Goal: Task Accomplishment & Management: Manage account settings

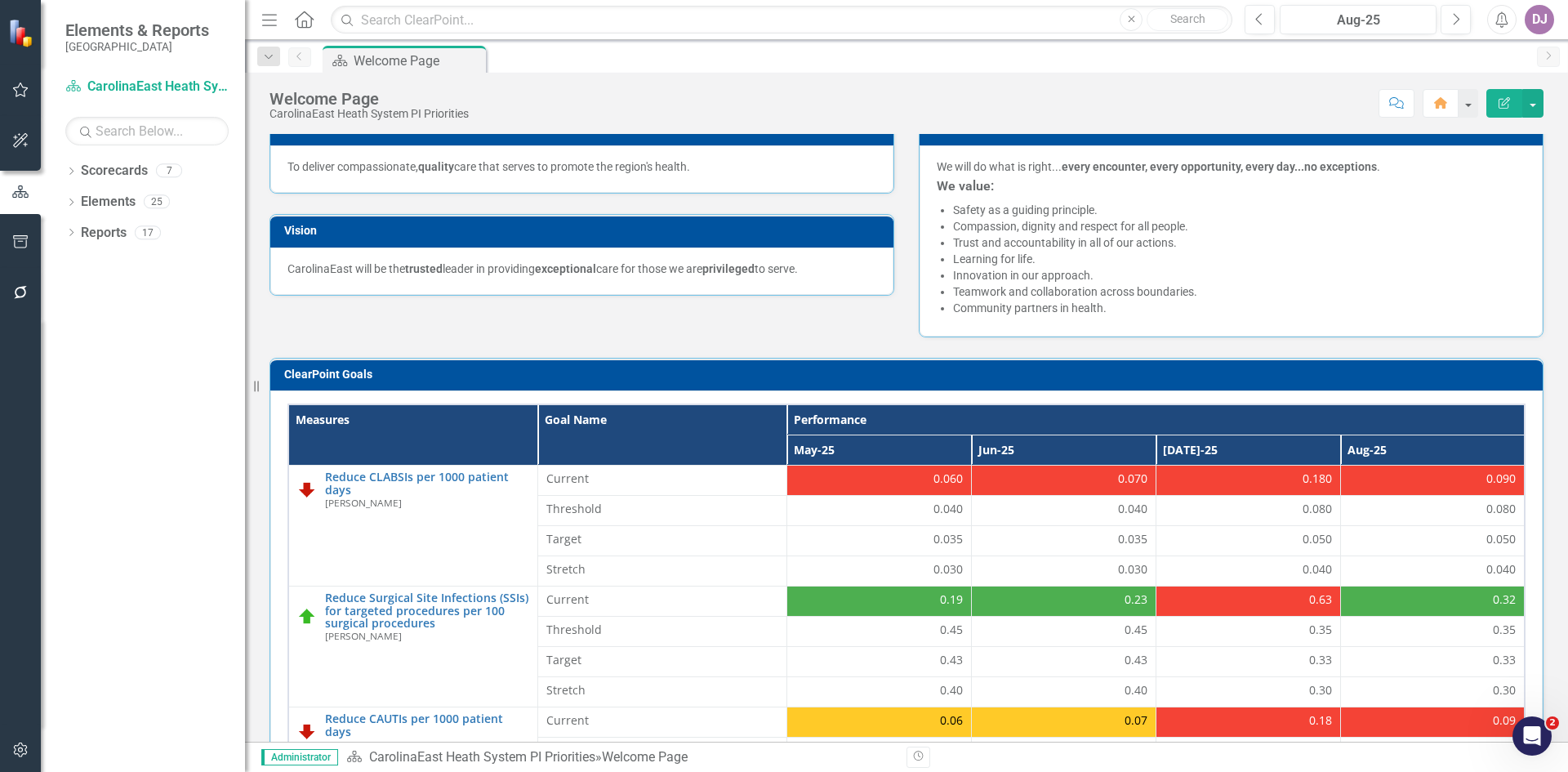
scroll to position [219, 0]
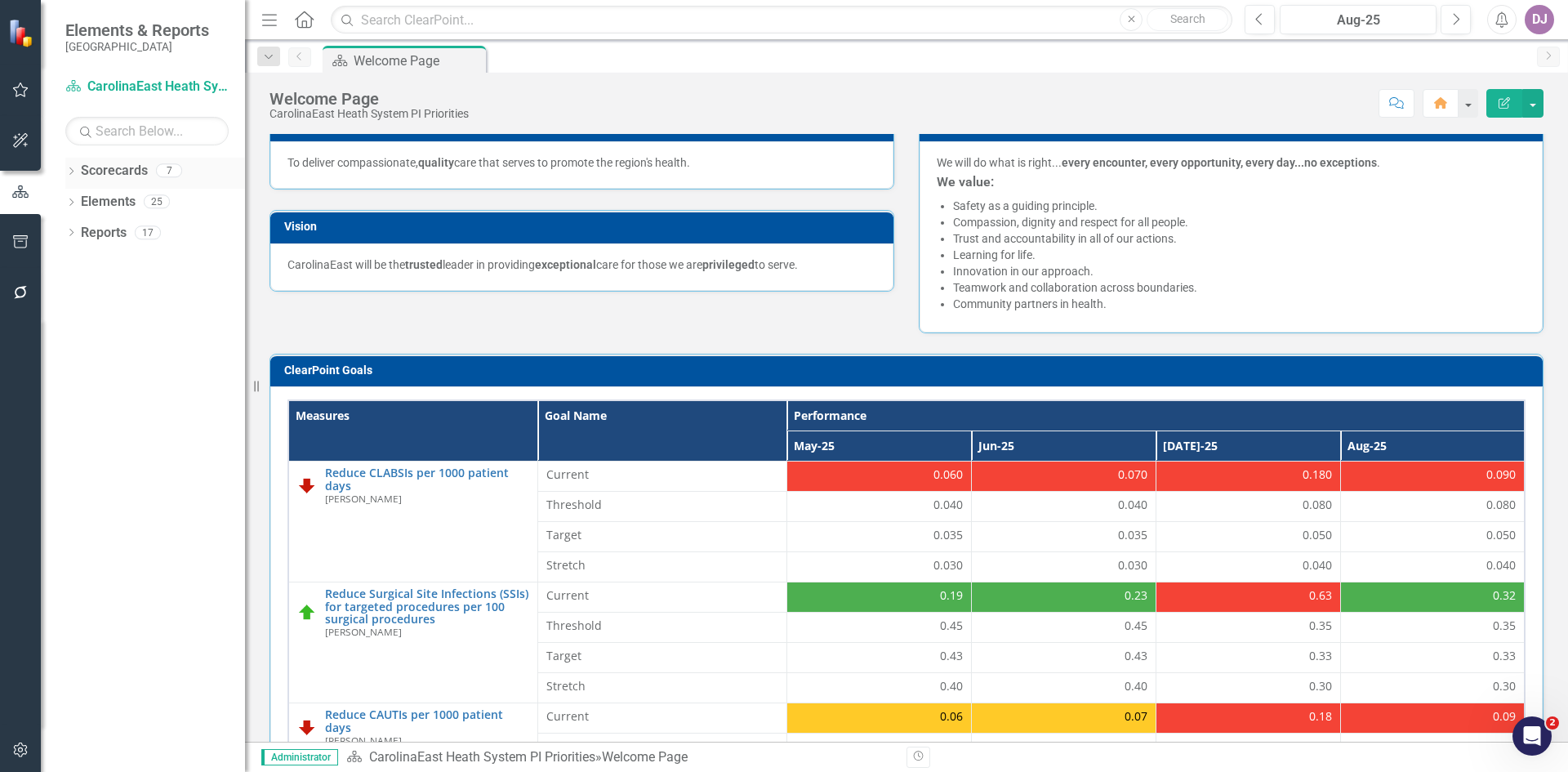
click at [125, 169] on link "Scorecards" at bounding box center [114, 171] width 67 height 19
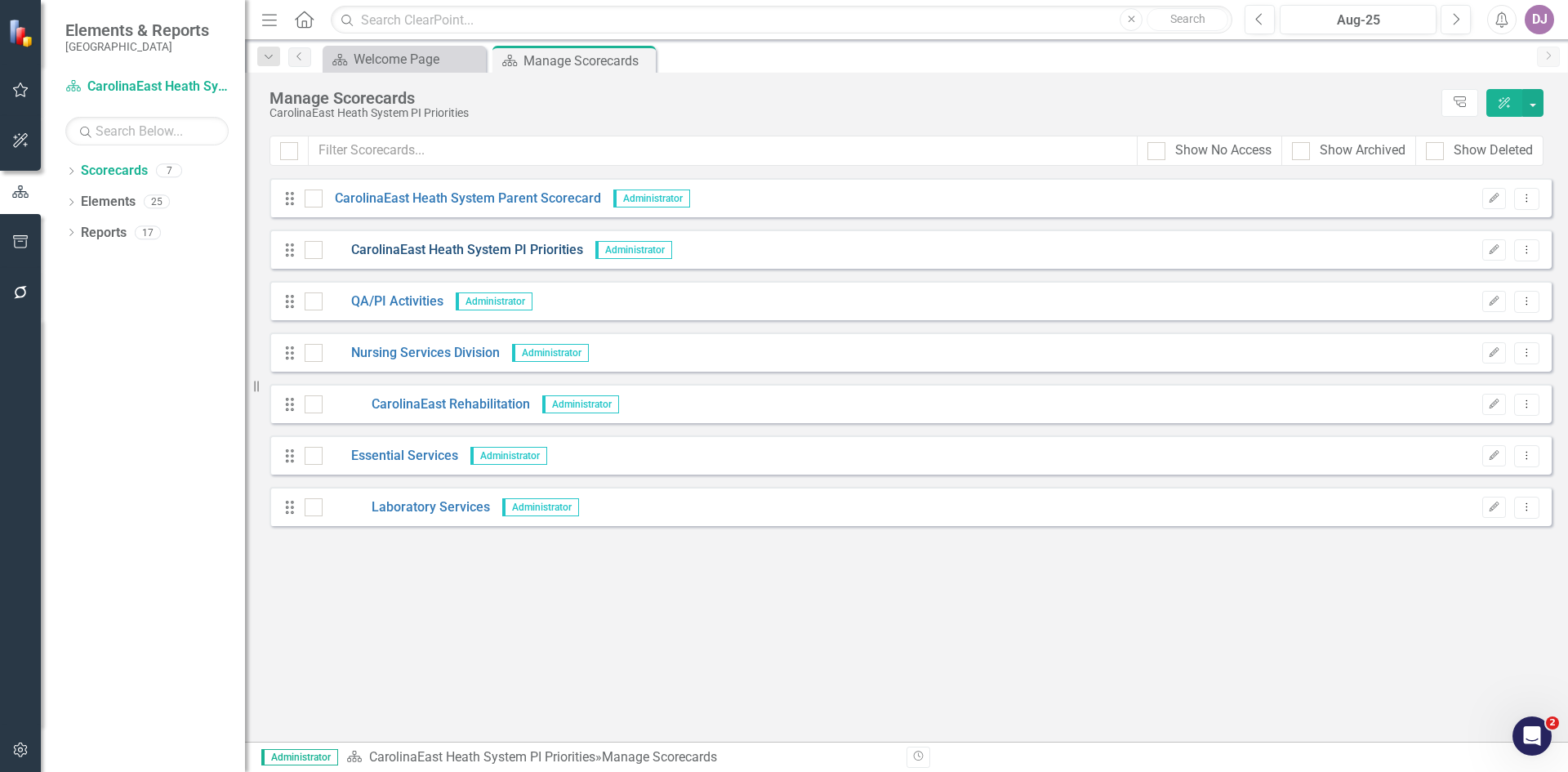
click at [477, 252] on link "CarolinaEast Heath System PI Priorities" at bounding box center [453, 250] width 260 height 19
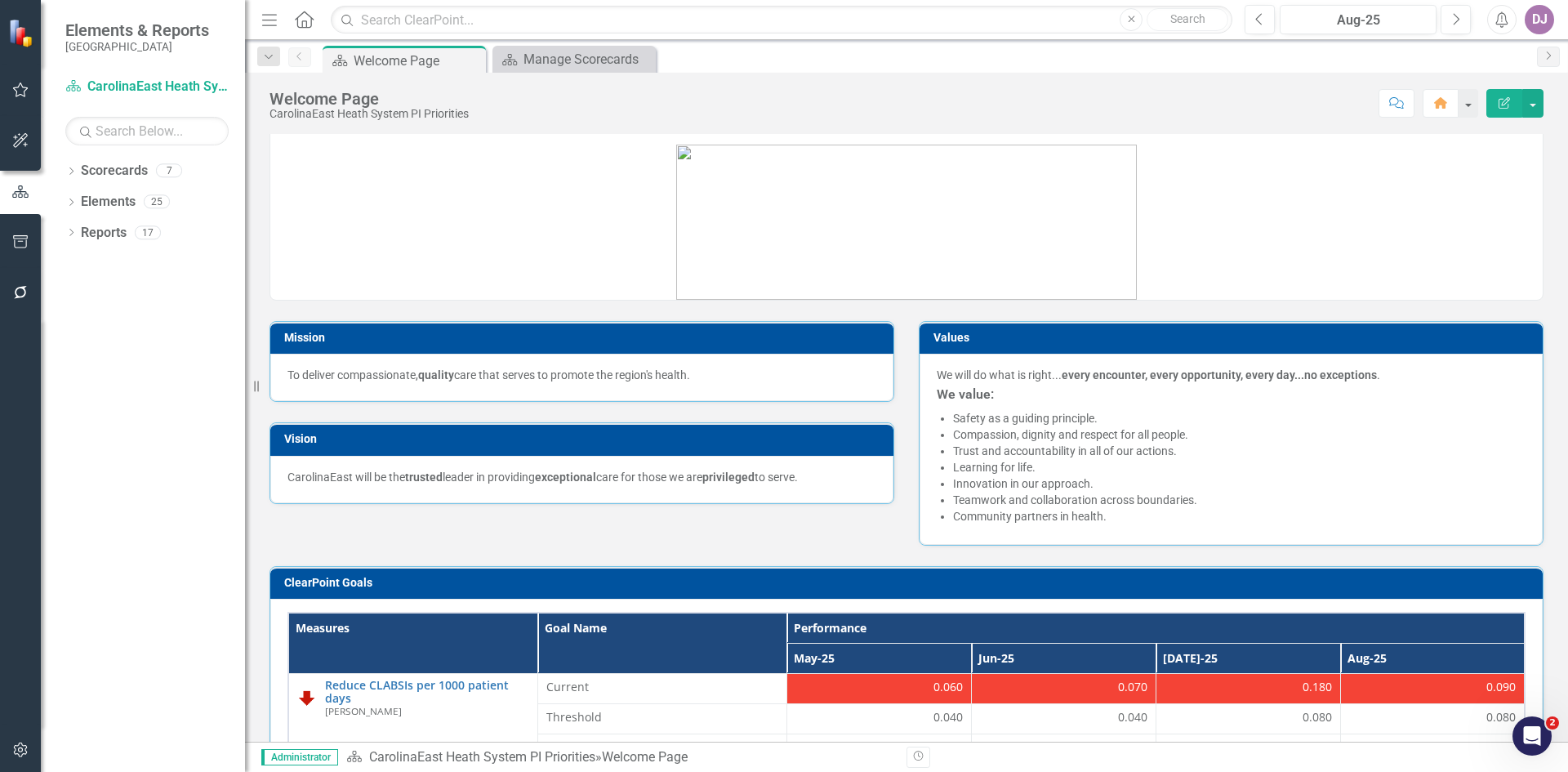
scroll to position [5, 0]
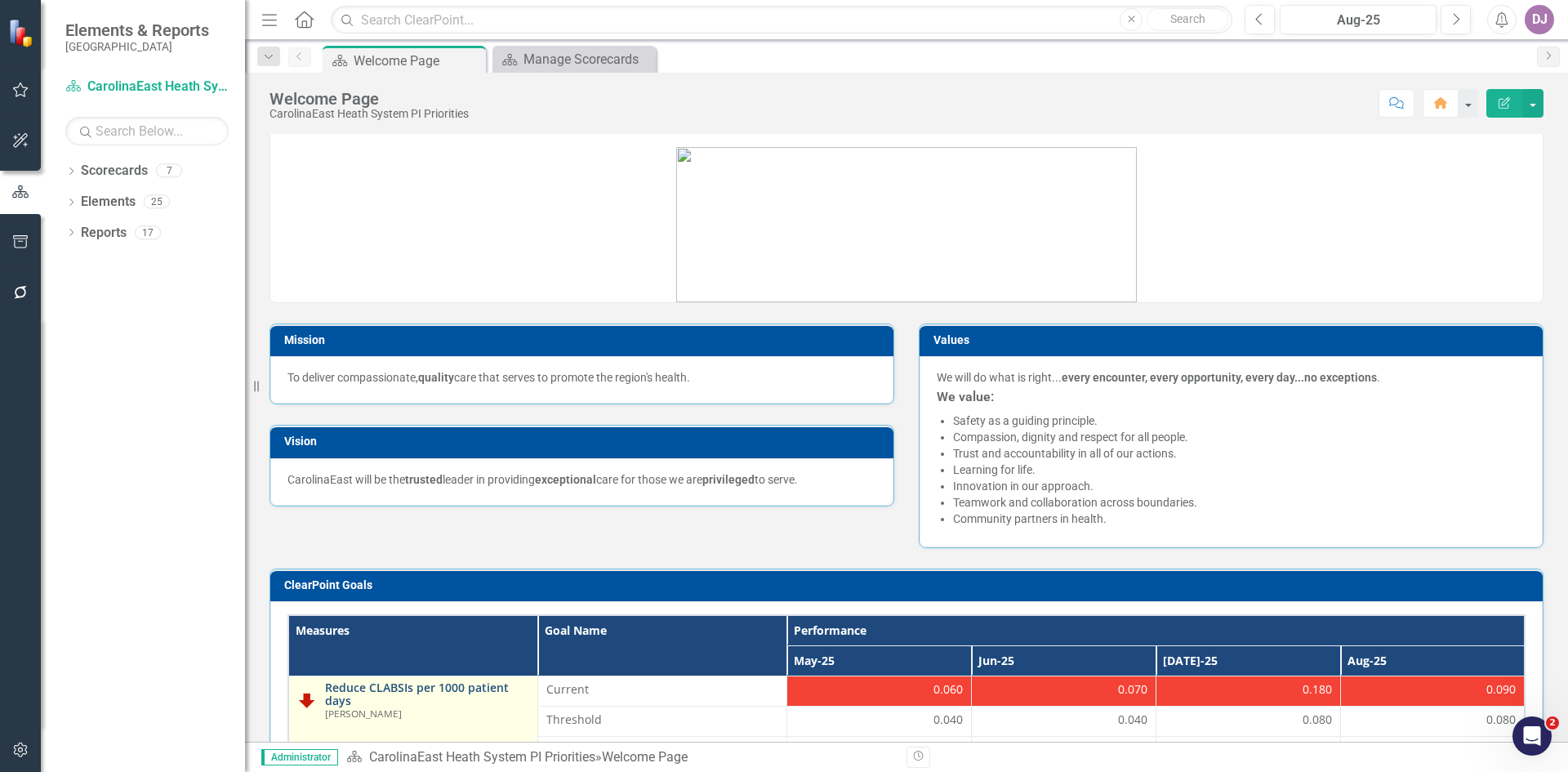
click at [456, 682] on link "Reduce CLABSIs per 1000 patient days" at bounding box center [426, 694] width 204 height 25
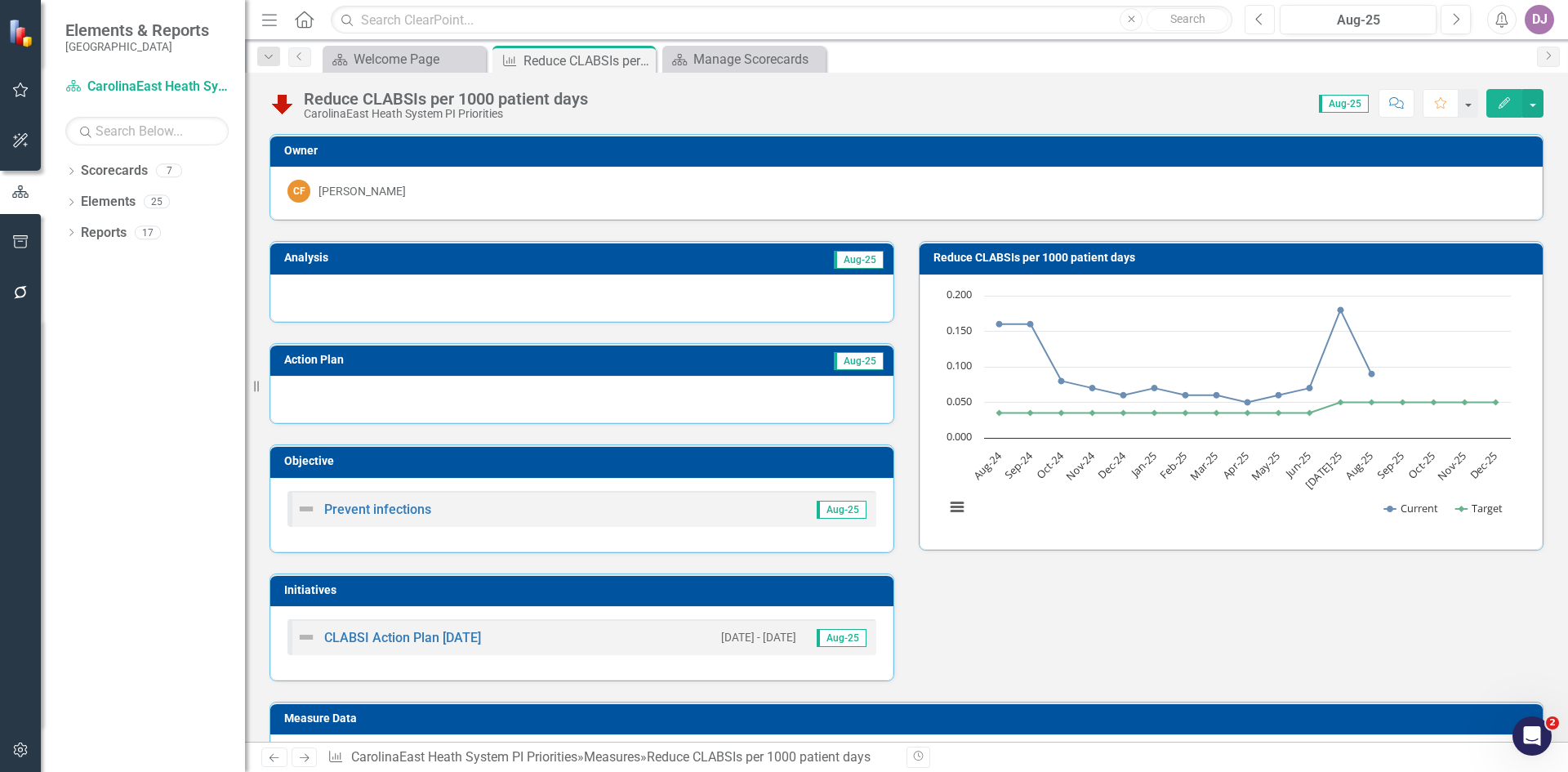
click at [1258, 13] on icon "Previous" at bounding box center [1260, 20] width 9 height 15
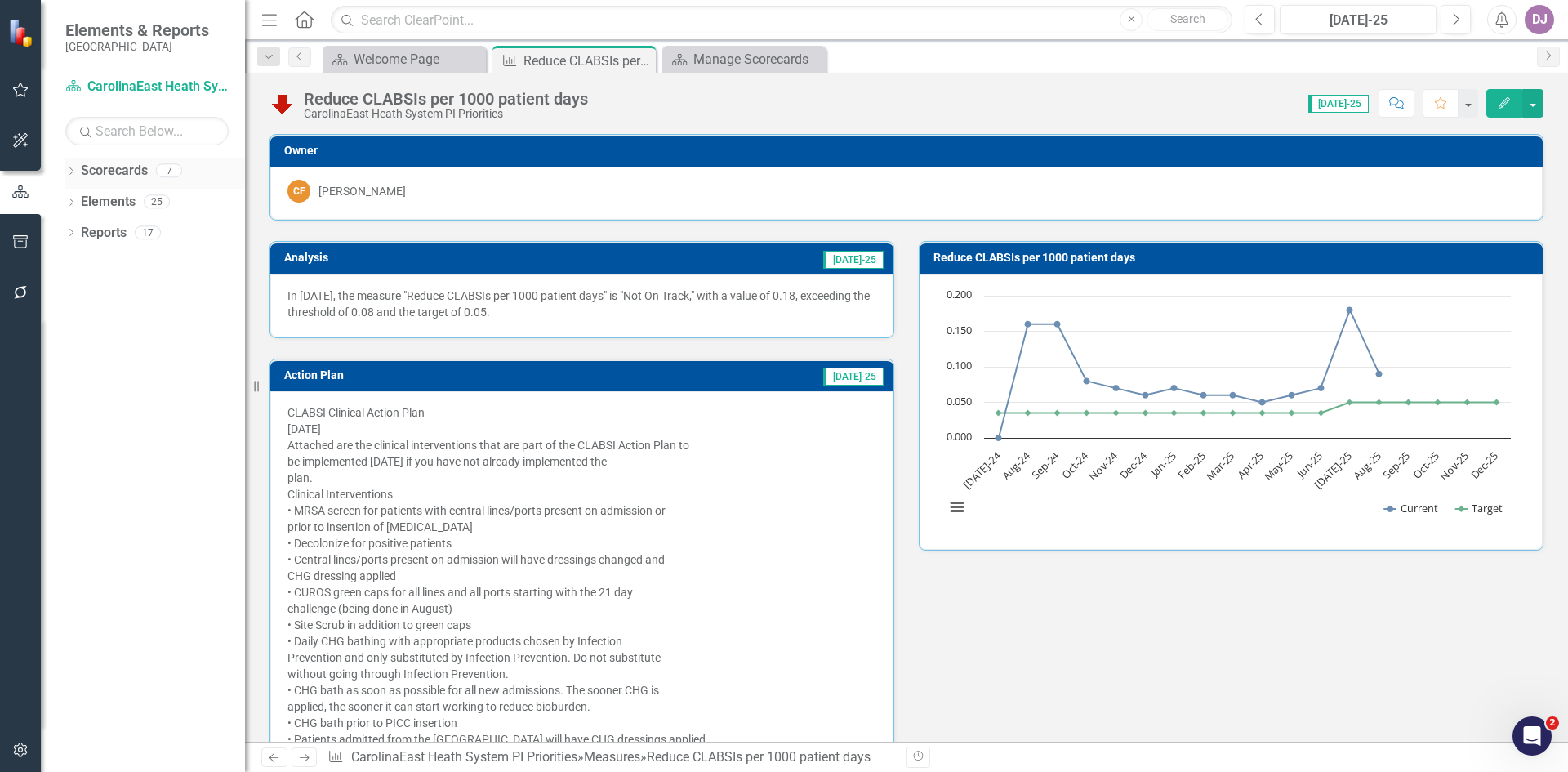
click at [113, 174] on link "Scorecards" at bounding box center [114, 171] width 67 height 19
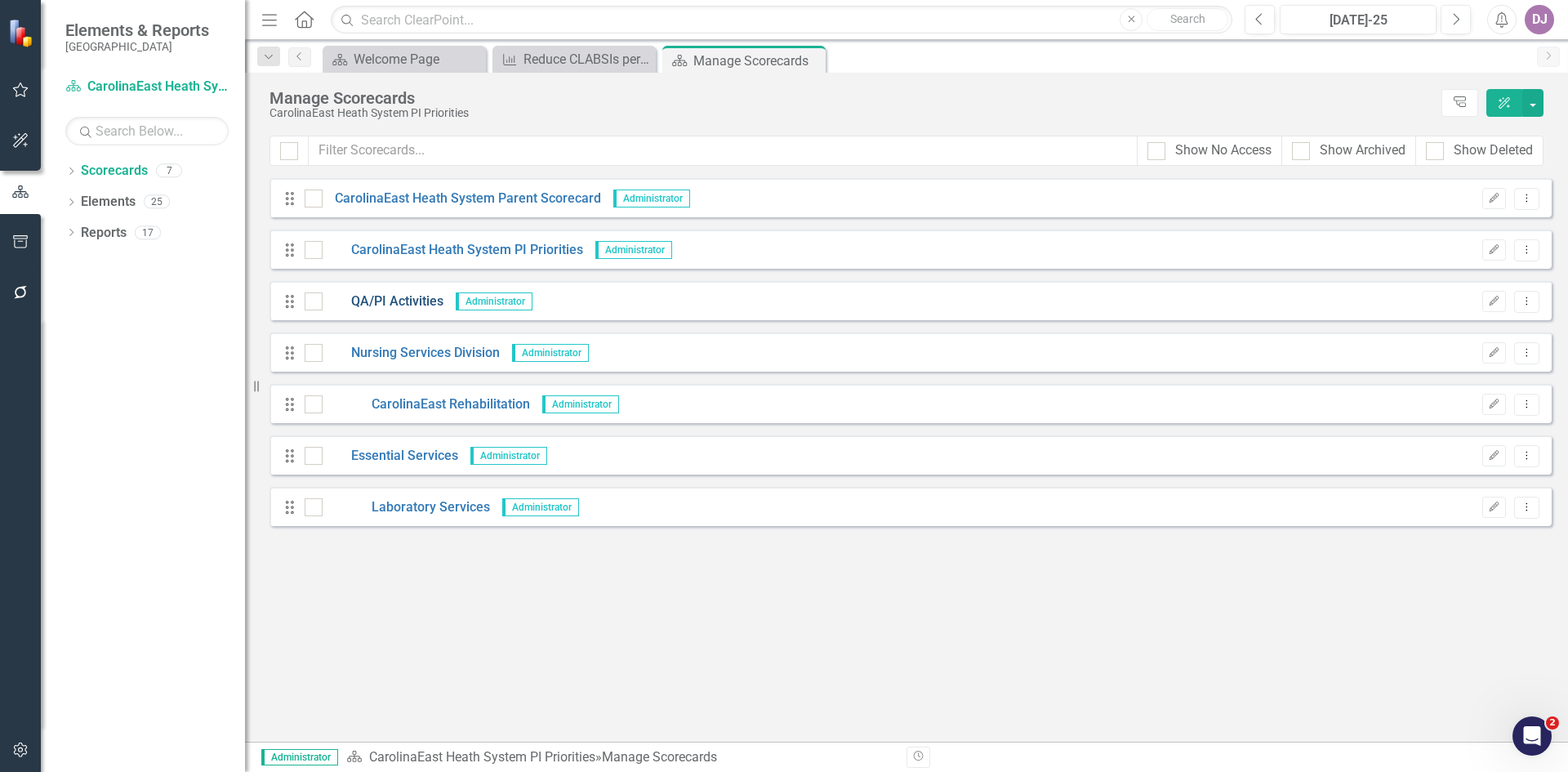
click at [429, 306] on link "QA/PI Activities" at bounding box center [383, 301] width 121 height 19
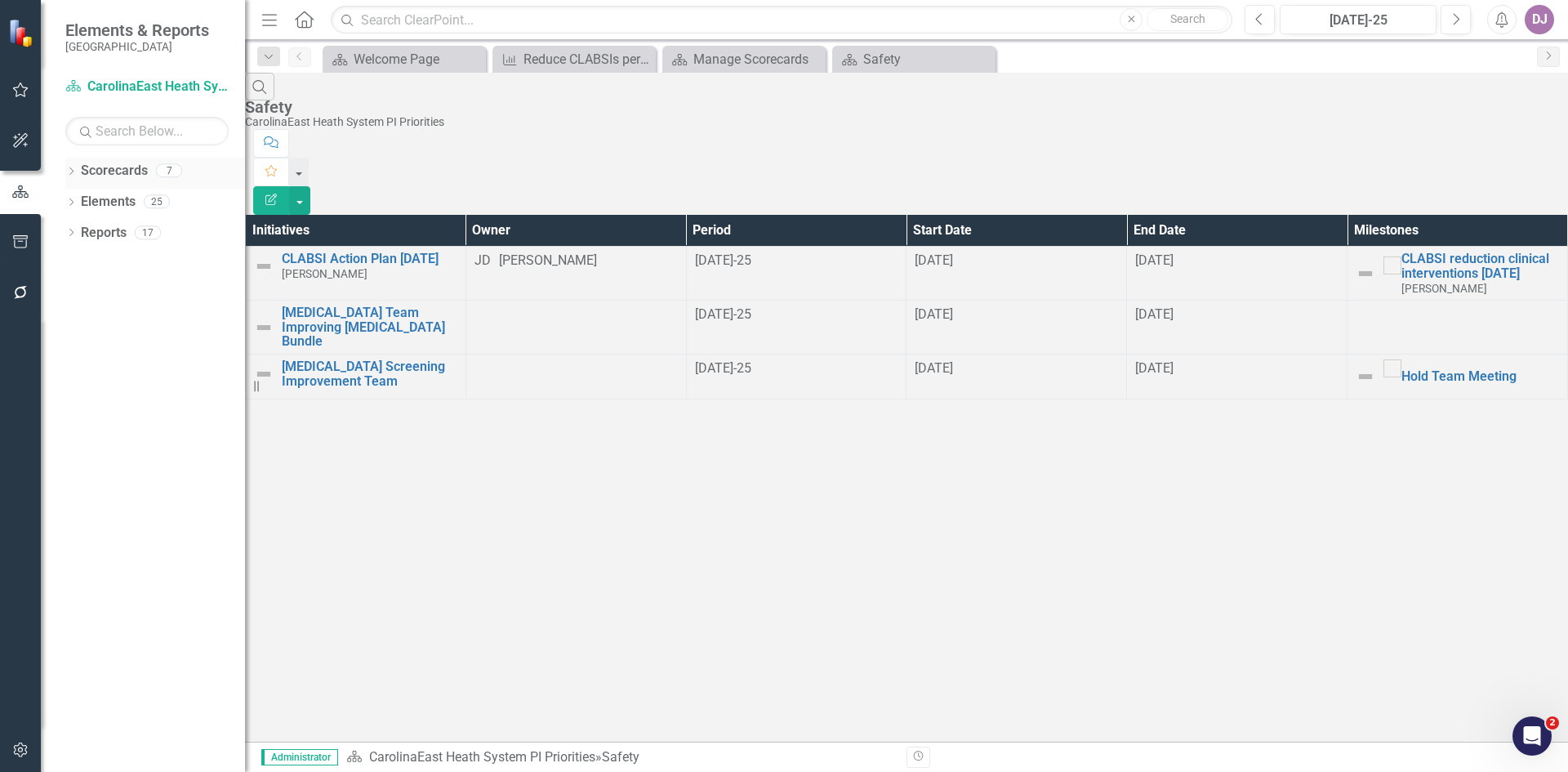
click at [133, 170] on link "Scorecards" at bounding box center [114, 171] width 67 height 19
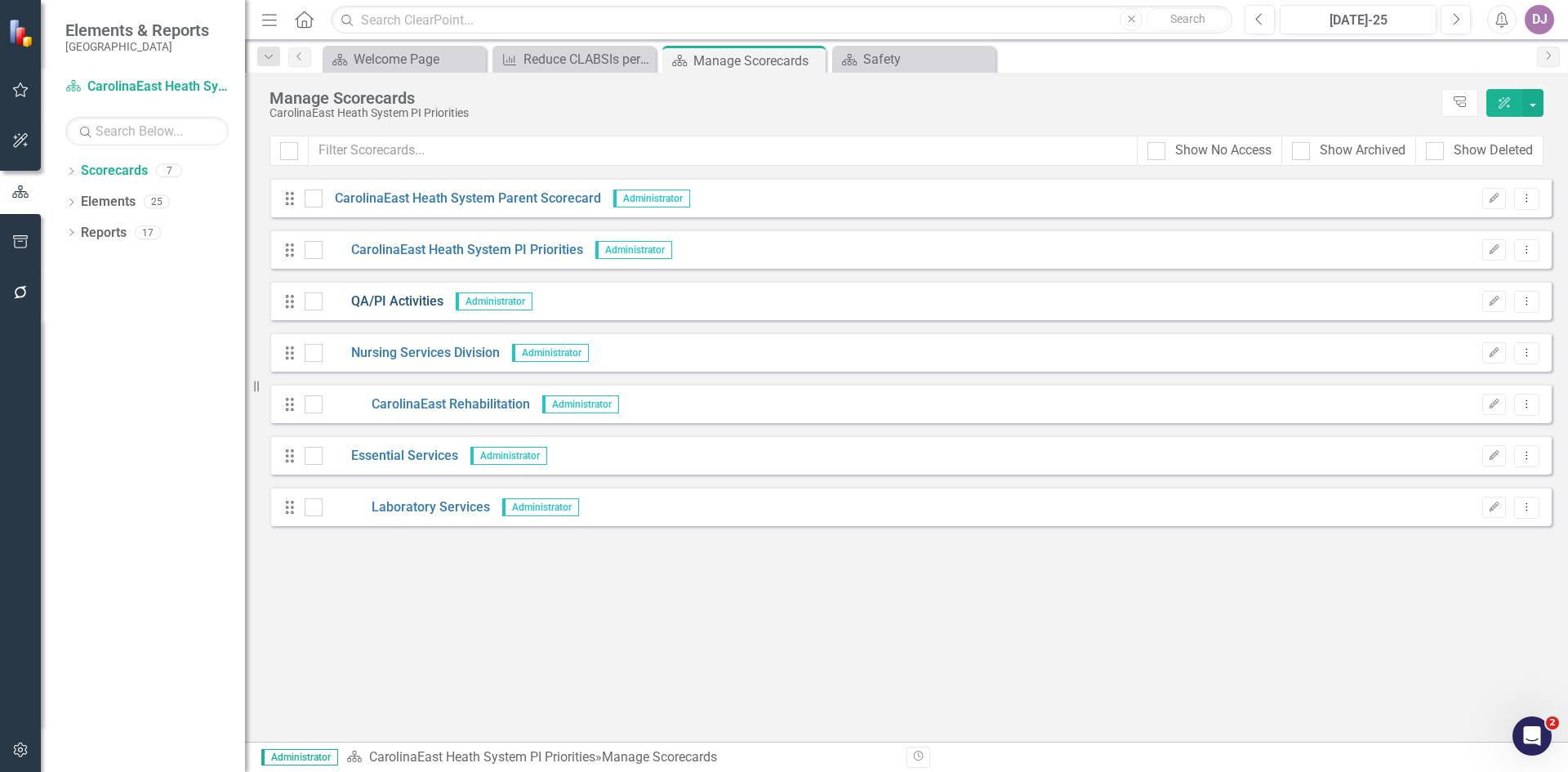
click at [408, 301] on link "QA/PI Activities" at bounding box center [383, 301] width 121 height 19
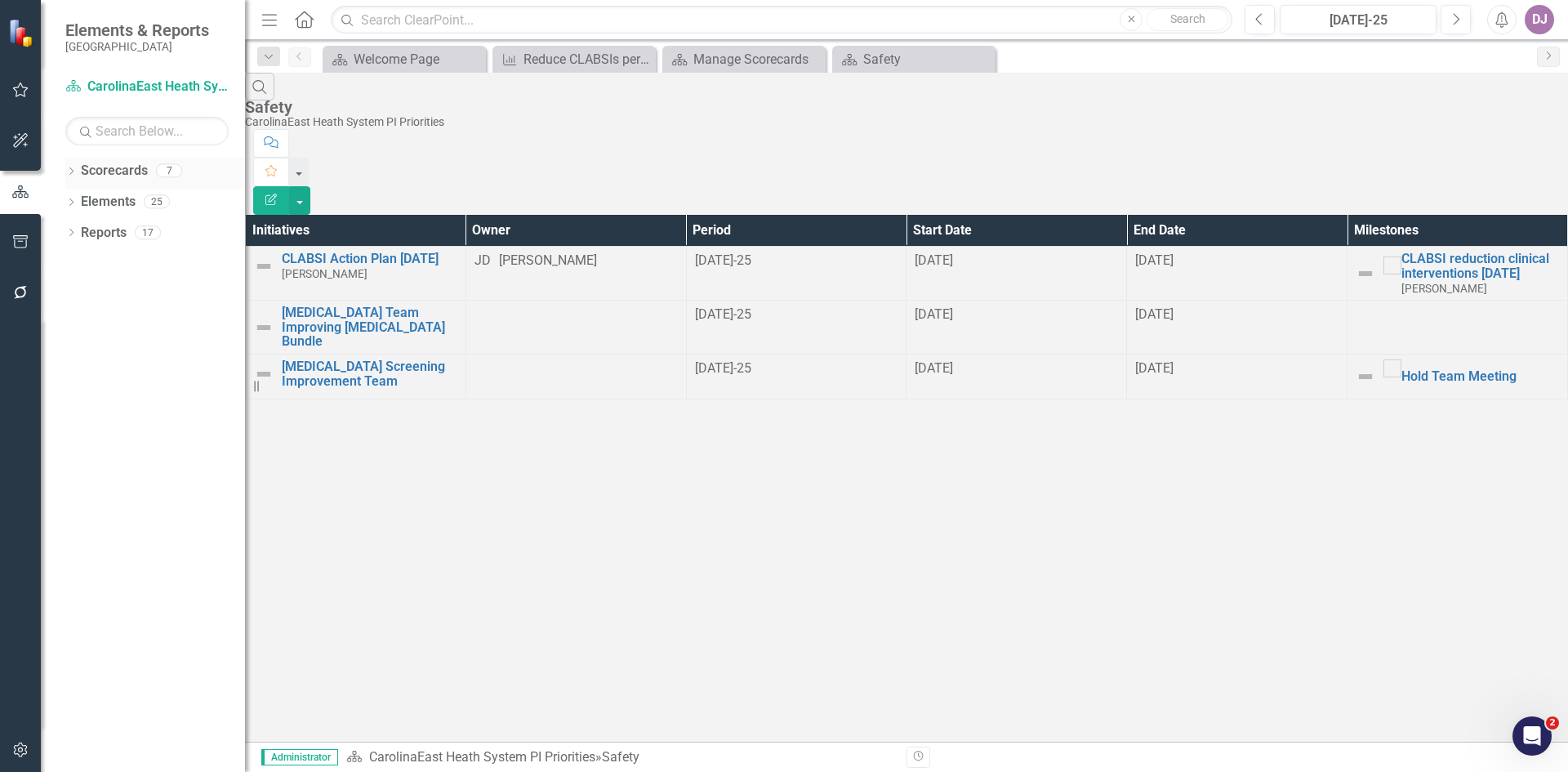
click at [146, 173] on link "Scorecards" at bounding box center [114, 171] width 67 height 19
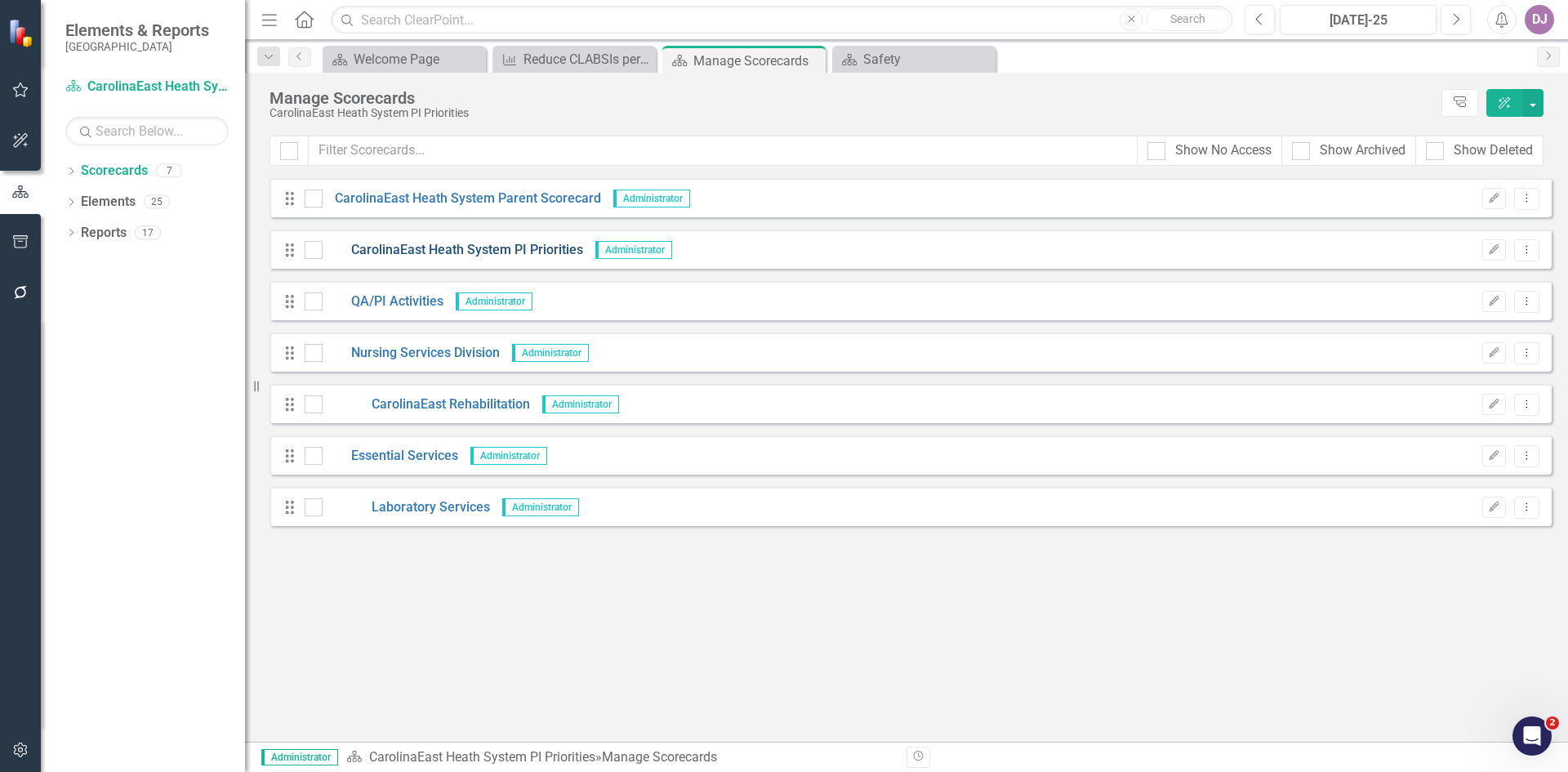
click at [467, 254] on link "CarolinaEast Heath System PI Priorities" at bounding box center [453, 250] width 260 height 19
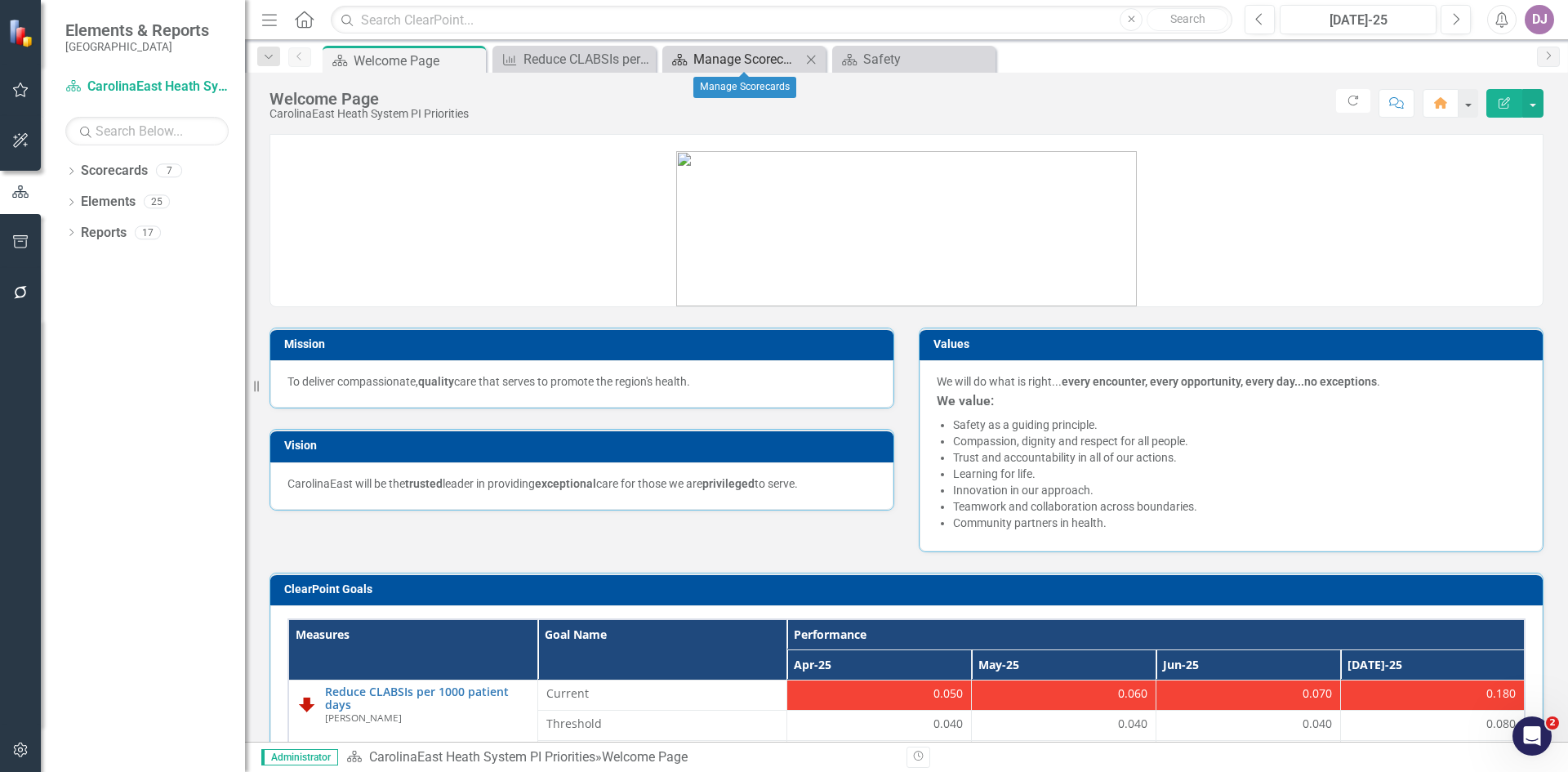
click at [745, 63] on div "Manage Scorecards" at bounding box center [747, 59] width 108 height 21
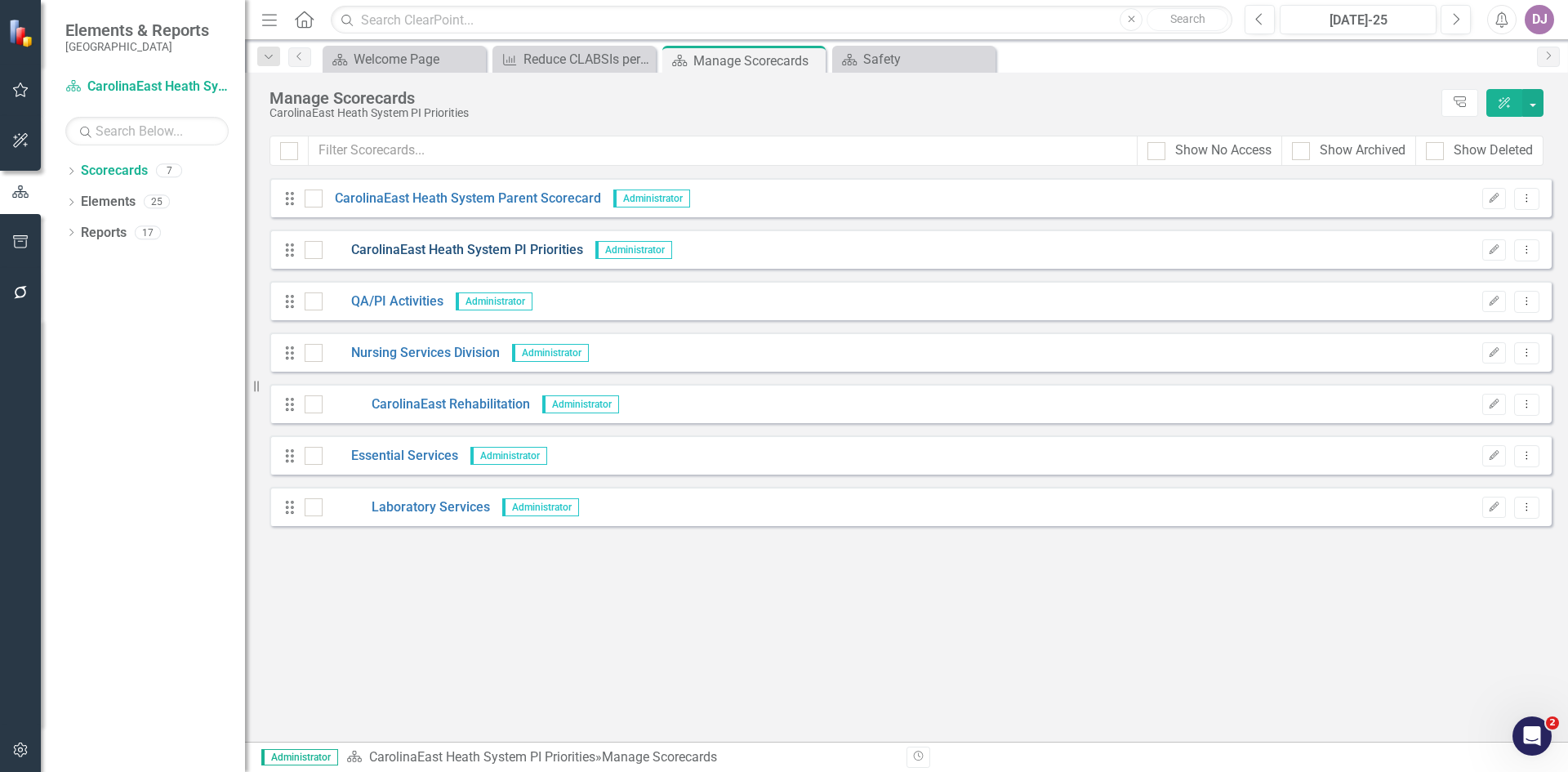
click at [466, 251] on link "CarolinaEast Heath System PI Priorities" at bounding box center [453, 250] width 260 height 19
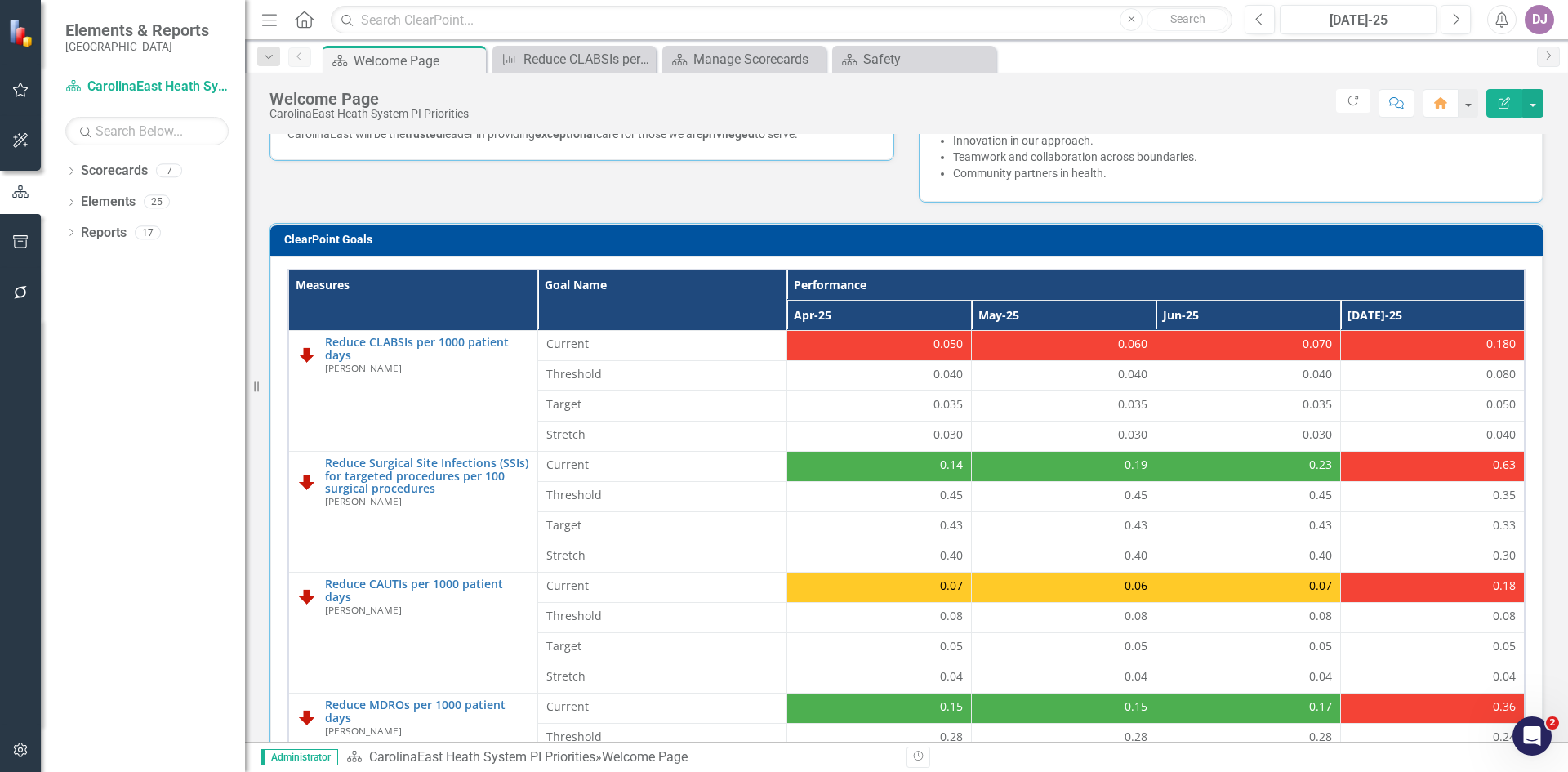
scroll to position [513, 0]
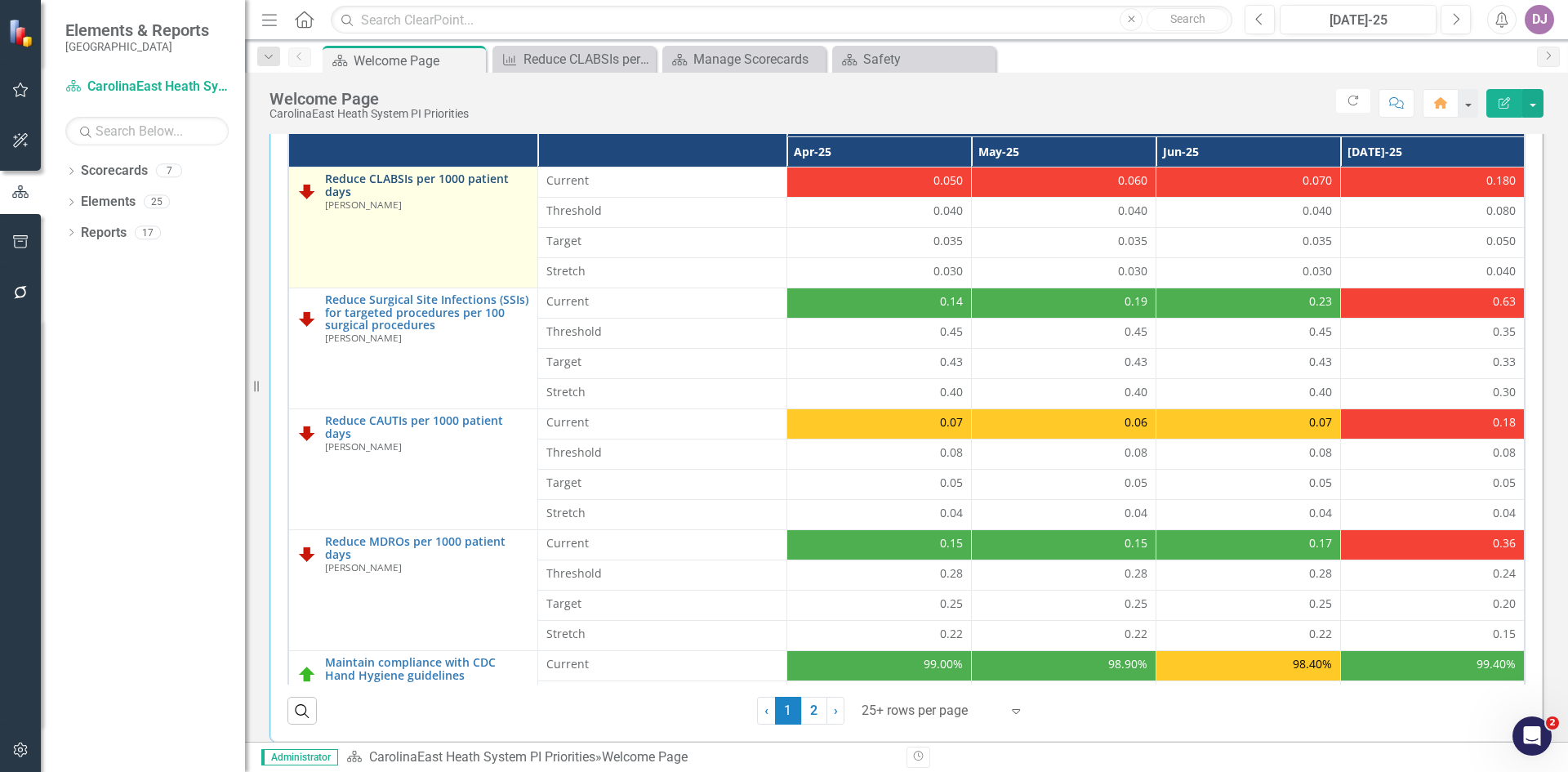
click at [388, 176] on link "Reduce CLABSIs per 1000 patient days" at bounding box center [426, 185] width 204 height 25
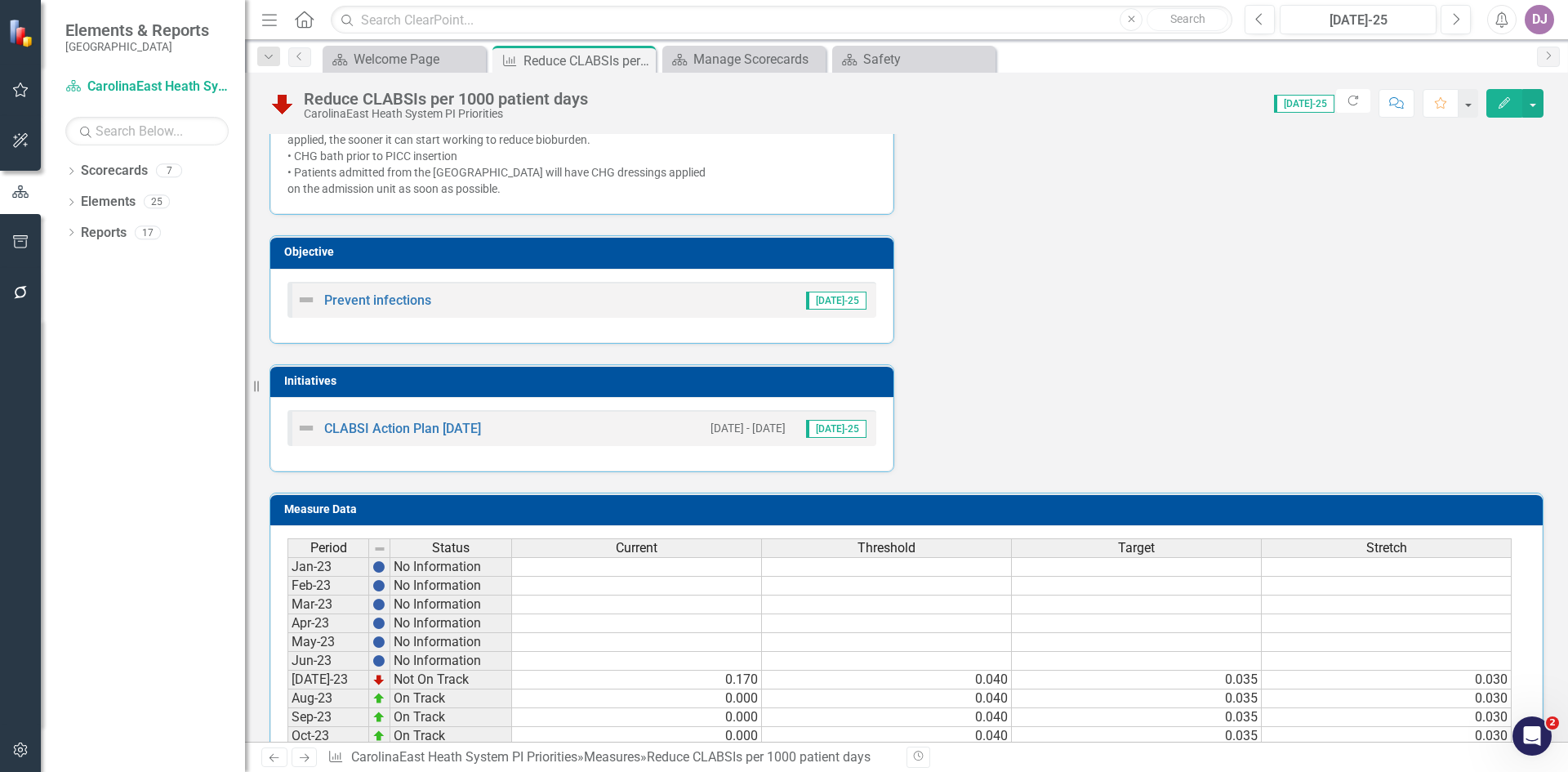
scroll to position [620, 0]
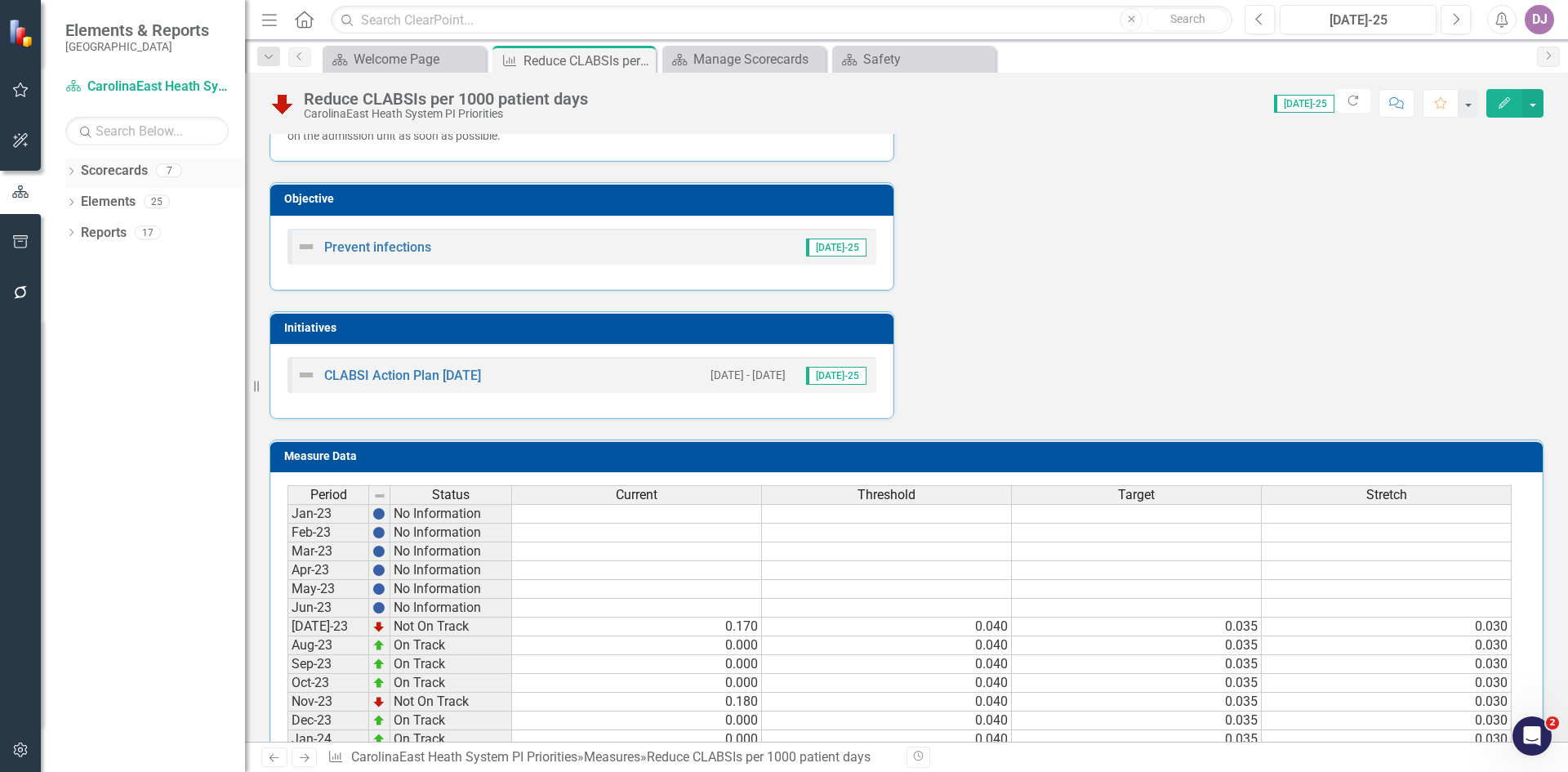
click at [125, 173] on link "Scorecards" at bounding box center [114, 171] width 67 height 19
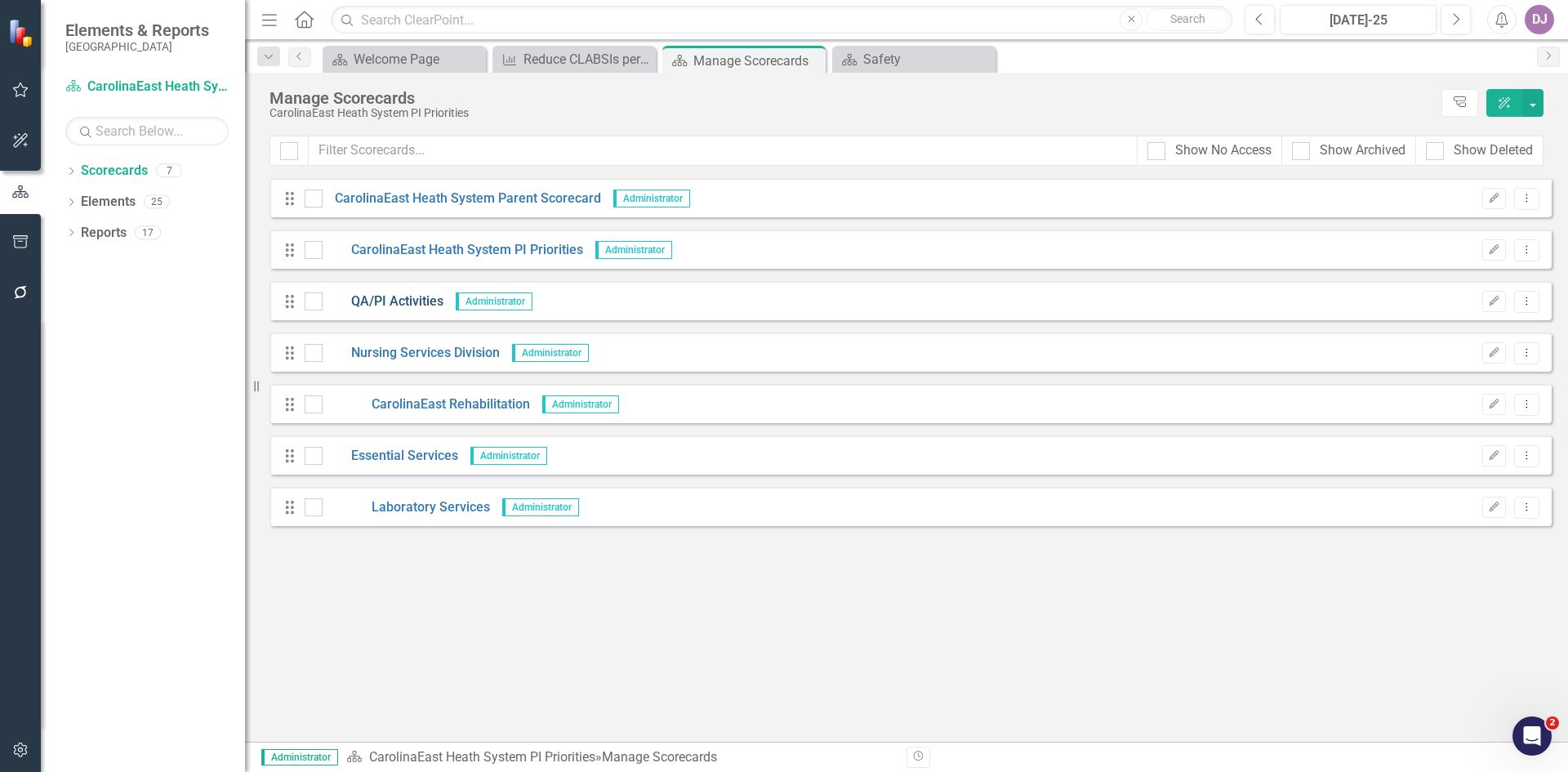
click at [414, 308] on link "QA/PI Activities" at bounding box center [383, 301] width 121 height 19
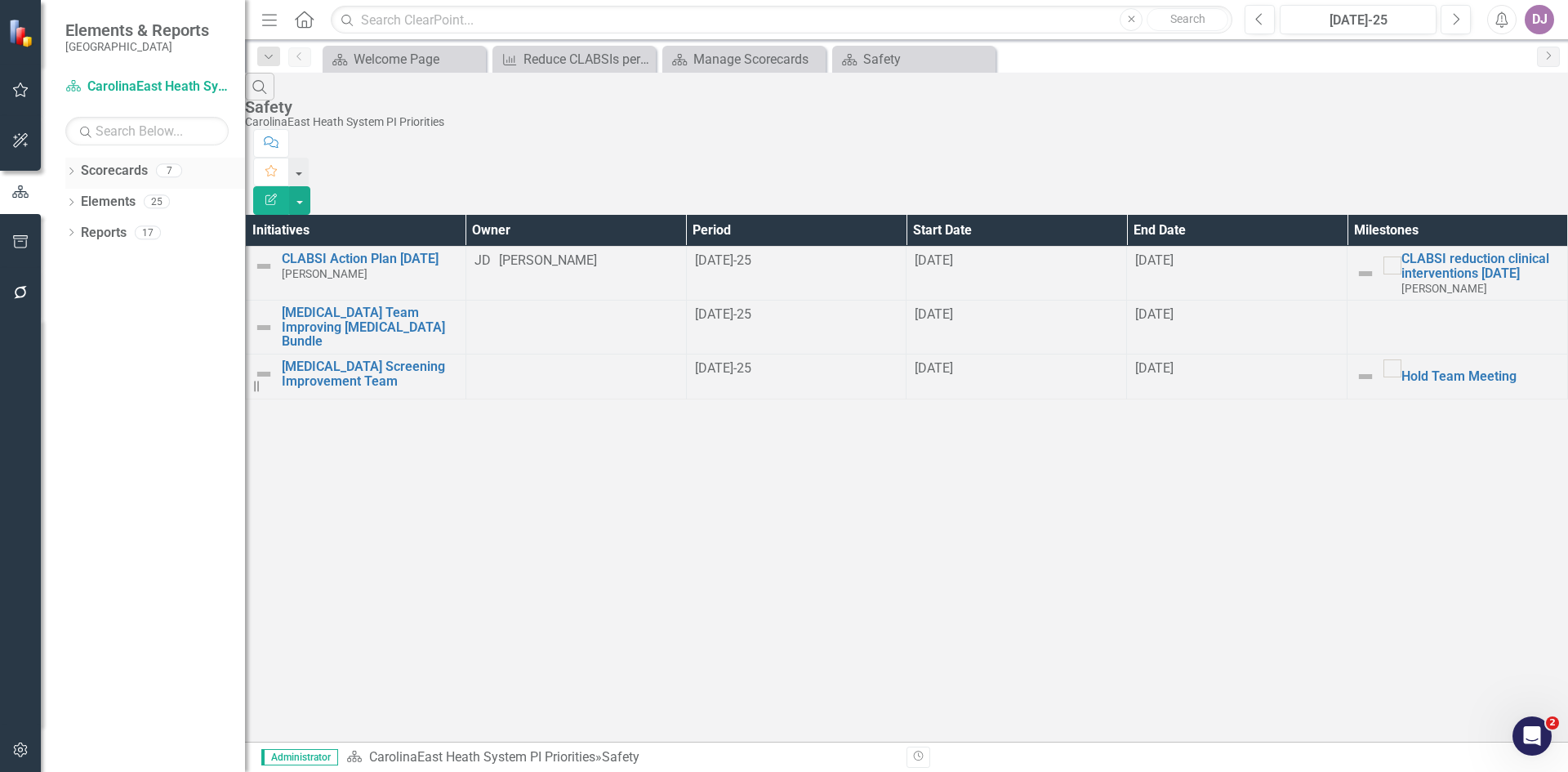
click at [127, 172] on link "Scorecards" at bounding box center [114, 171] width 67 height 19
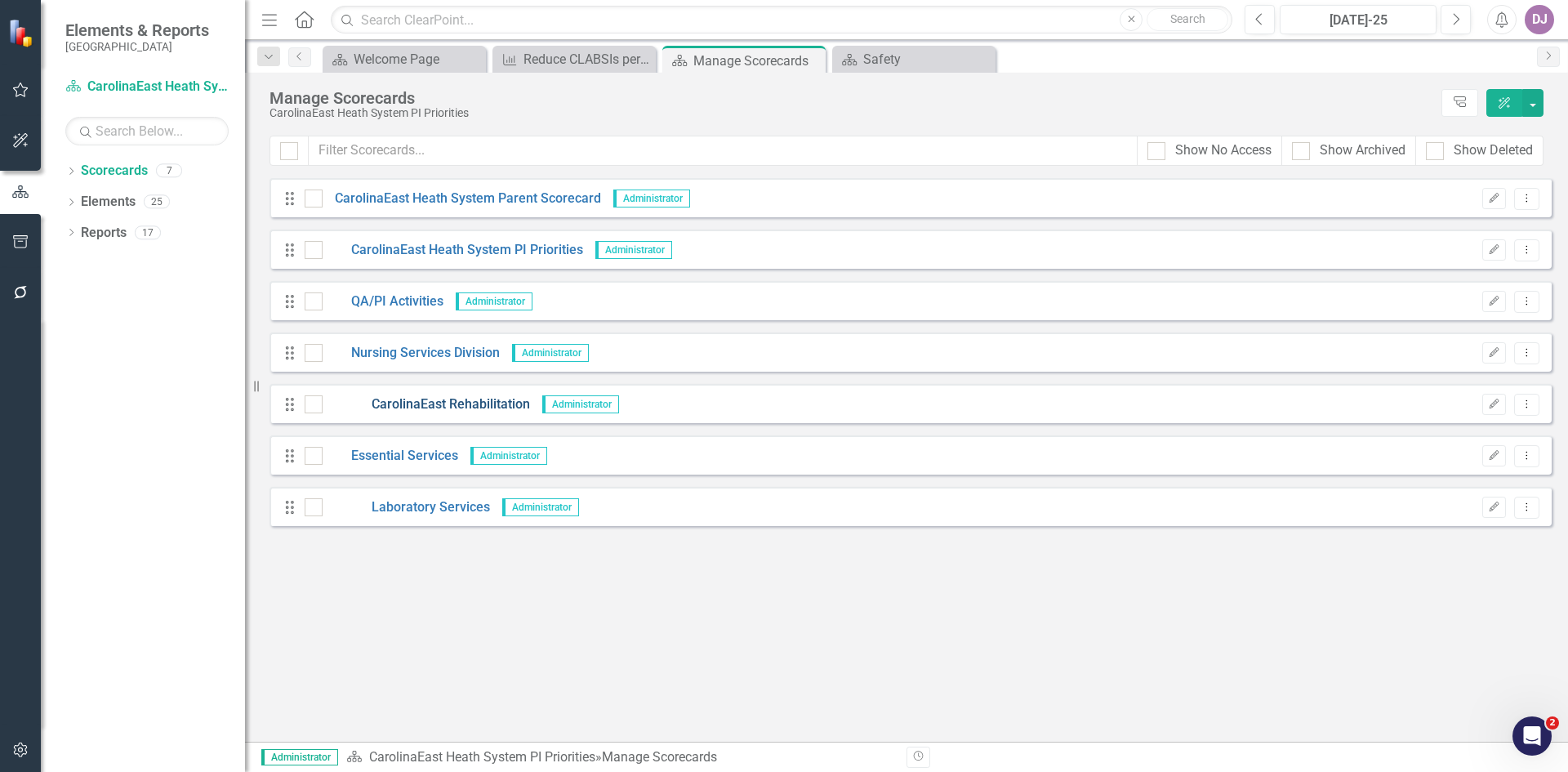
click at [480, 412] on link "CarolinaEast Rehabilitation" at bounding box center [426, 405] width 208 height 19
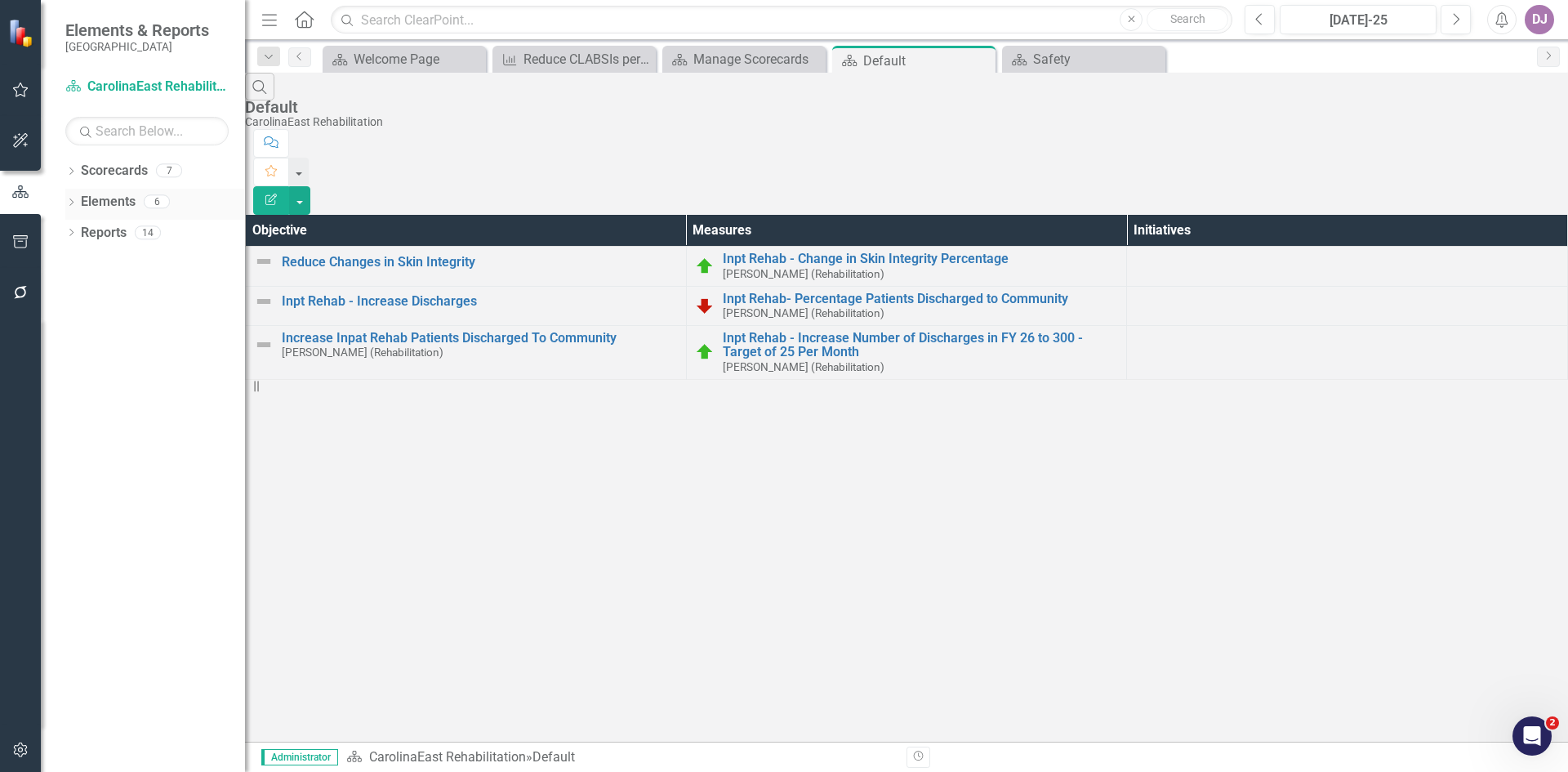
click at [110, 202] on link "Elements" at bounding box center [108, 202] width 54 height 19
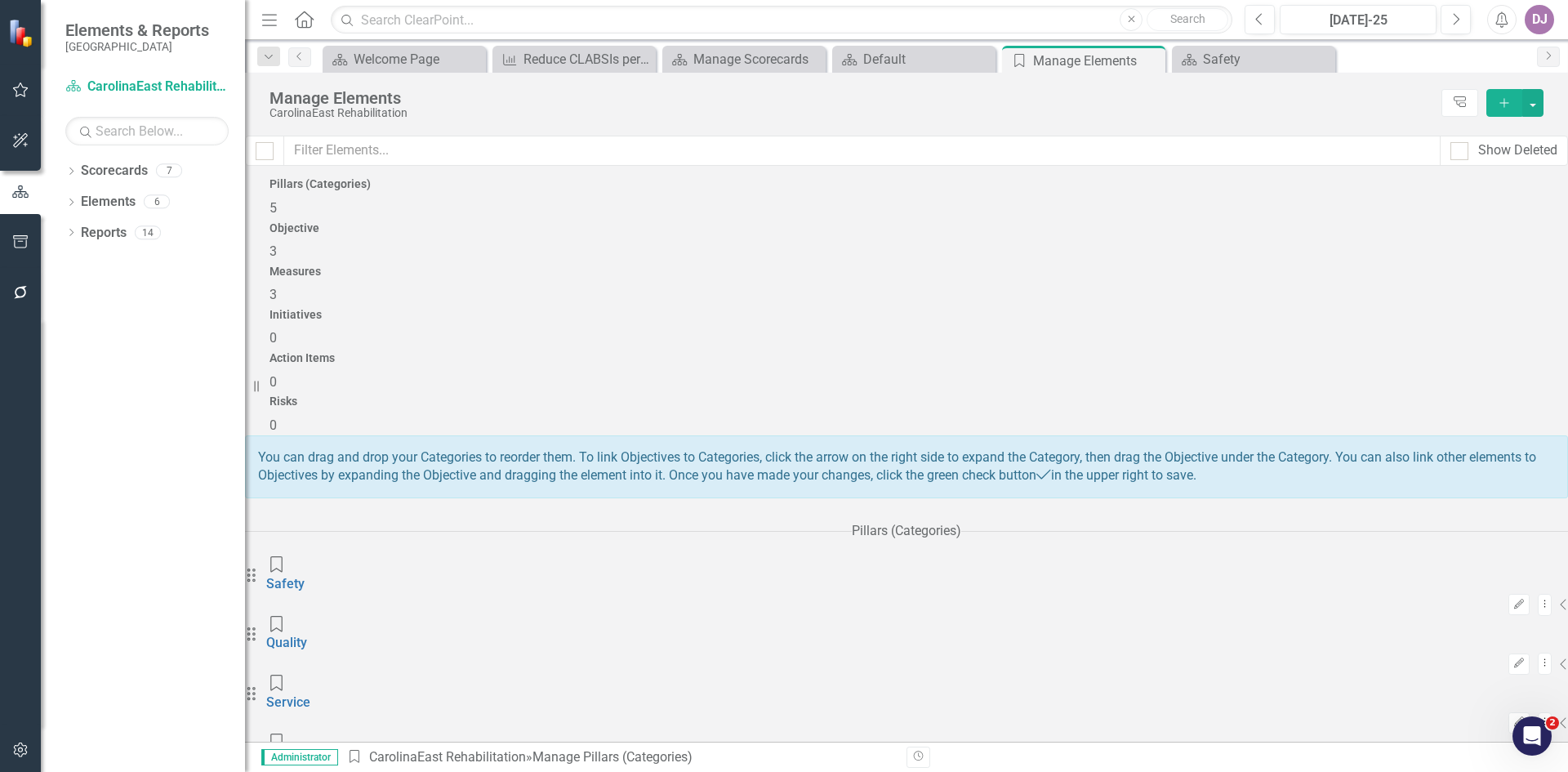
click at [277, 287] on span "3" at bounding box center [273, 294] width 7 height 15
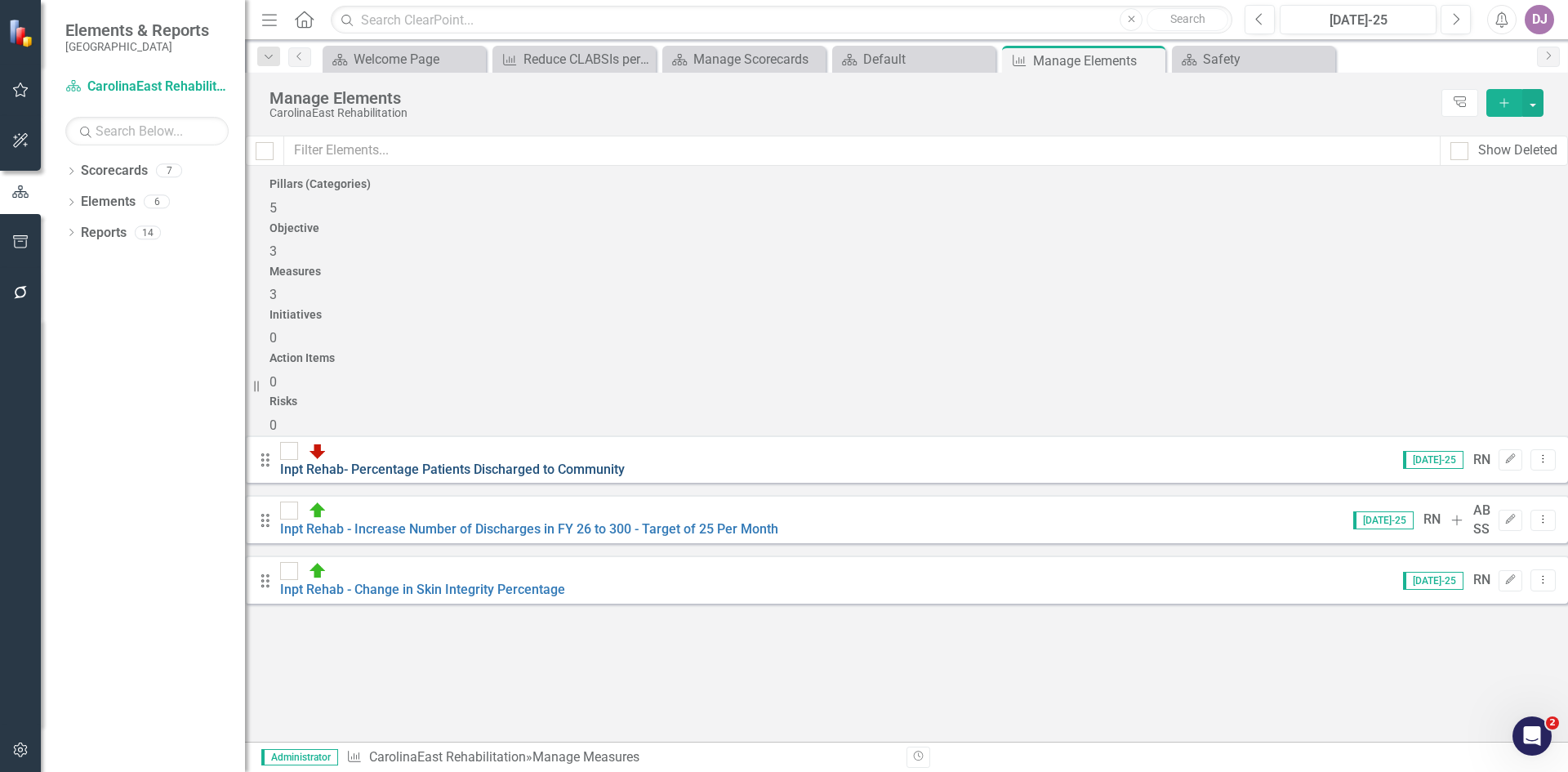
click at [540, 462] on link "Inpt Rehab- Percentage Patients Discharged to Community" at bounding box center [453, 469] width 345 height 15
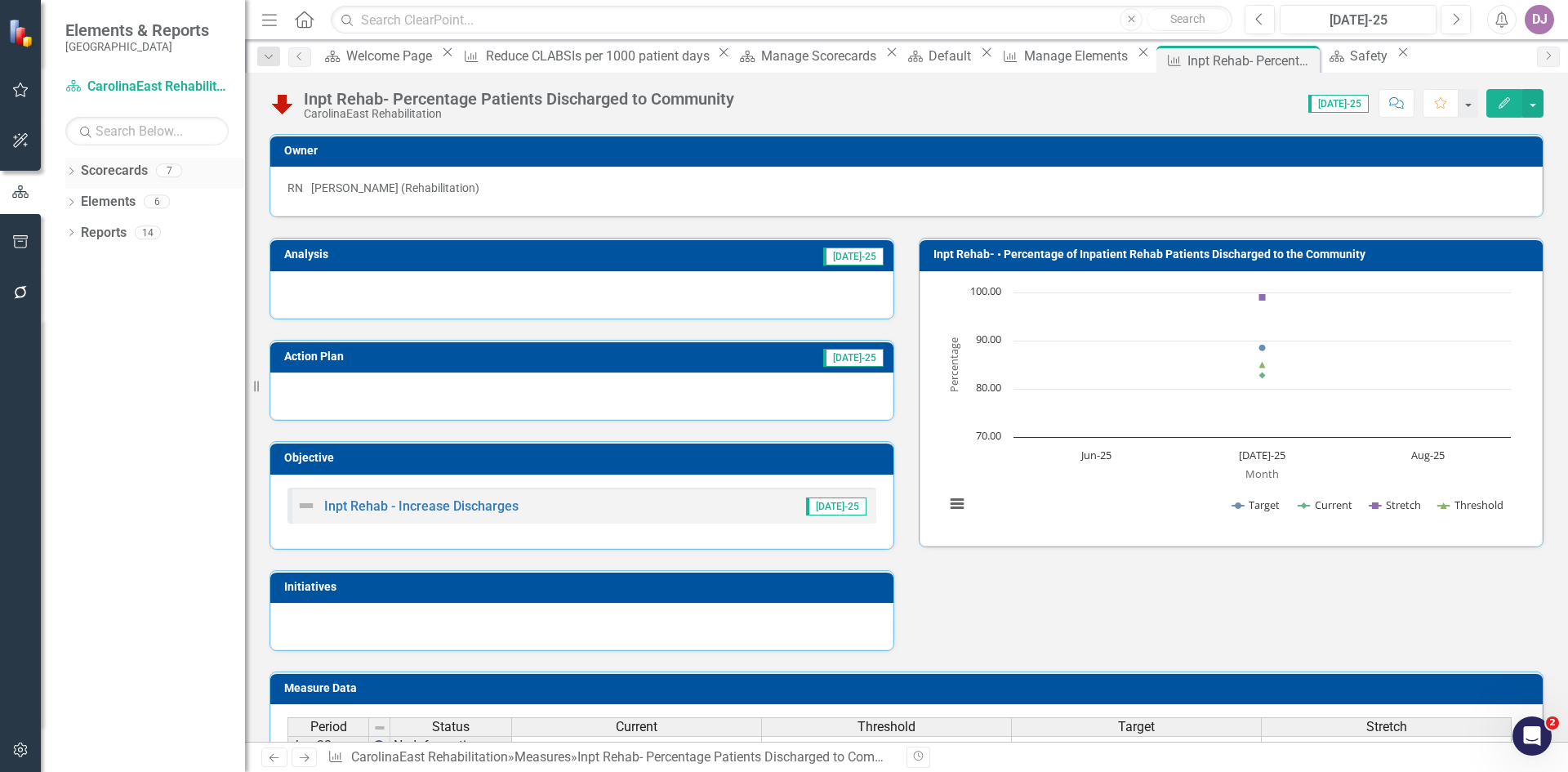
click at [113, 171] on link "Scorecards" at bounding box center [114, 171] width 67 height 19
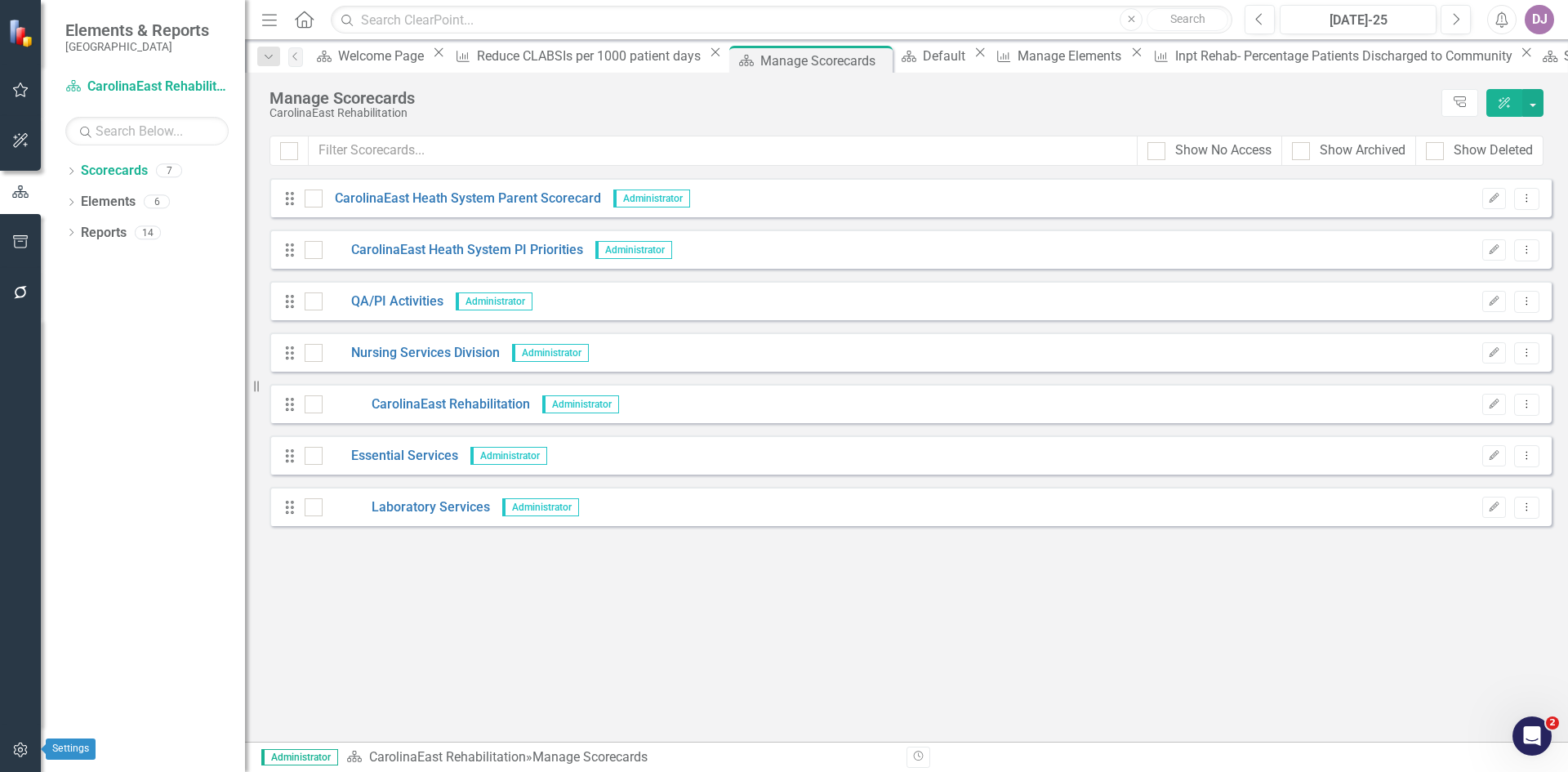
click at [24, 748] on icon "button" at bounding box center [21, 749] width 17 height 13
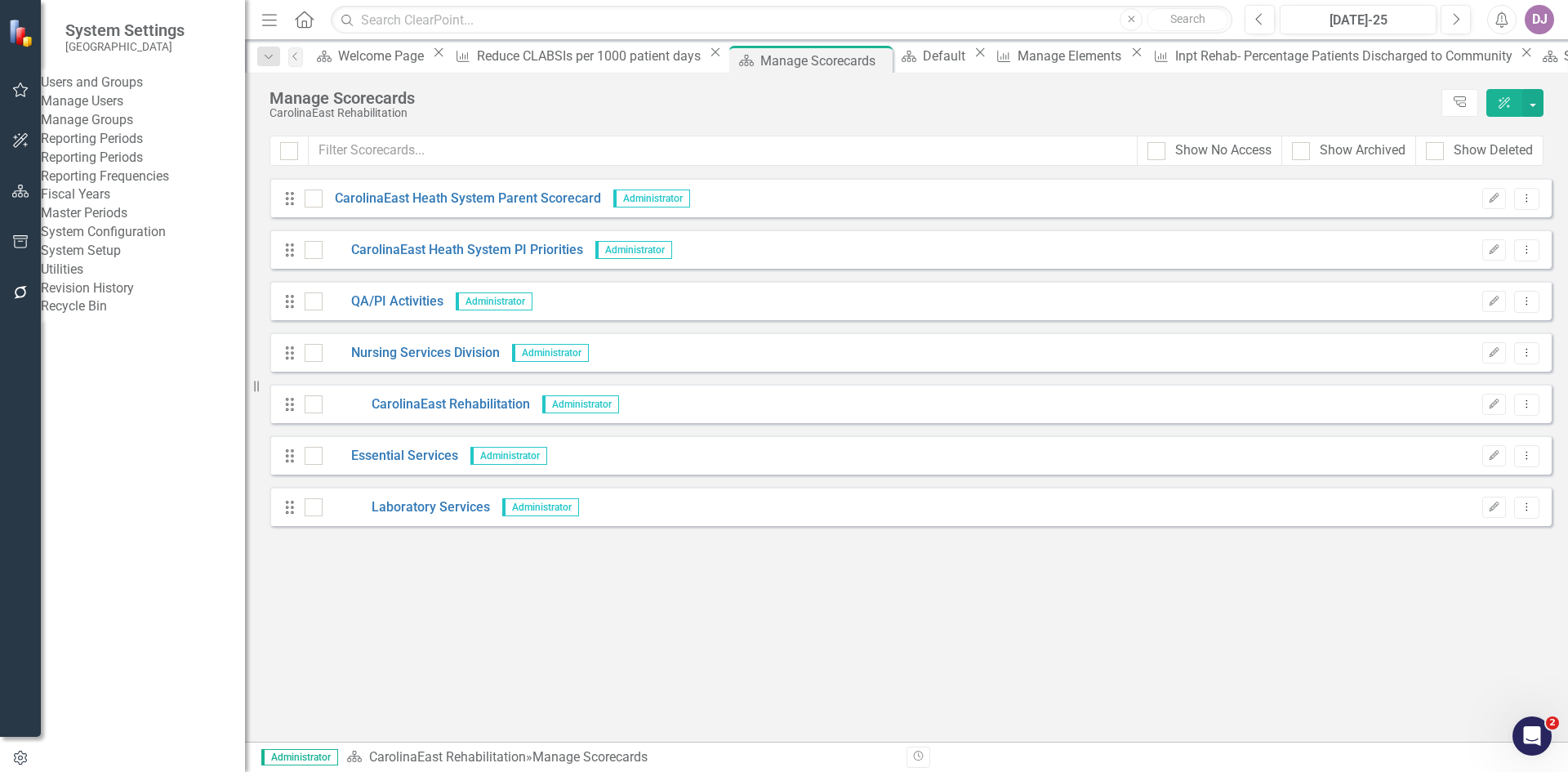
click at [110, 111] on link "Manage Users" at bounding box center [142, 102] width 204 height 19
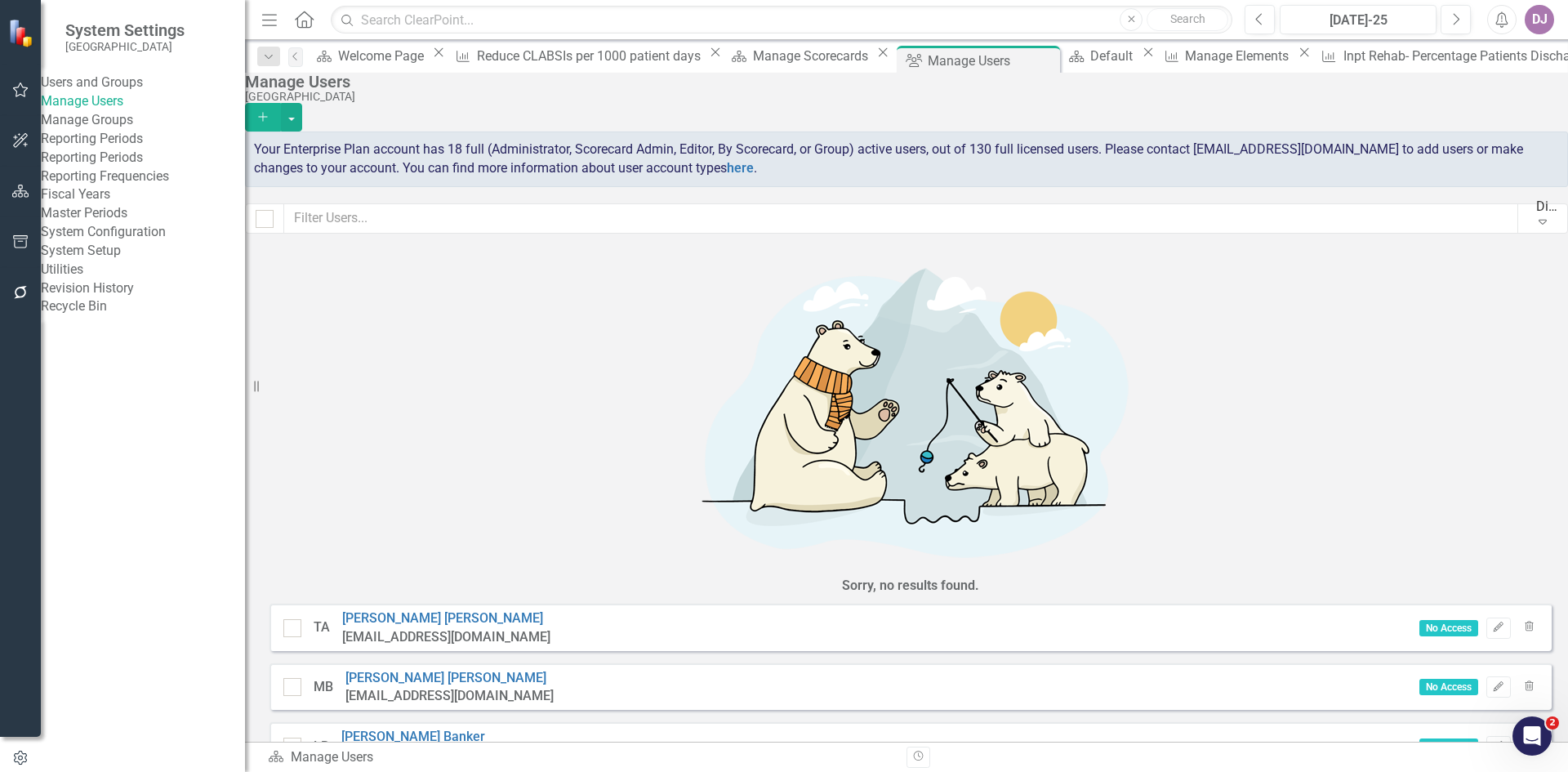
checkbox input "false"
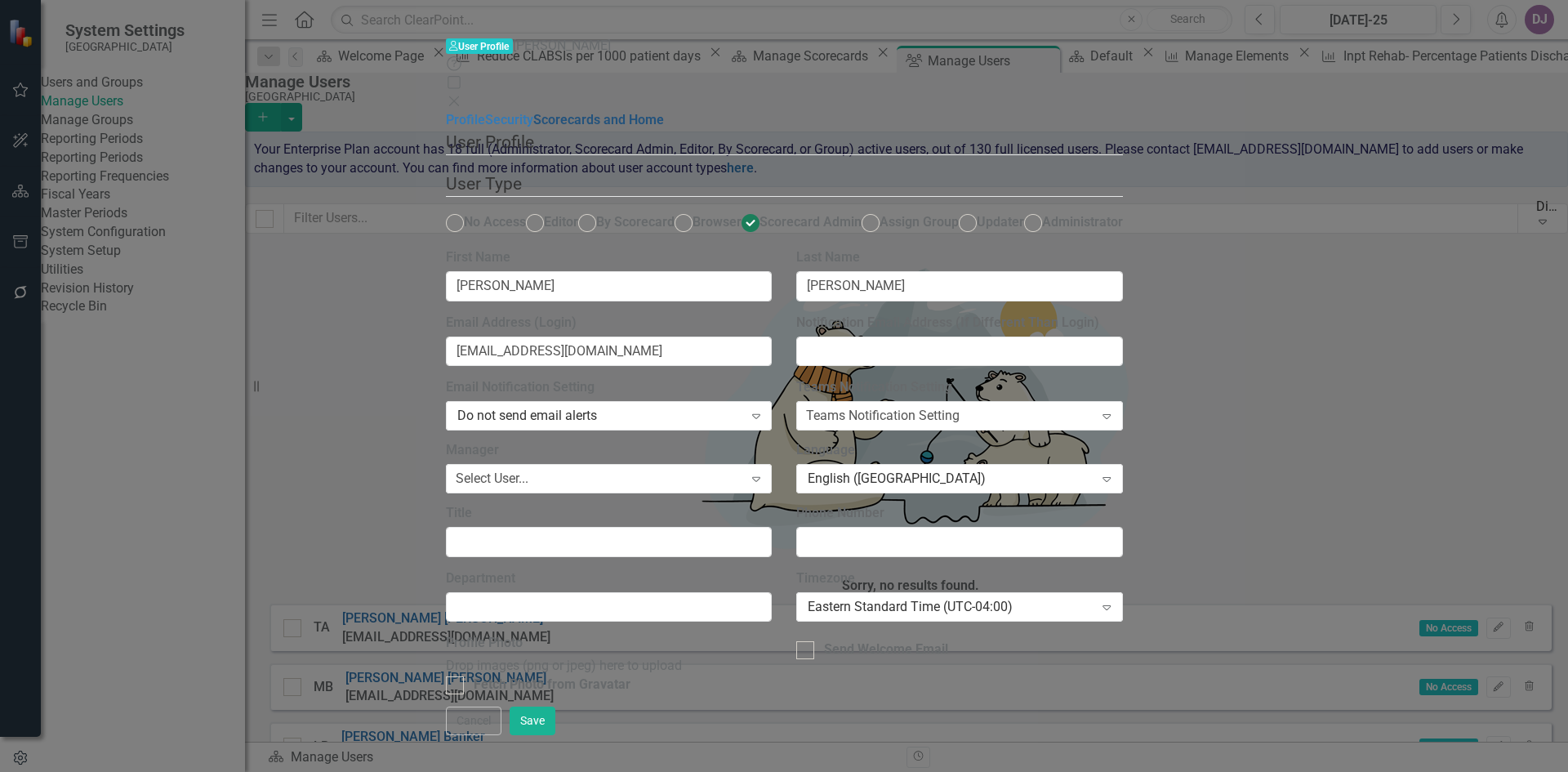
click at [533, 127] on link "Scorecards and Home" at bounding box center [599, 119] width 131 height 15
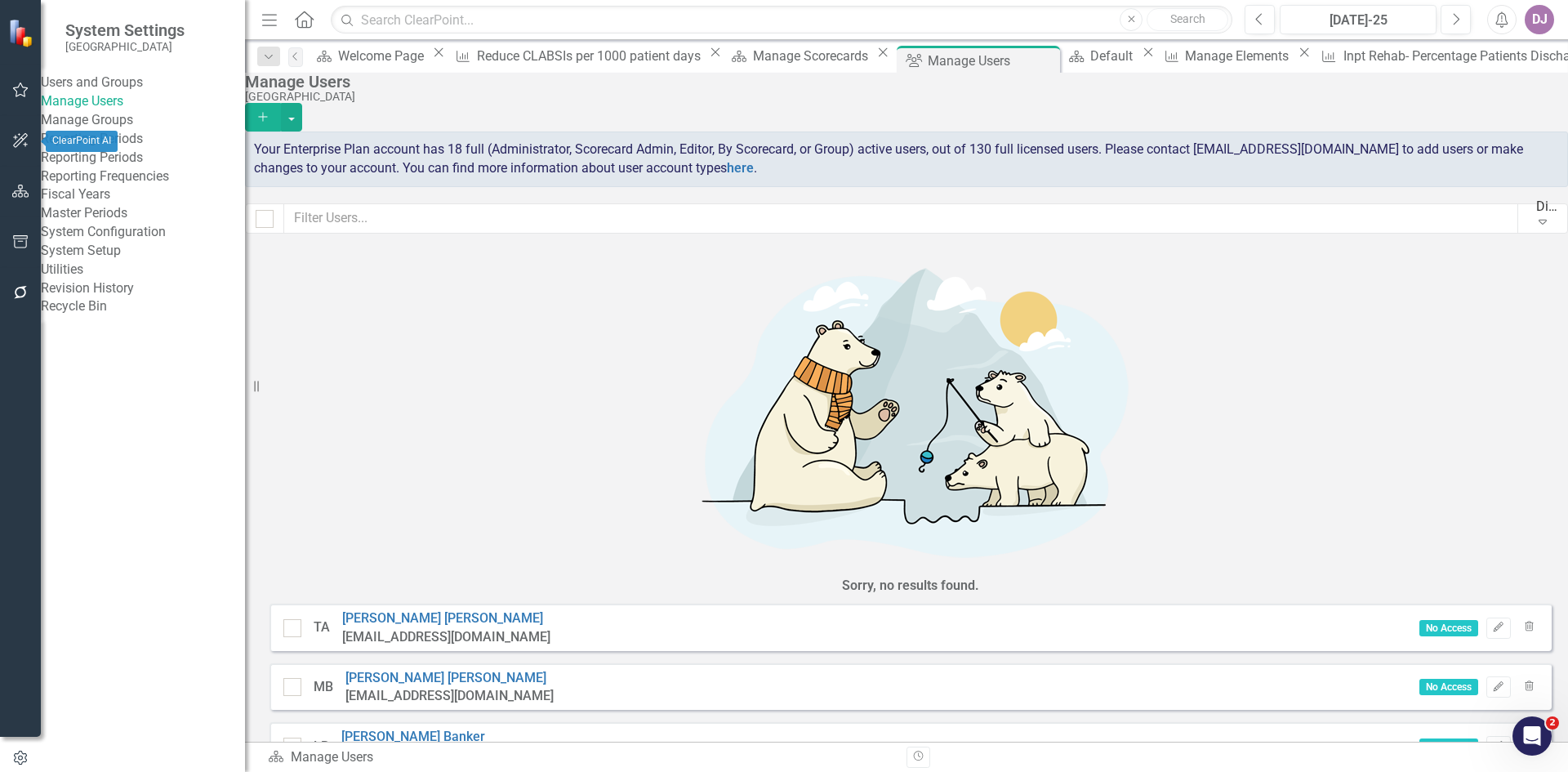
click at [10, 135] on button "button" at bounding box center [21, 142] width 37 height 34
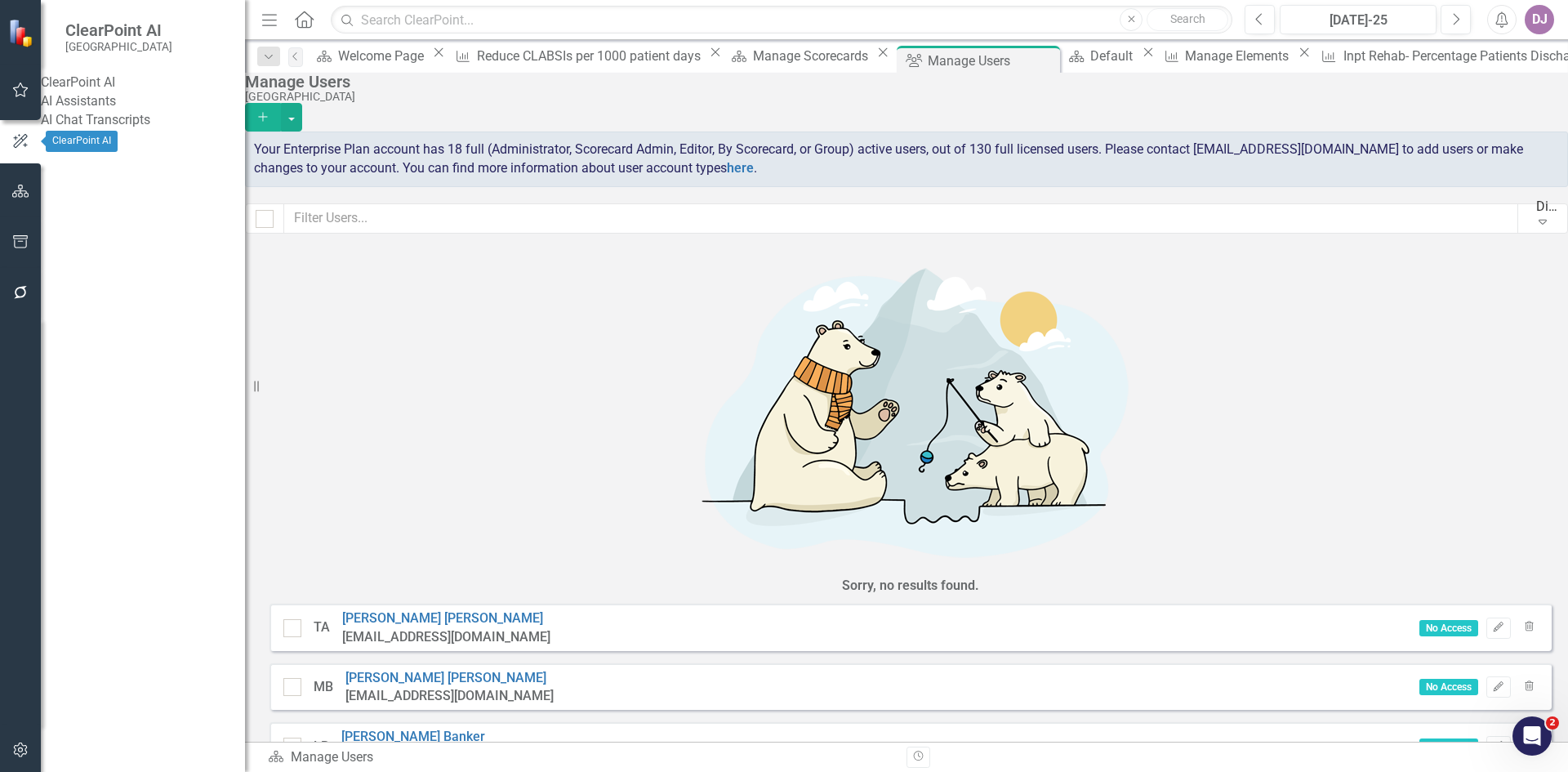
click at [18, 191] on icon "button" at bounding box center [21, 191] width 17 height 13
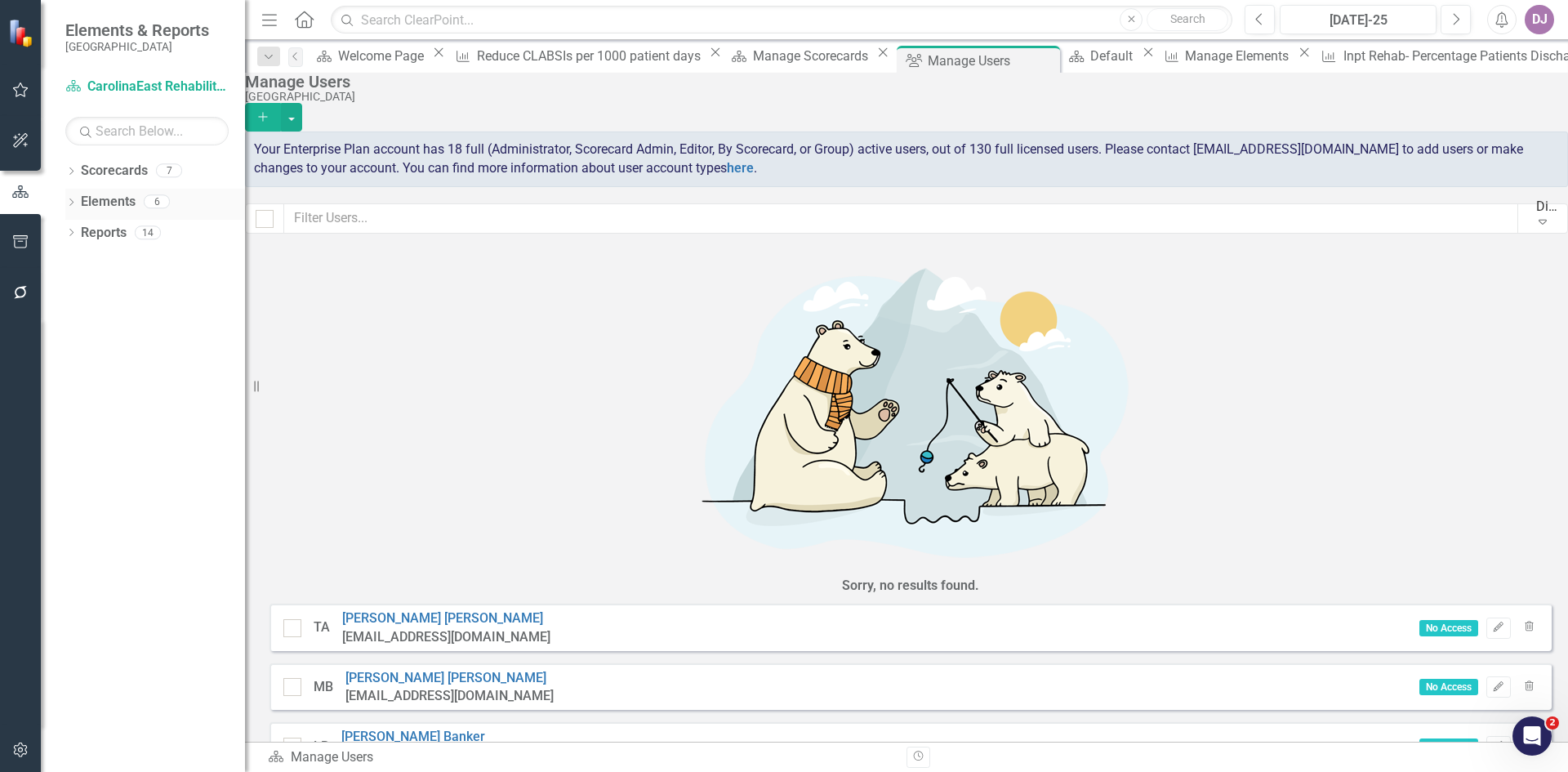
click at [127, 205] on link "Elements" at bounding box center [108, 202] width 54 height 19
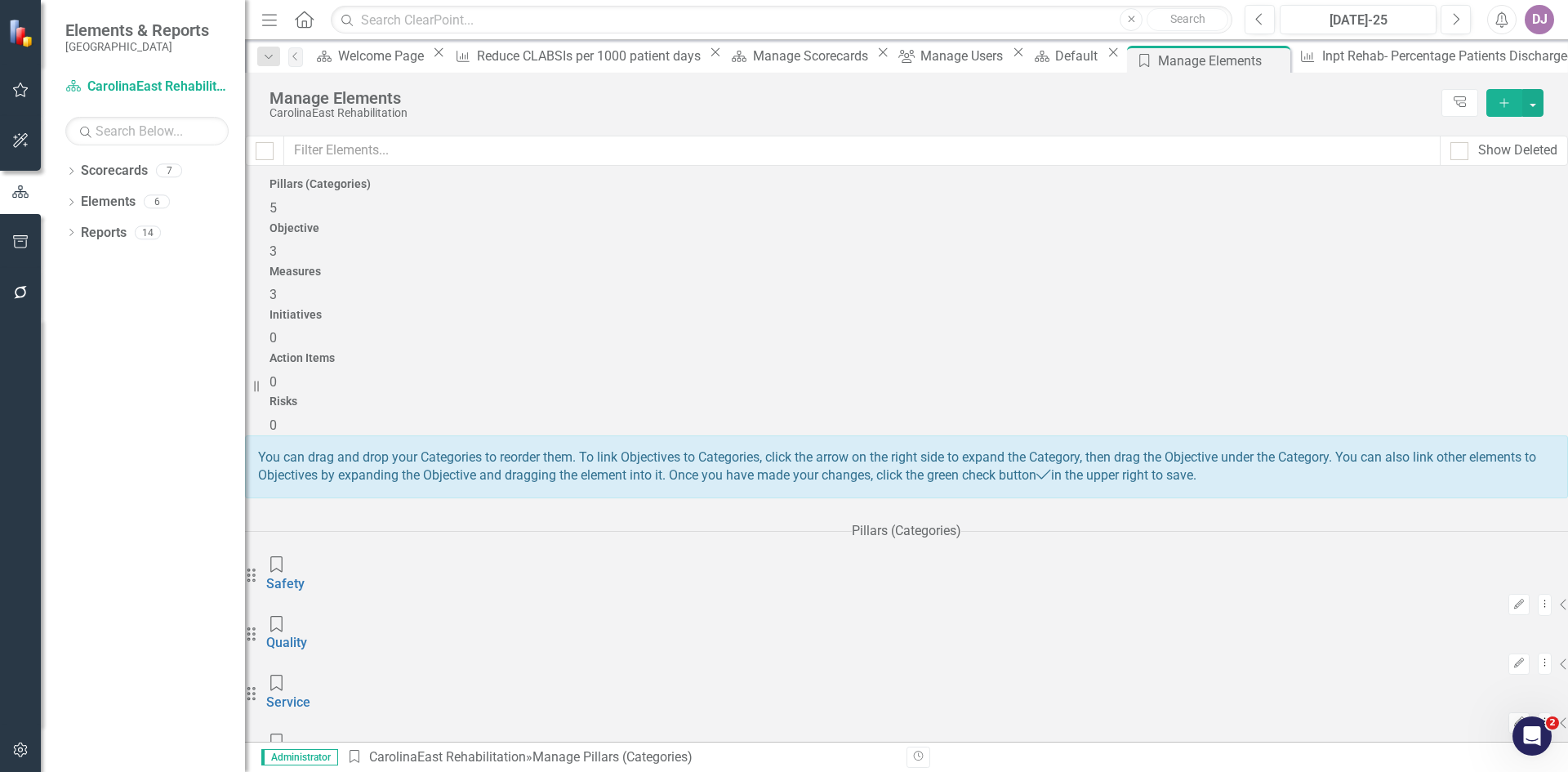
click at [277, 287] on span "3" at bounding box center [273, 294] width 7 height 15
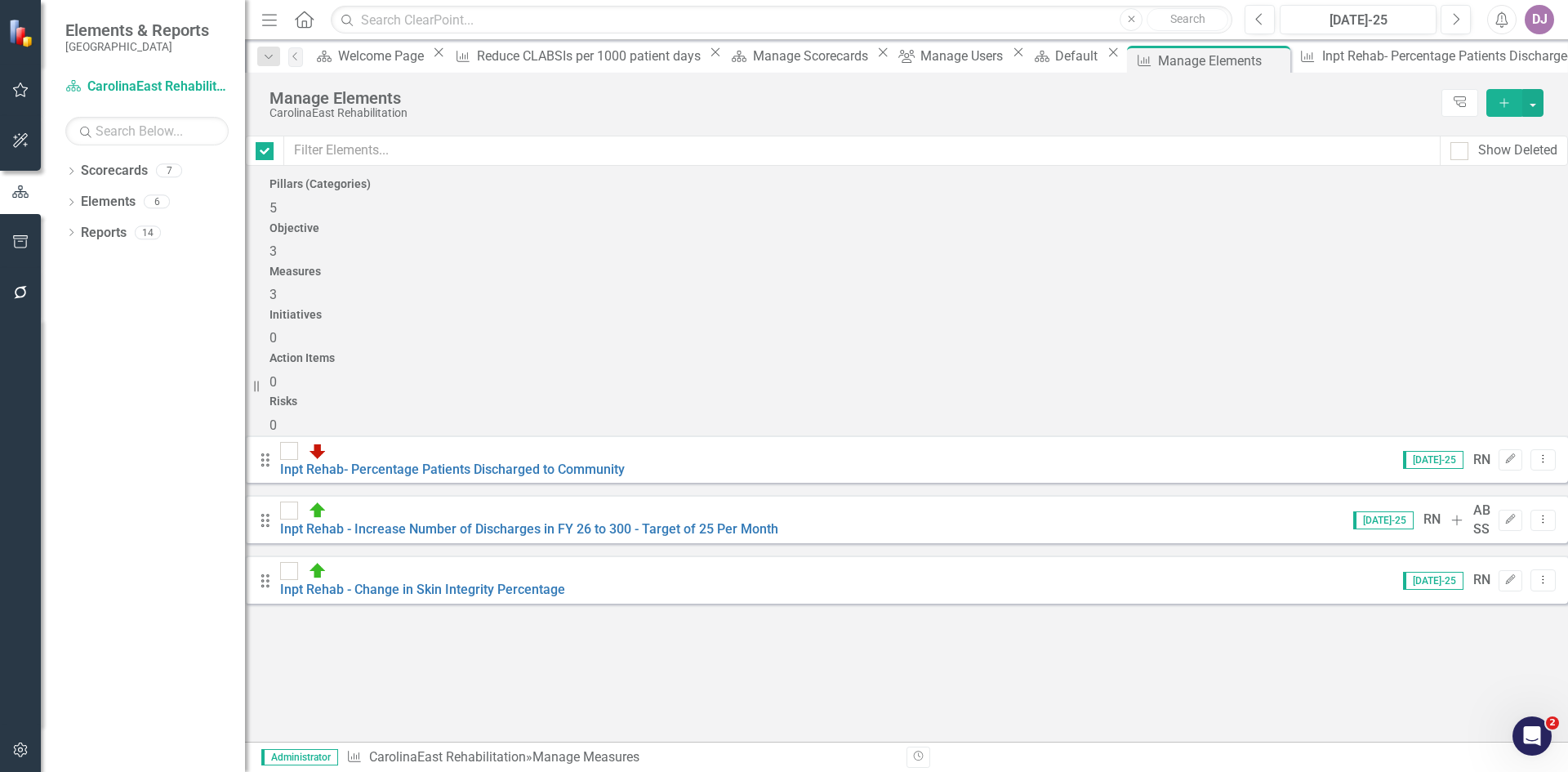
checkbox input "false"
click at [120, 169] on link "Scorecards" at bounding box center [114, 171] width 67 height 19
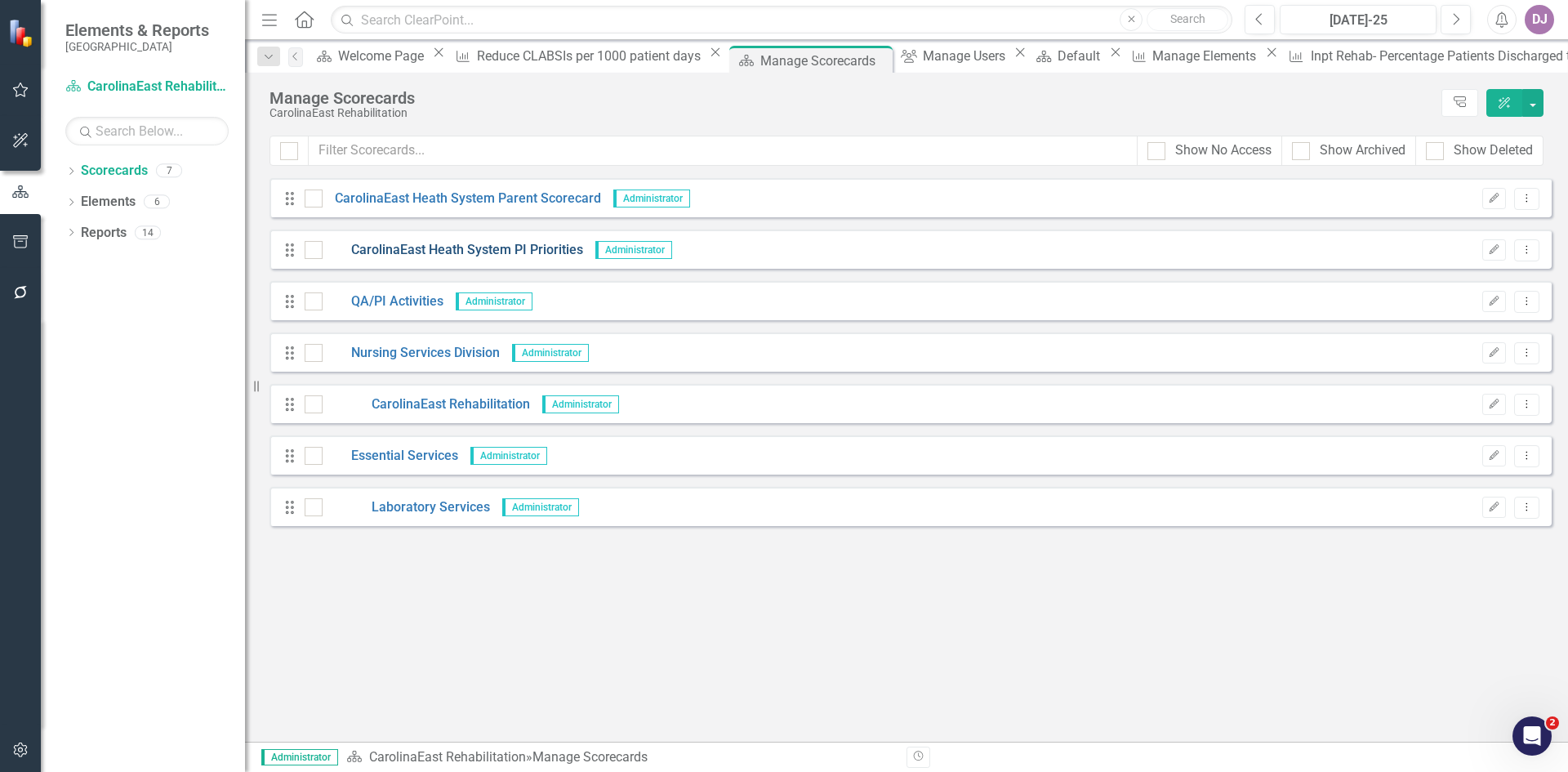
click at [409, 250] on link "CarolinaEast Heath System PI Priorities" at bounding box center [453, 250] width 260 height 19
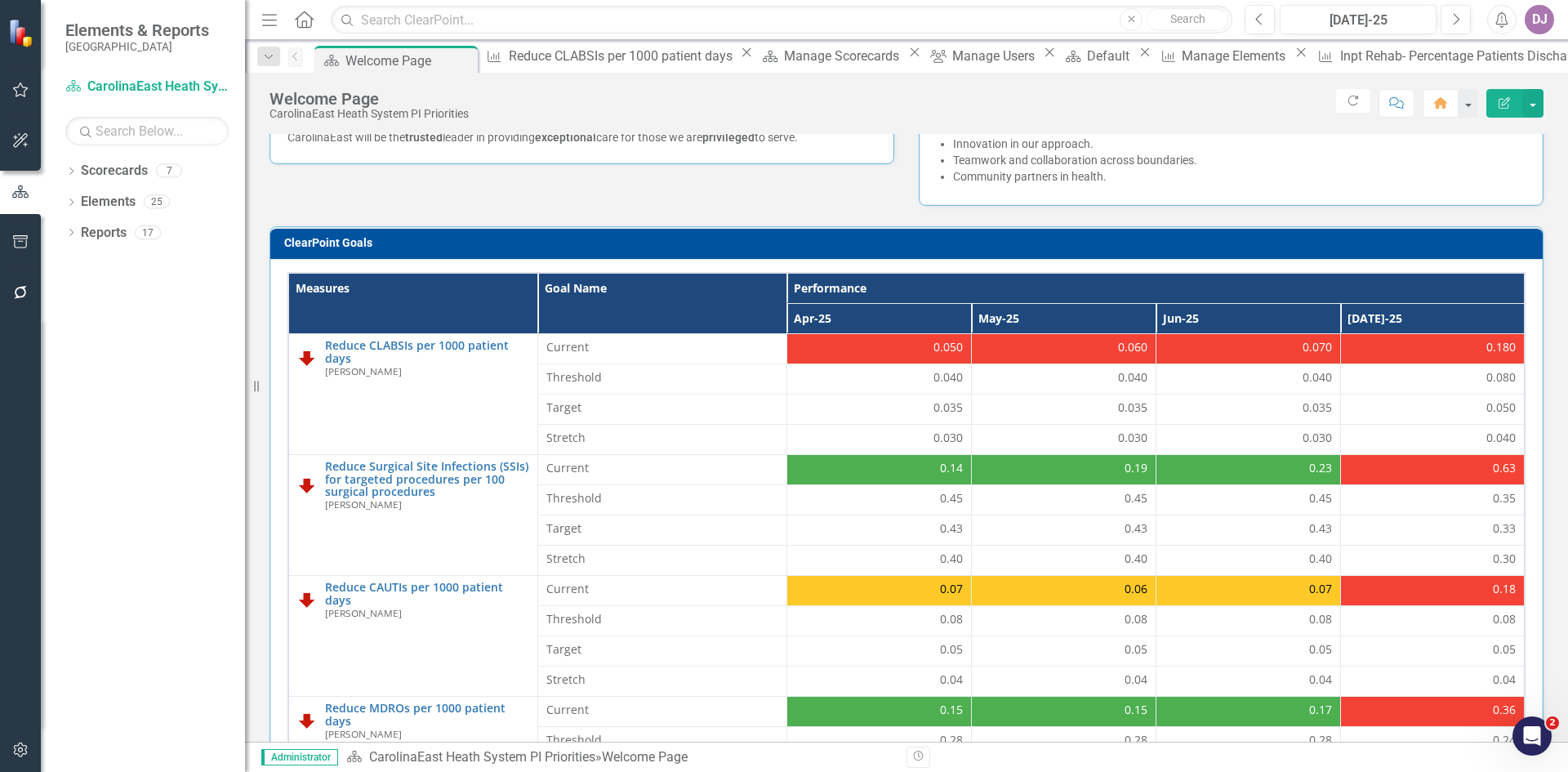
scroll to position [351, 0]
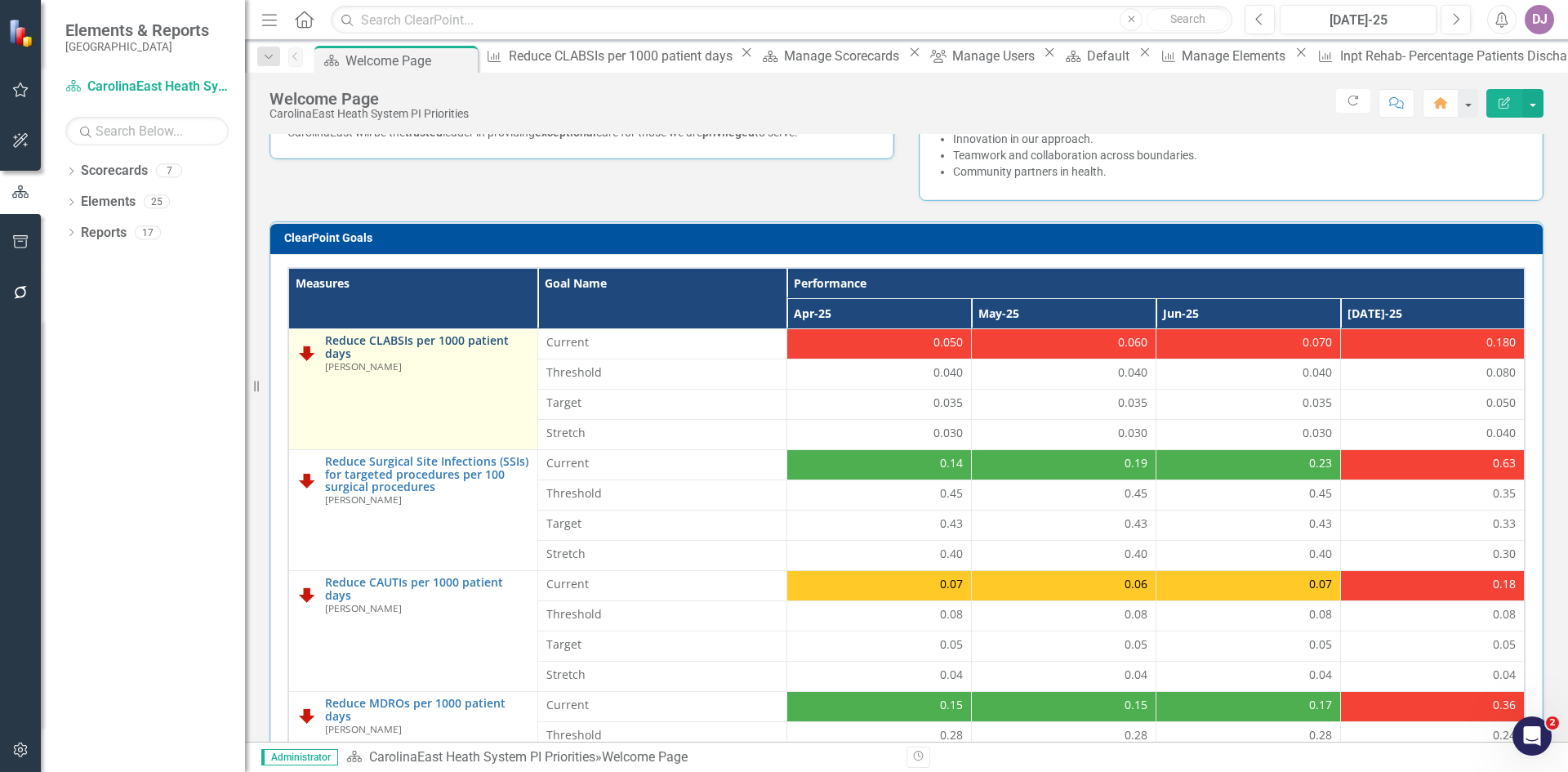
click at [460, 341] on link "Reduce CLABSIs per 1000 patient days" at bounding box center [426, 347] width 204 height 25
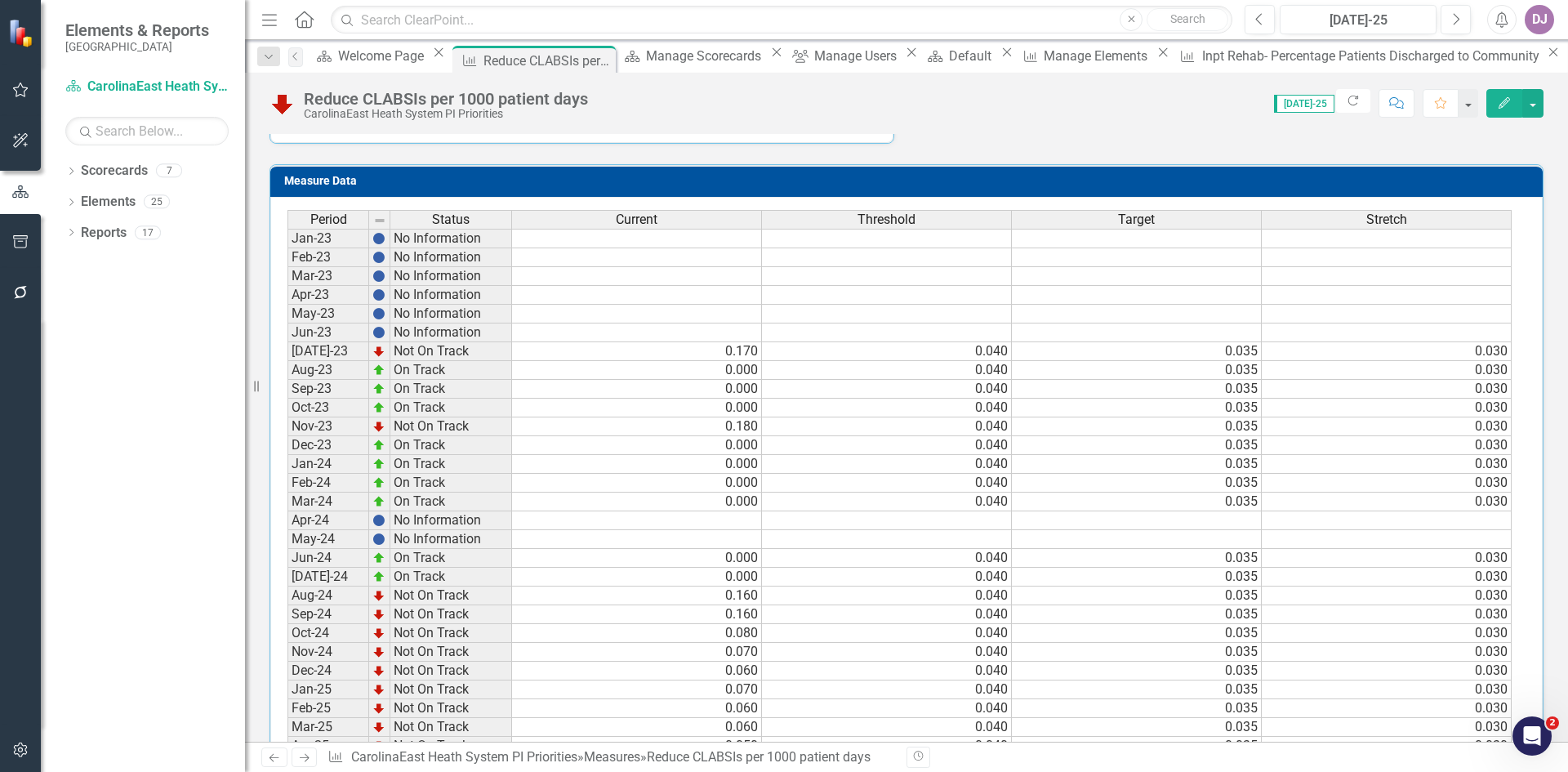
scroll to position [801, 0]
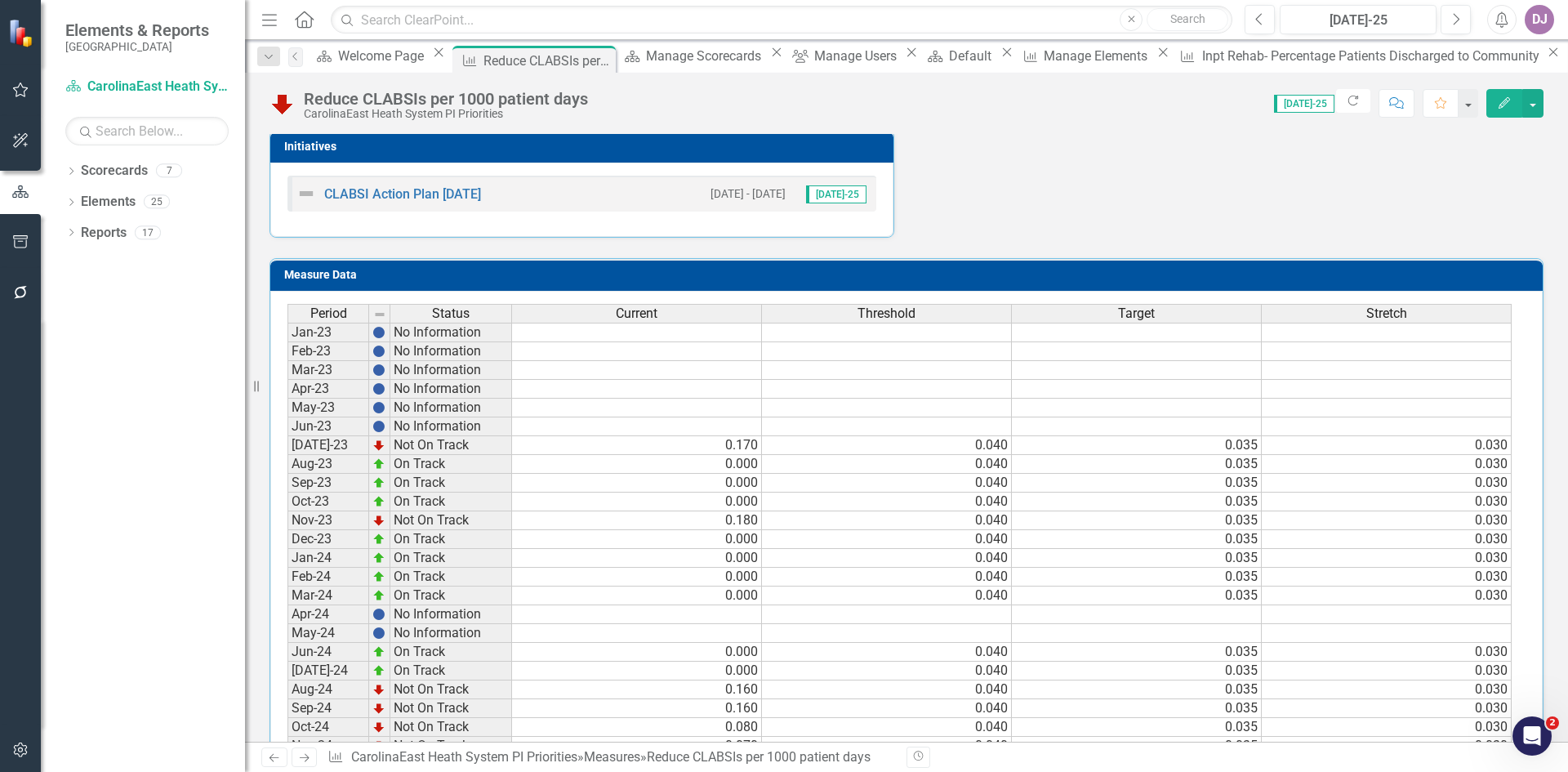
click at [1505, 102] on icon "Edit" at bounding box center [1505, 103] width 15 height 12
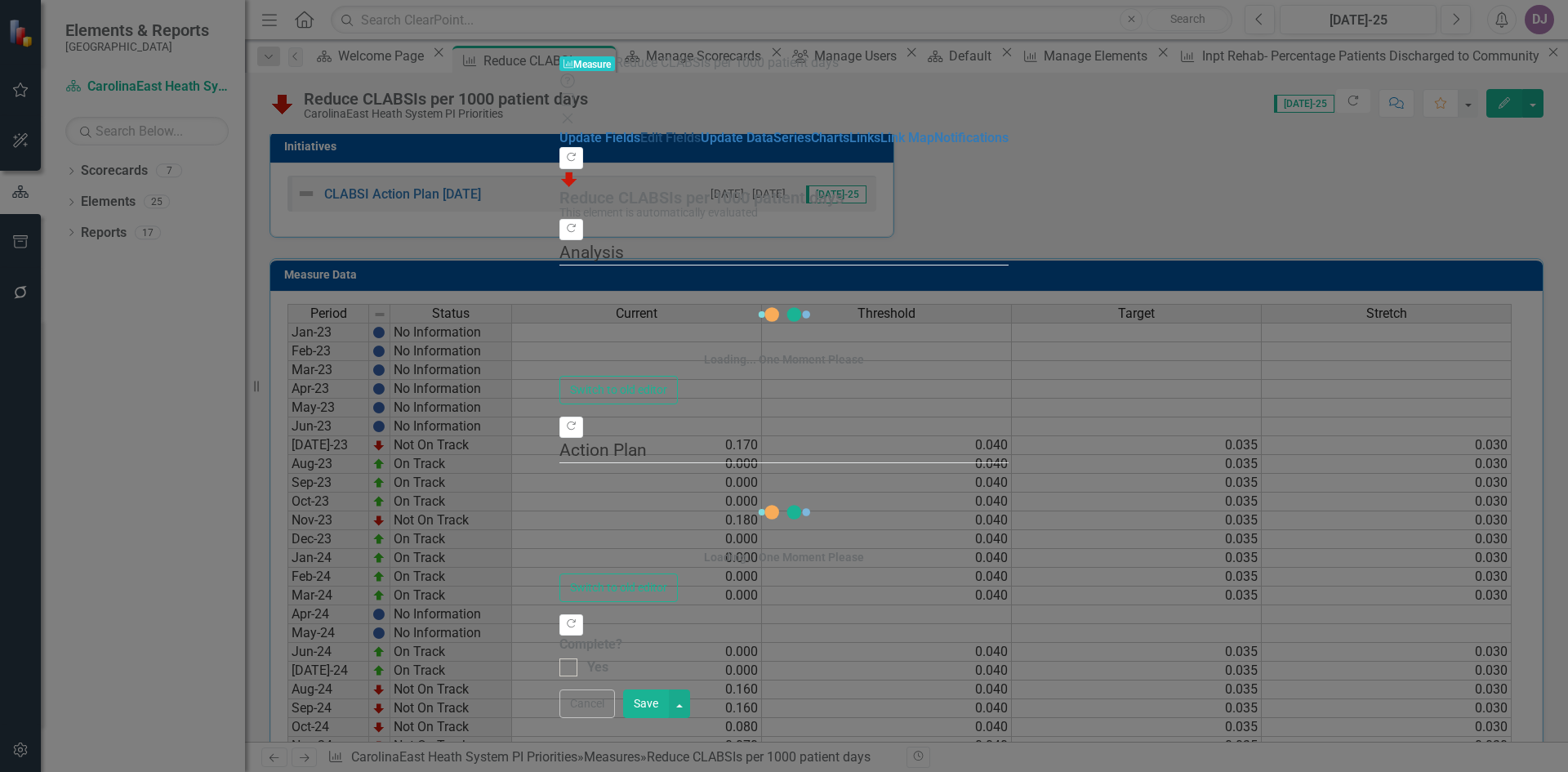
click at [640, 130] on link "Edit Fields" at bounding box center [670, 137] width 61 height 15
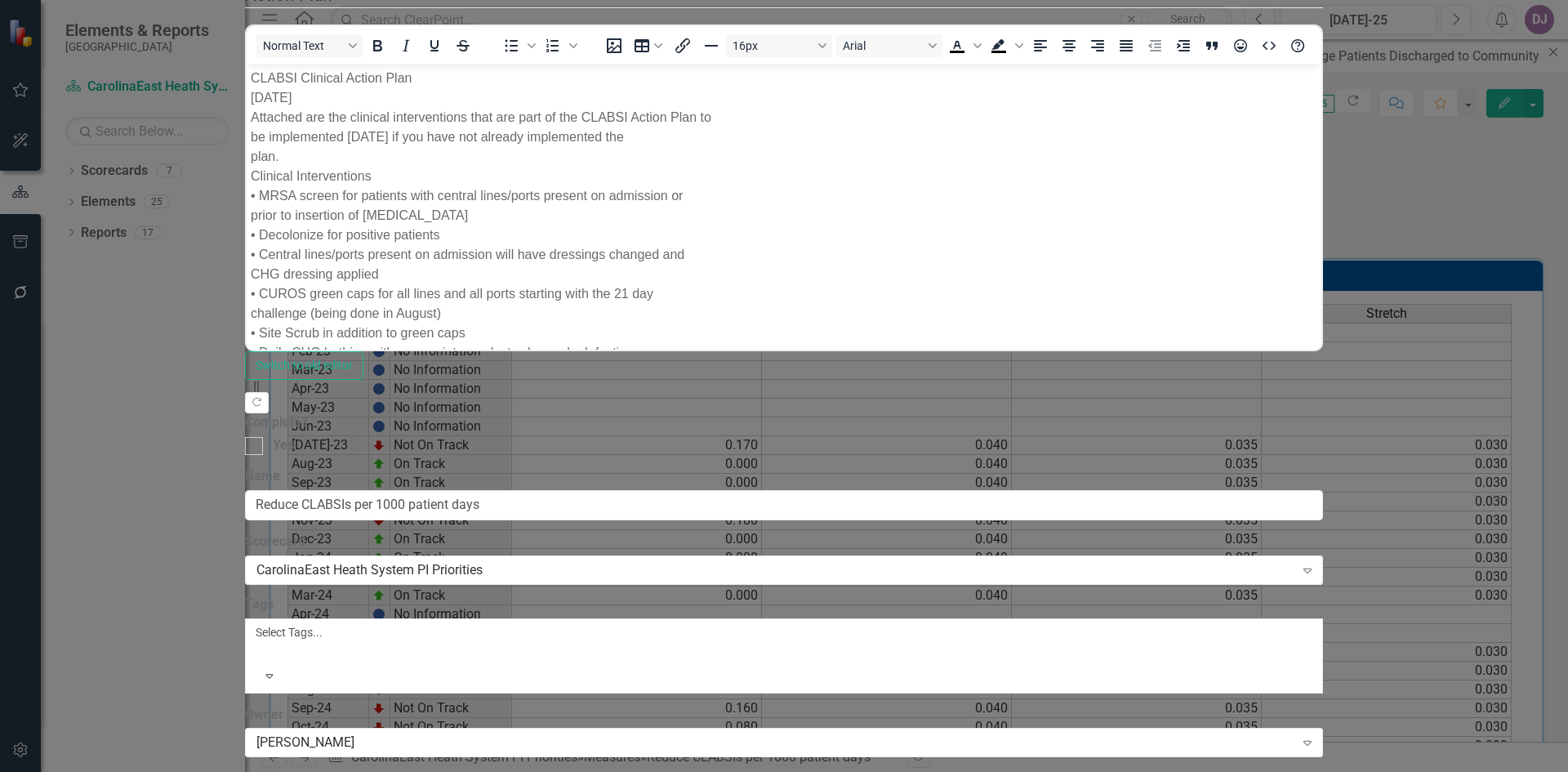
scroll to position [0, 0]
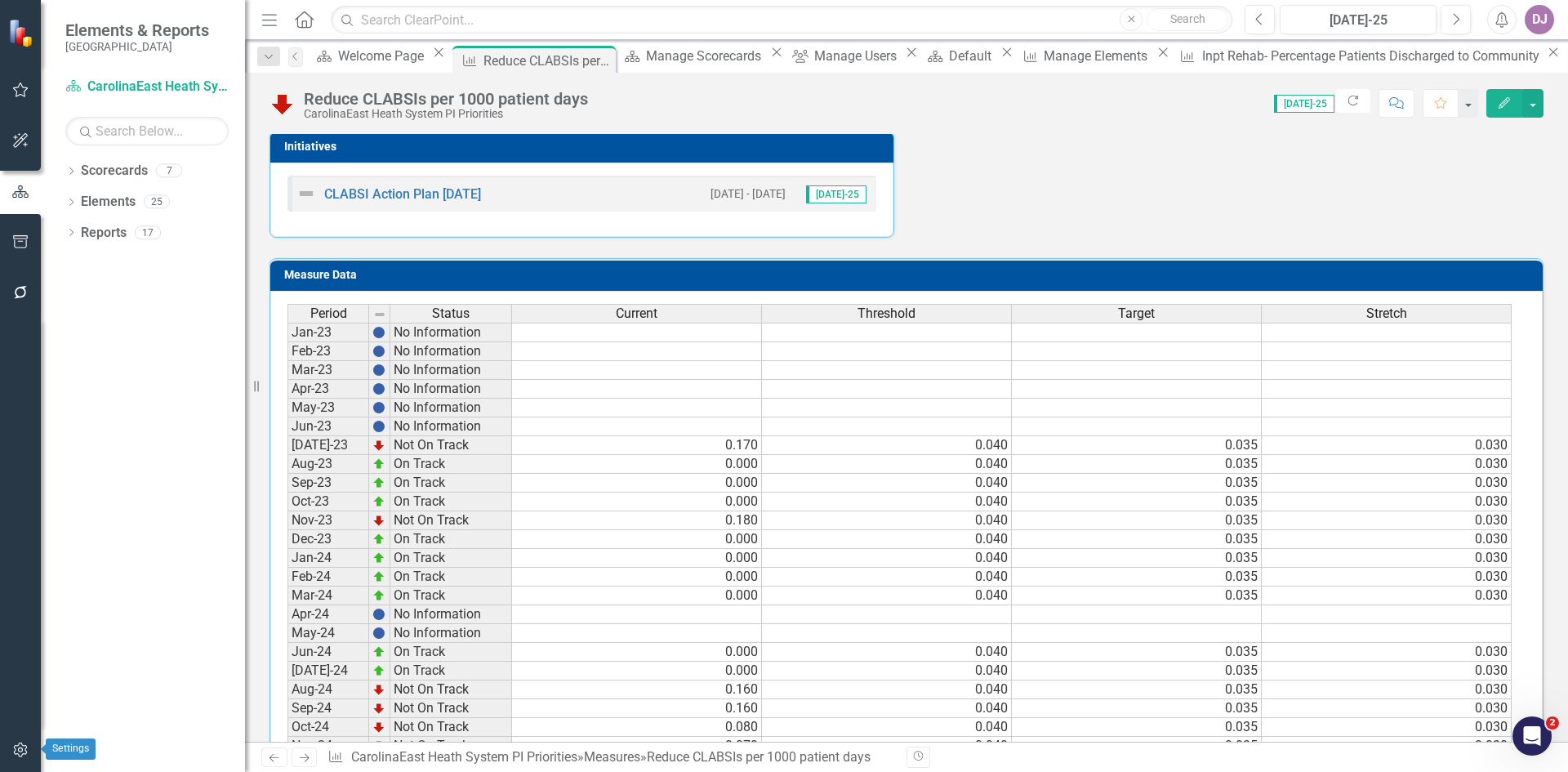
click at [22, 752] on icon "button" at bounding box center [21, 749] width 17 height 13
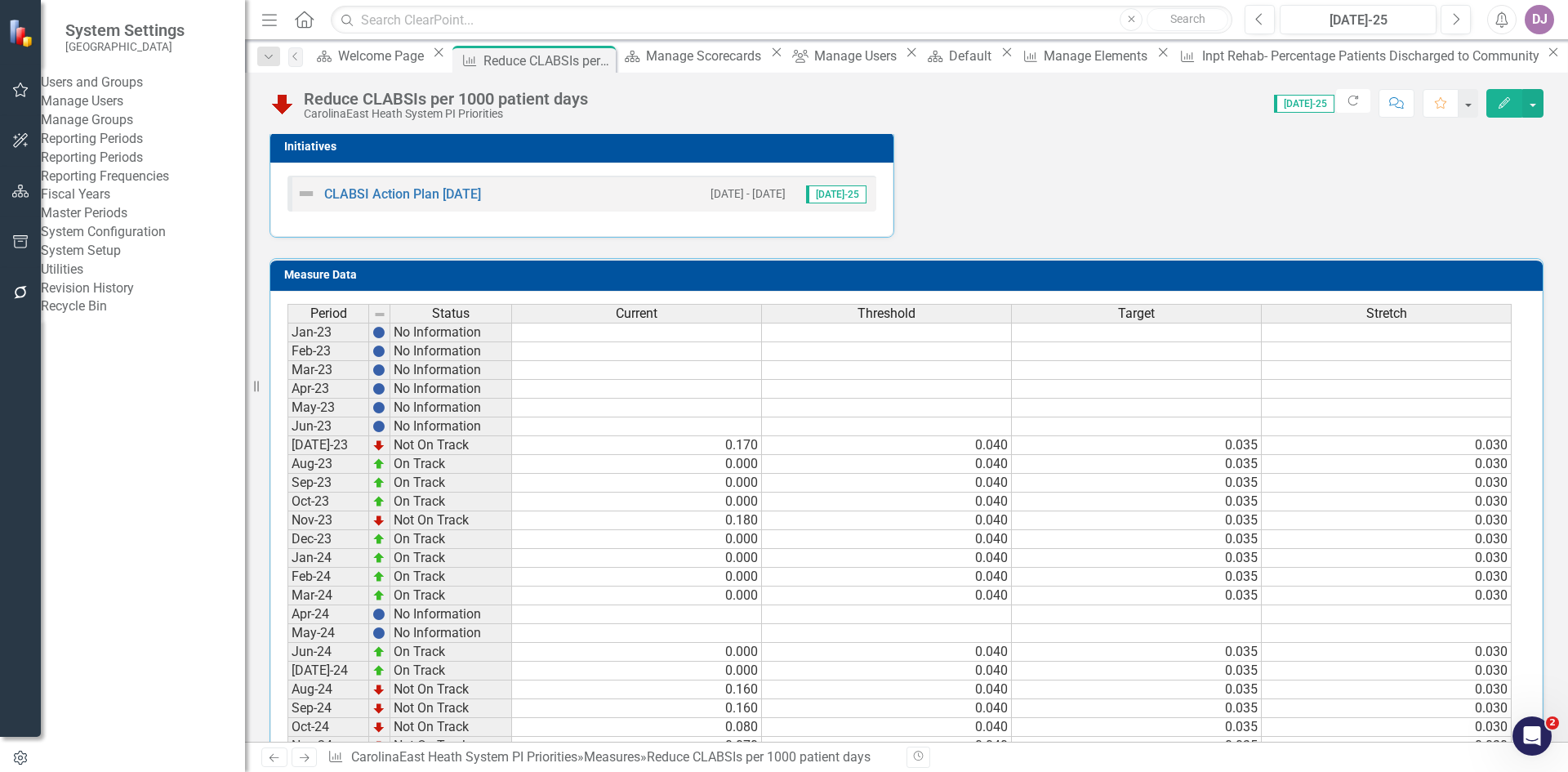
click at [145, 186] on link "Reporting Frequencies" at bounding box center [142, 177] width 204 height 19
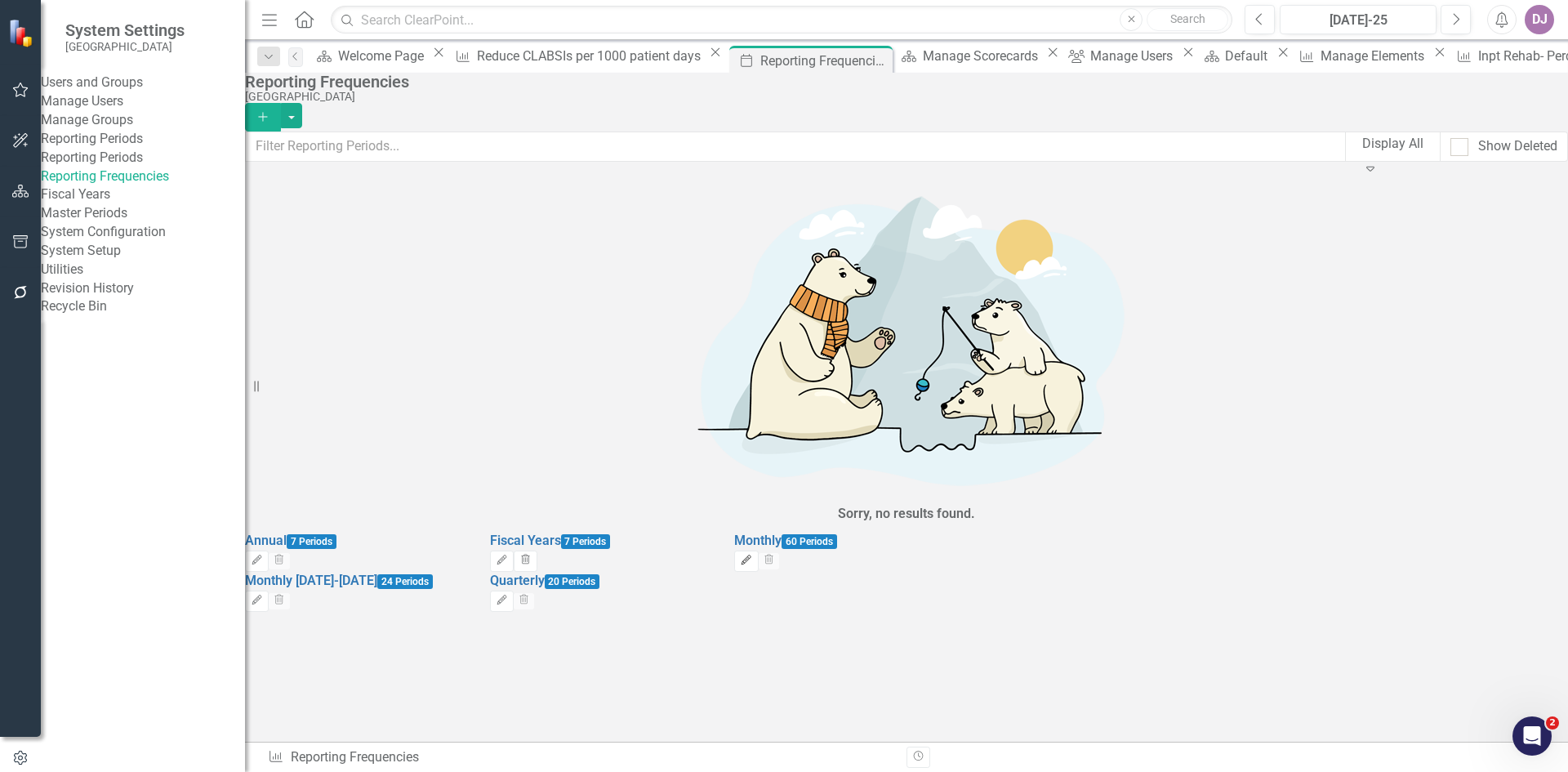
click at [752, 555] on icon "Edit" at bounding box center [746, 560] width 13 height 10
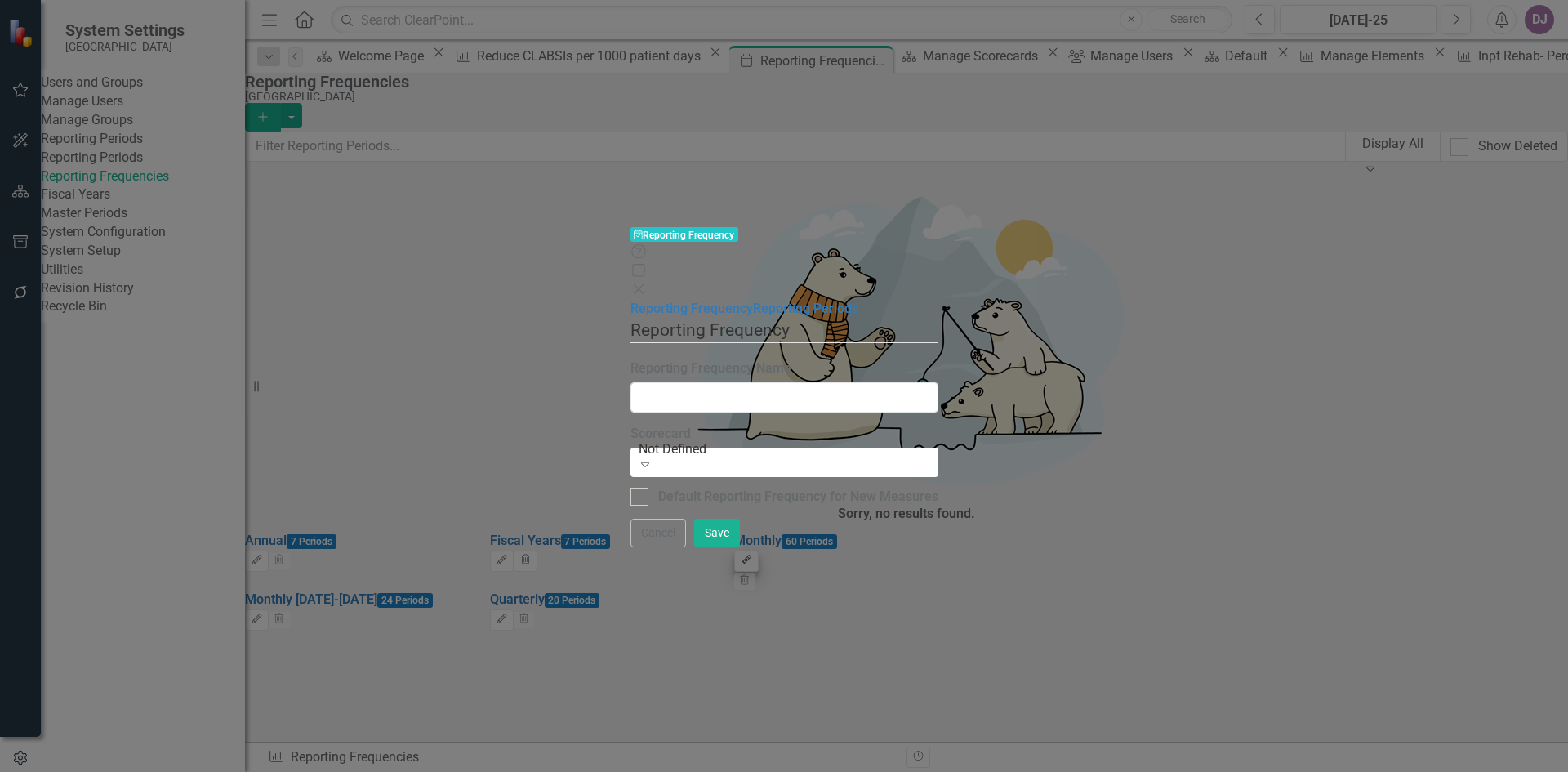
type input "Monthly"
click at [753, 300] on link "Reporting Periods" at bounding box center [805, 308] width 105 height 15
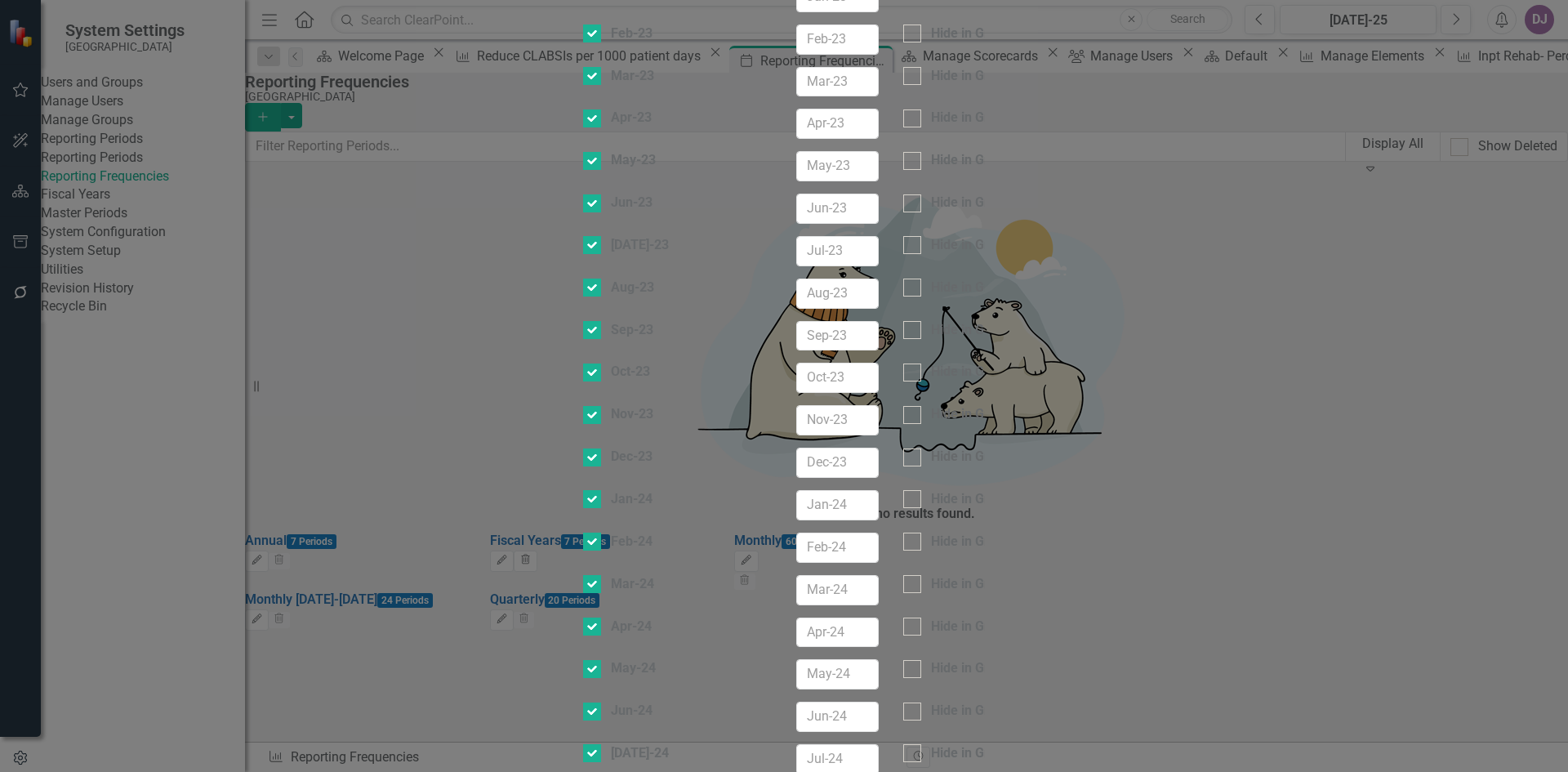
checkbox input "false"
checkbox input "true"
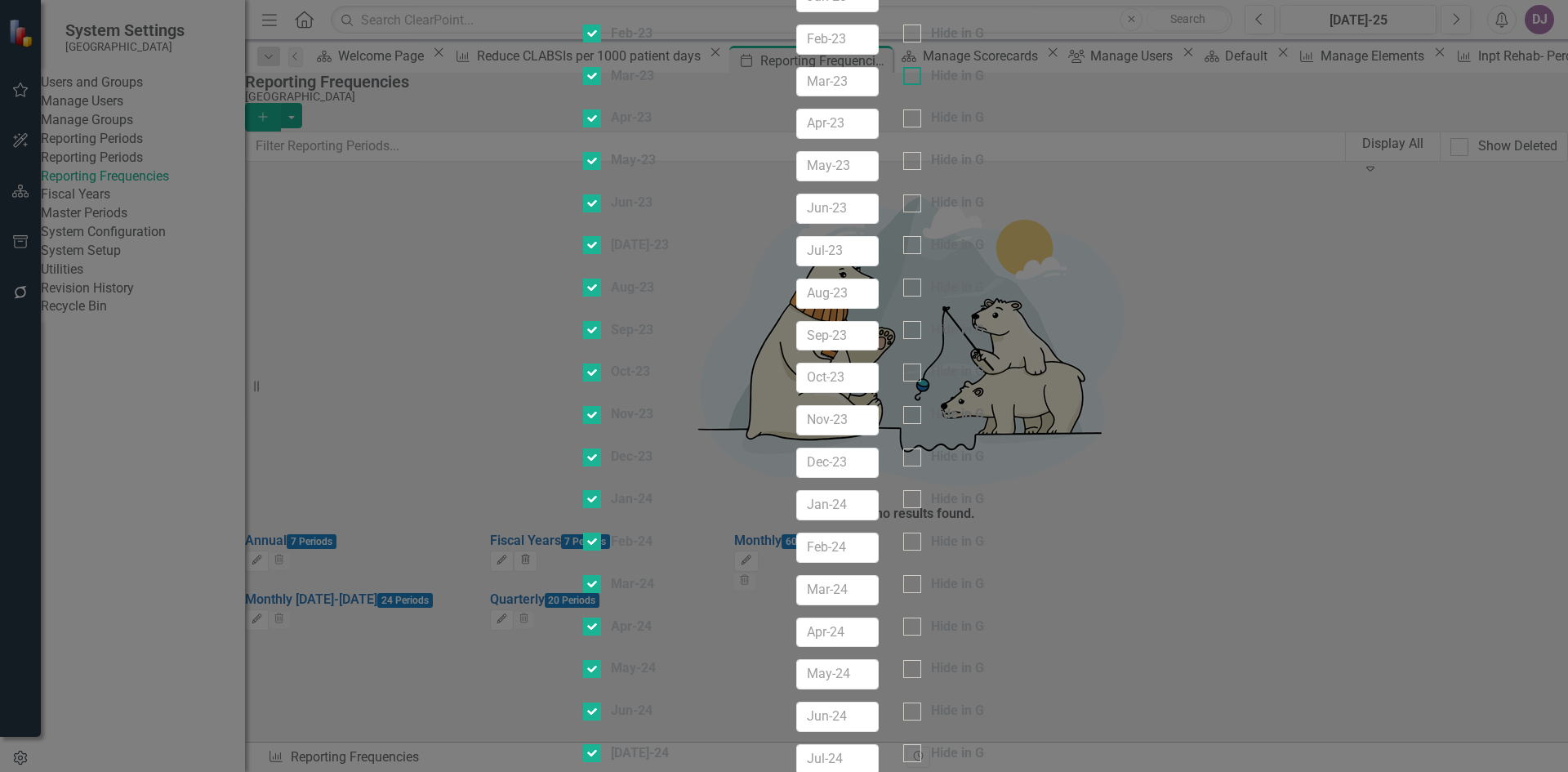
click at [921, 85] on div at bounding box center [912, 76] width 18 height 18
click at [914, 78] on input "Hide in Grid" at bounding box center [909, 73] width 11 height 11
checkbox input "true"
click at [921, 43] on div at bounding box center [912, 34] width 18 height 18
click at [914, 35] on input "Hide in Grid" at bounding box center [909, 30] width 11 height 11
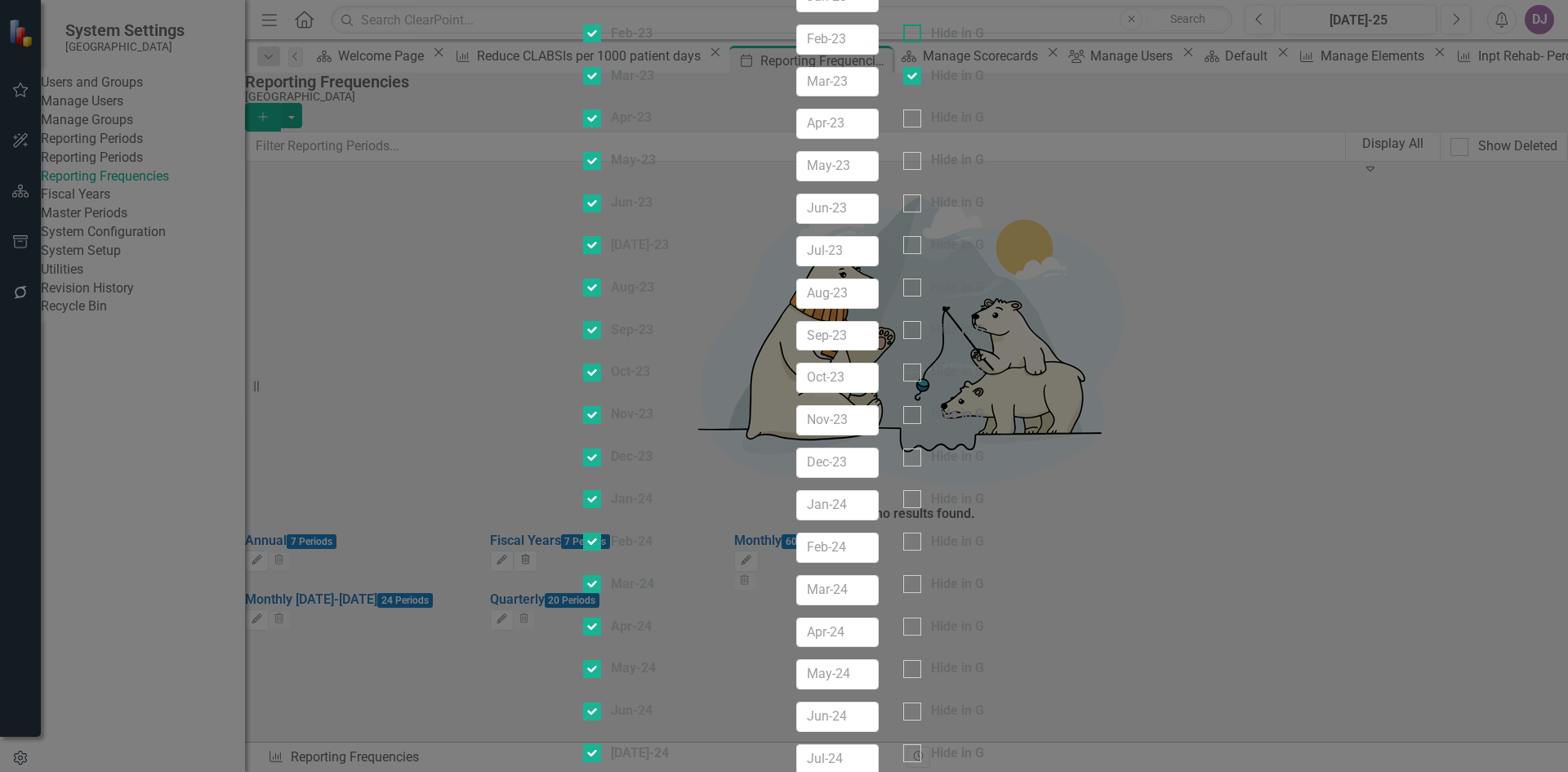
checkbox input "true"
click at [921, 127] on div at bounding box center [912, 119] width 18 height 18
click at [914, 120] on input "Hide in Grid" at bounding box center [909, 115] width 11 height 11
checkbox input "true"
click at [921, 170] on div at bounding box center [912, 161] width 18 height 18
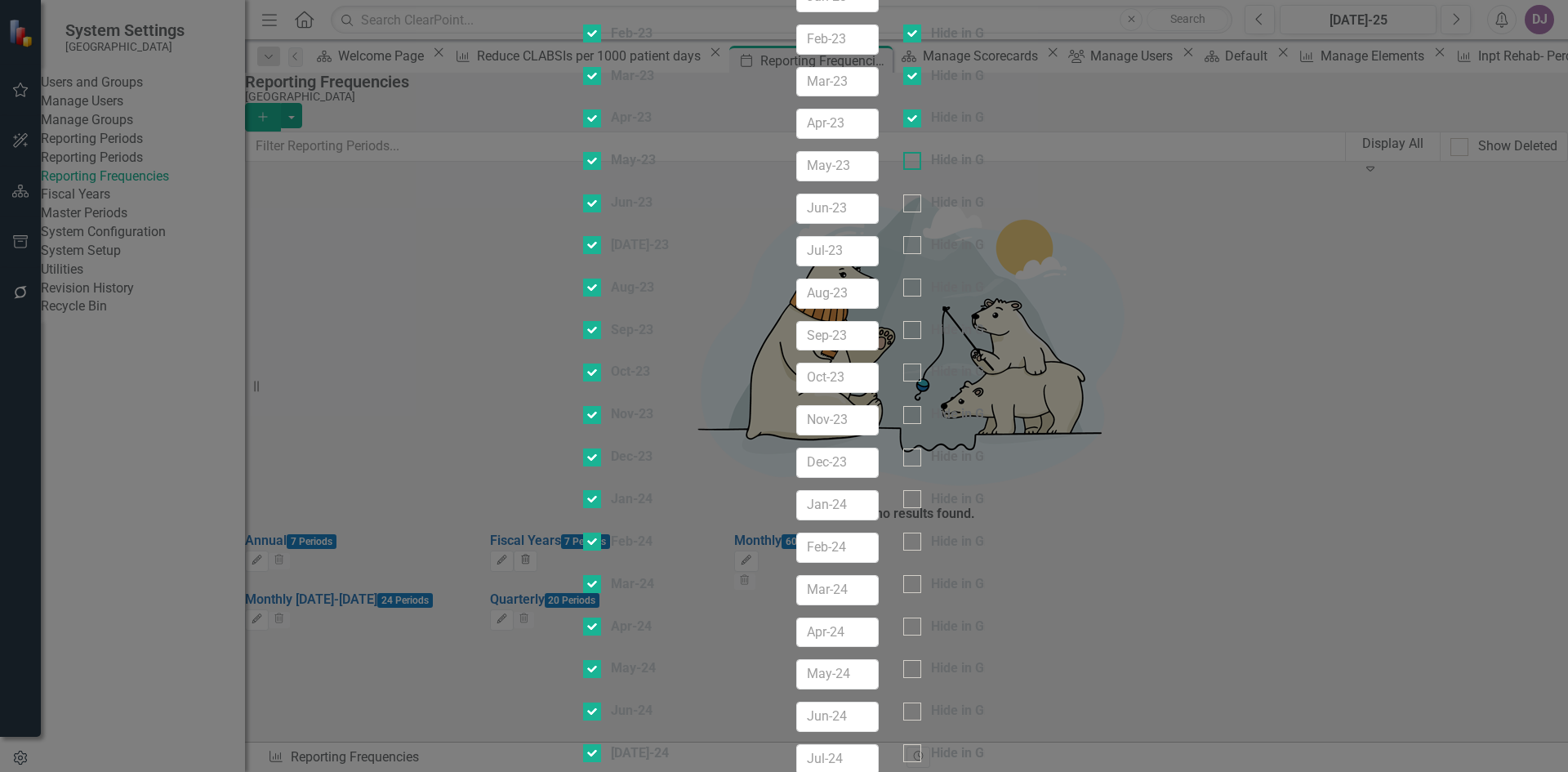
click at [914, 162] on input "Hide in Grid" at bounding box center [909, 157] width 11 height 11
checkbox input "true"
click at [921, 212] on div at bounding box center [912, 203] width 18 height 18
click at [914, 205] on input "Hide in Grid" at bounding box center [909, 200] width 11 height 11
checkbox input "true"
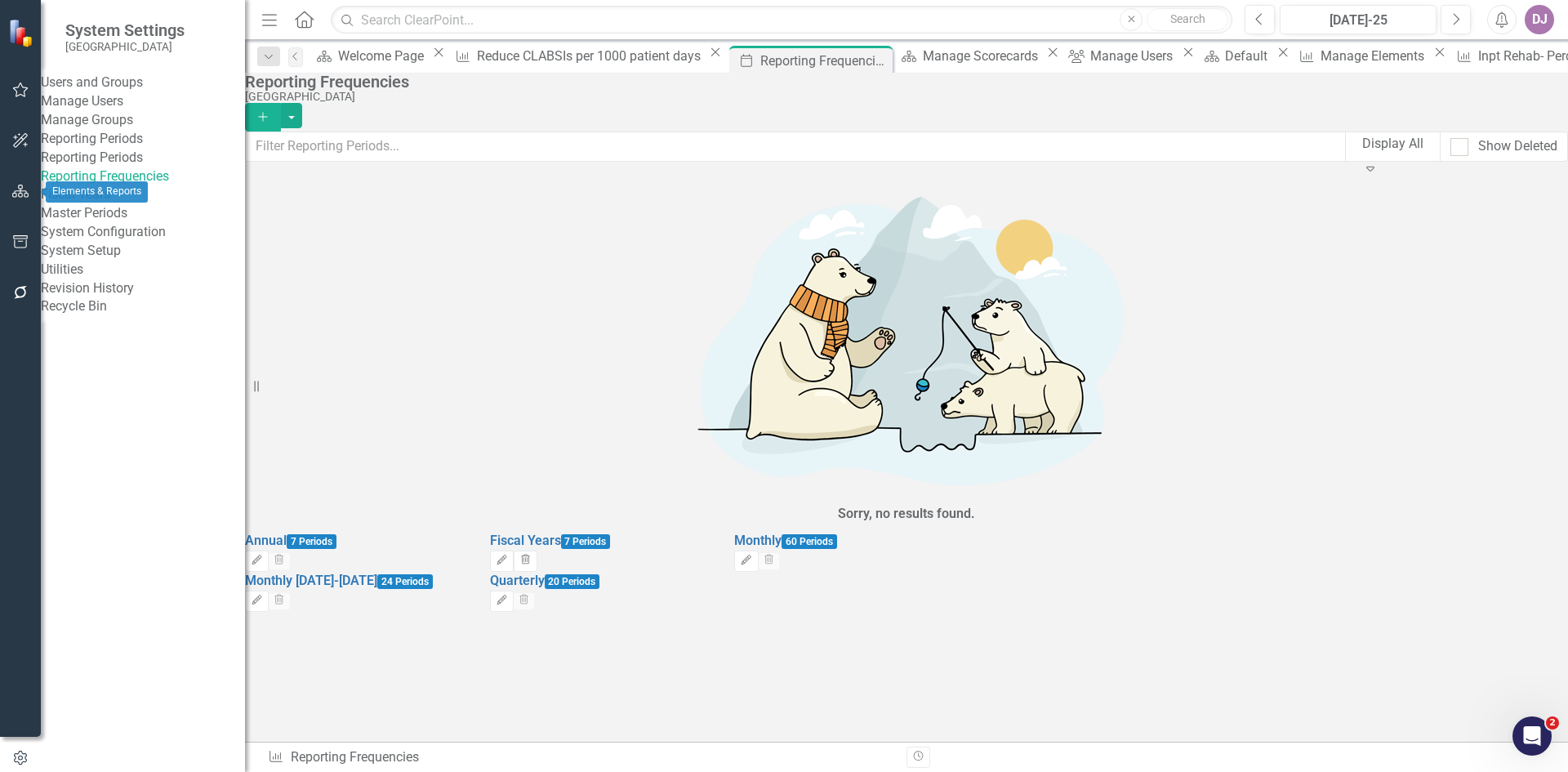
click at [21, 191] on icon "button" at bounding box center [21, 191] width 17 height 13
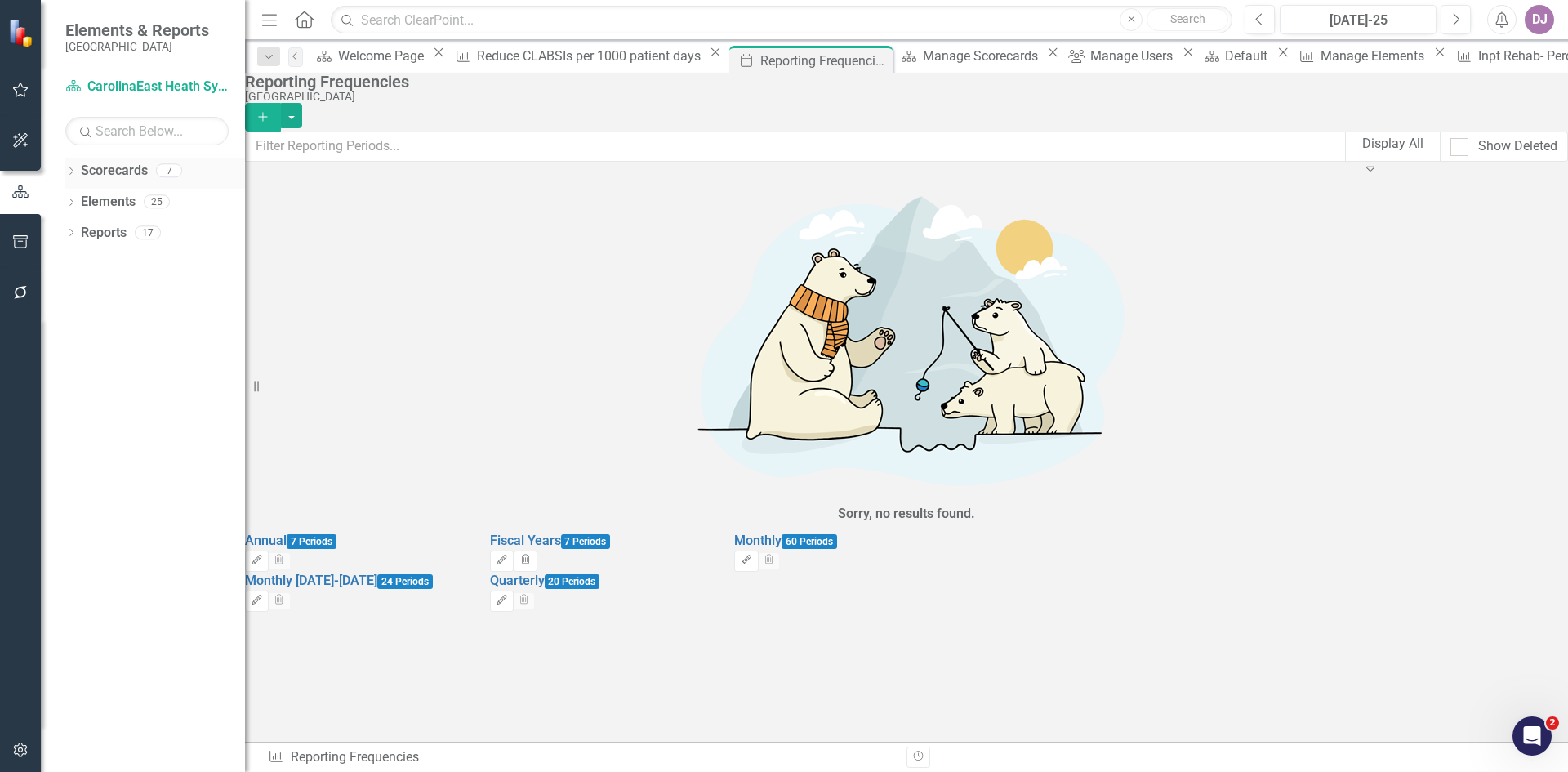
click at [109, 170] on link "Scorecards" at bounding box center [114, 171] width 67 height 19
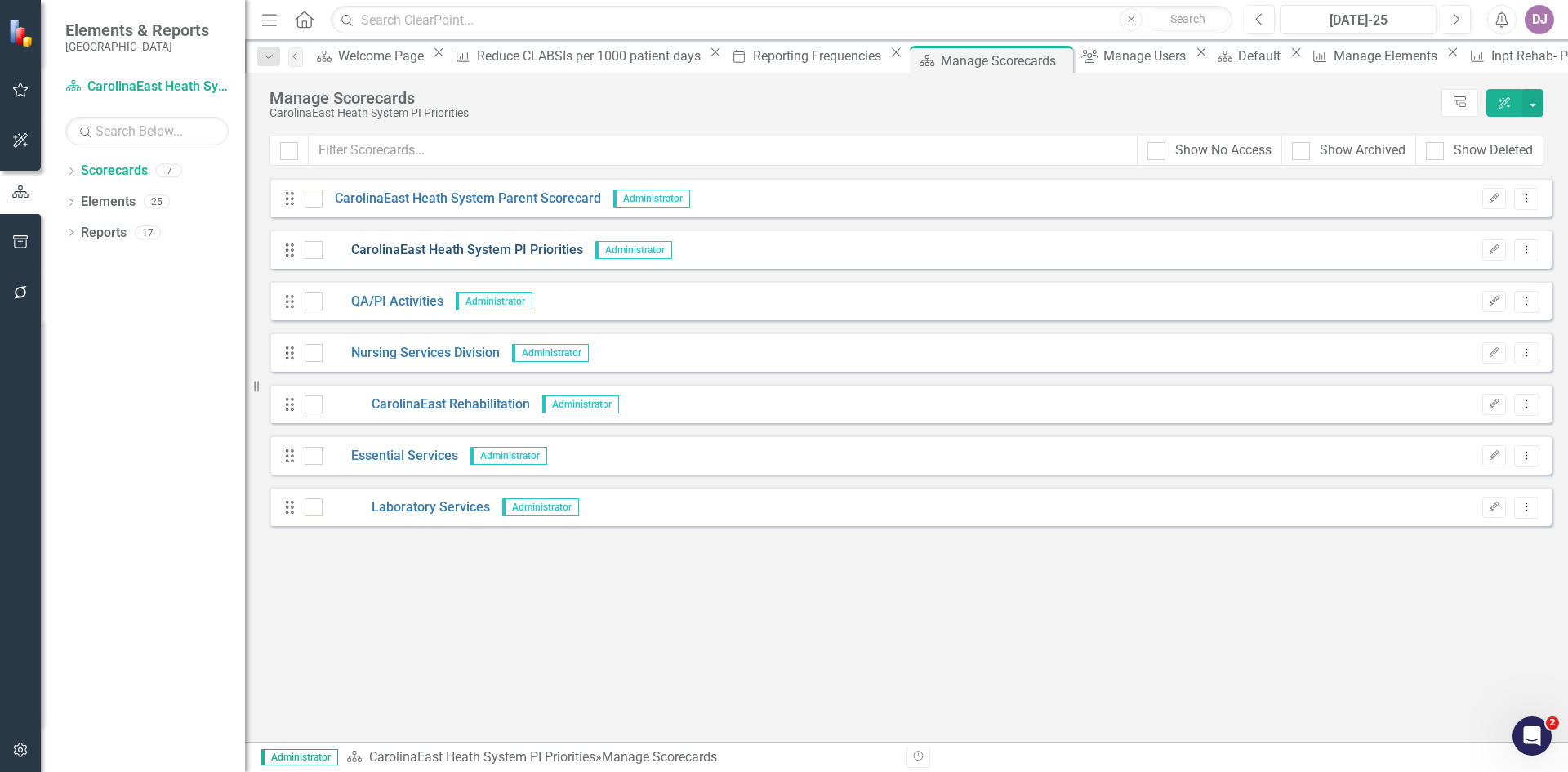
click at [391, 250] on link "CarolinaEast Heath System PI Priorities" at bounding box center [453, 250] width 260 height 19
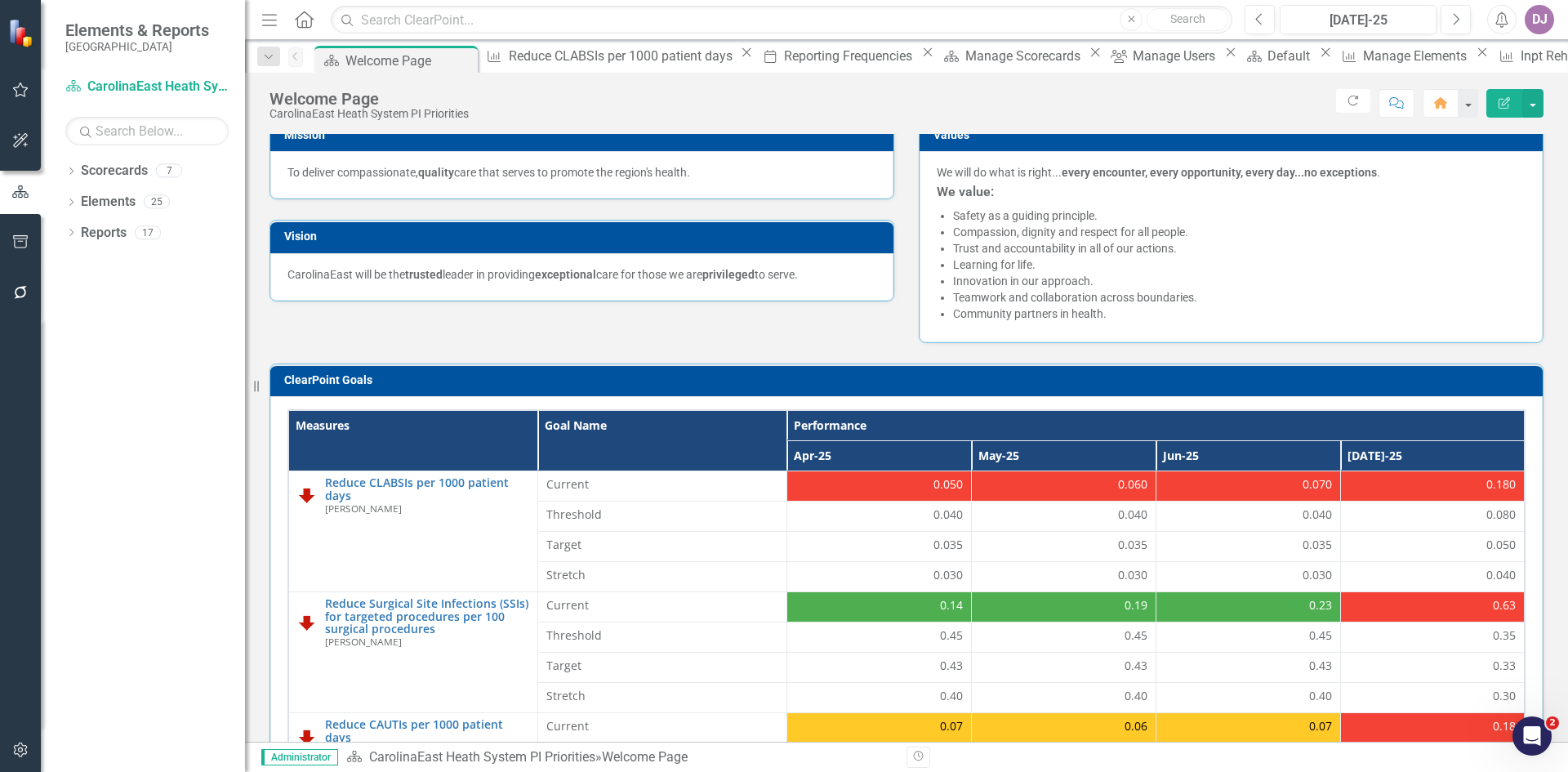
scroll to position [289, 0]
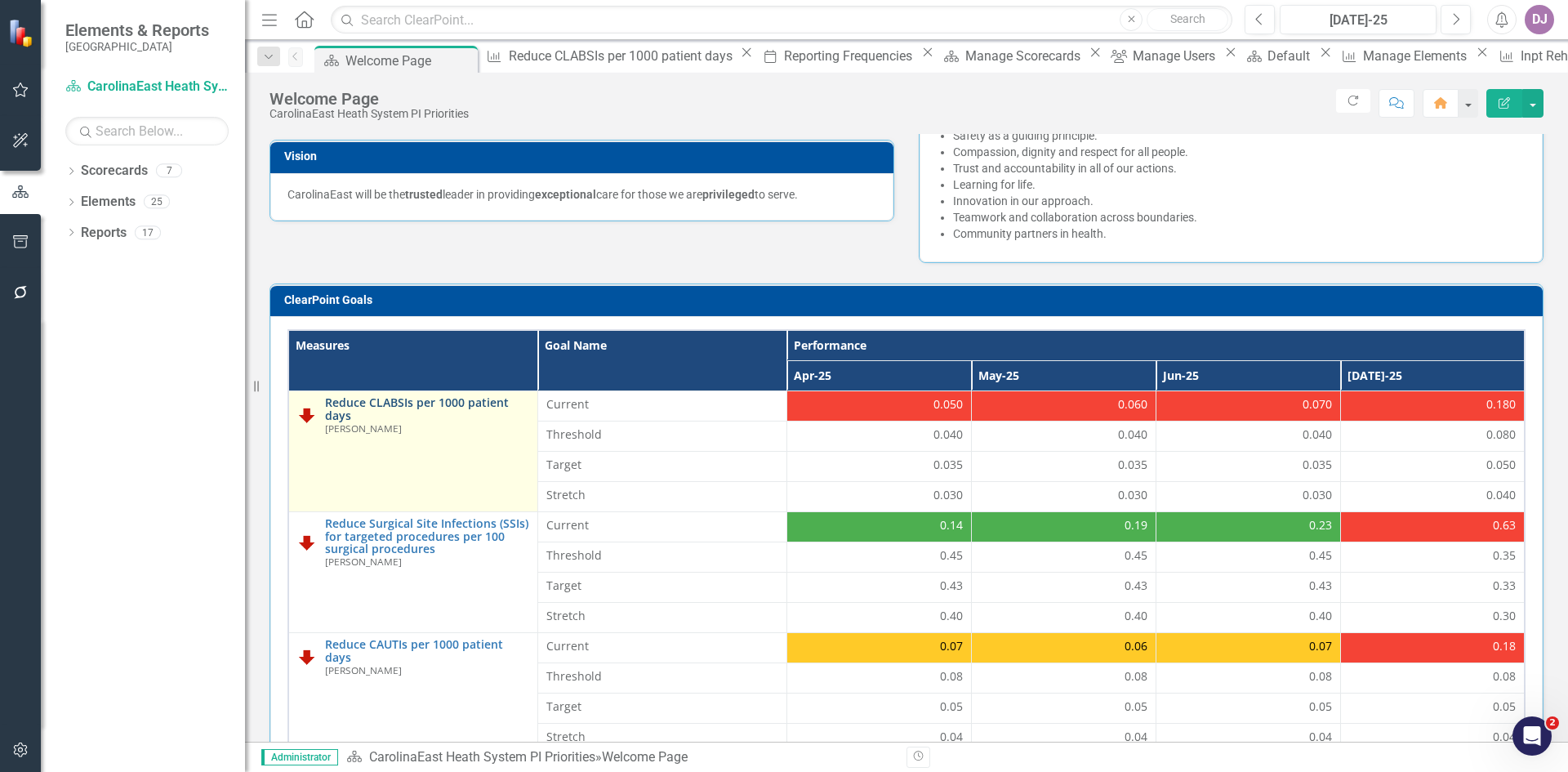
click at [460, 401] on link "Reduce CLABSIs per 1000 patient days" at bounding box center [426, 409] width 204 height 25
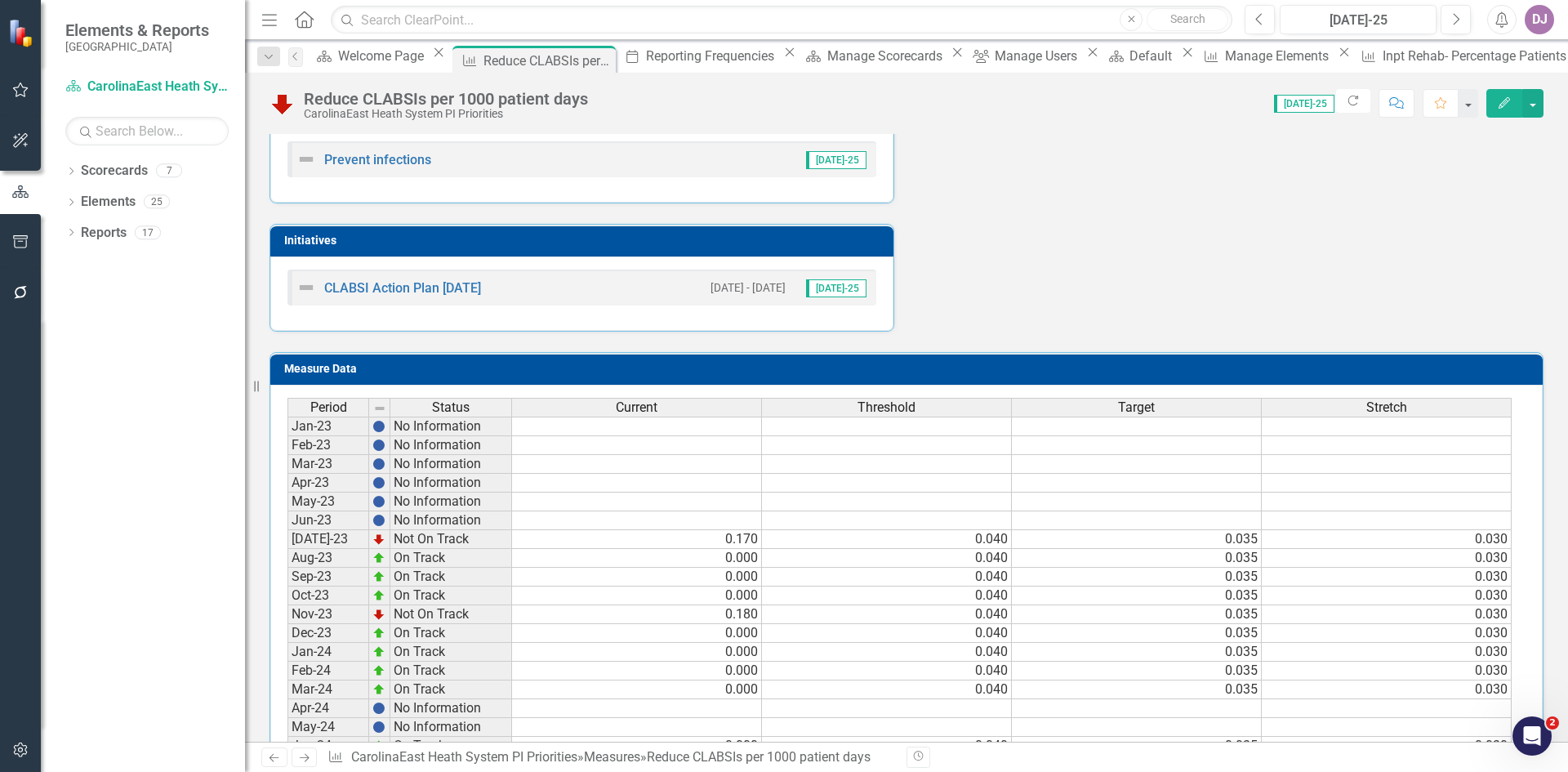
scroll to position [675, 0]
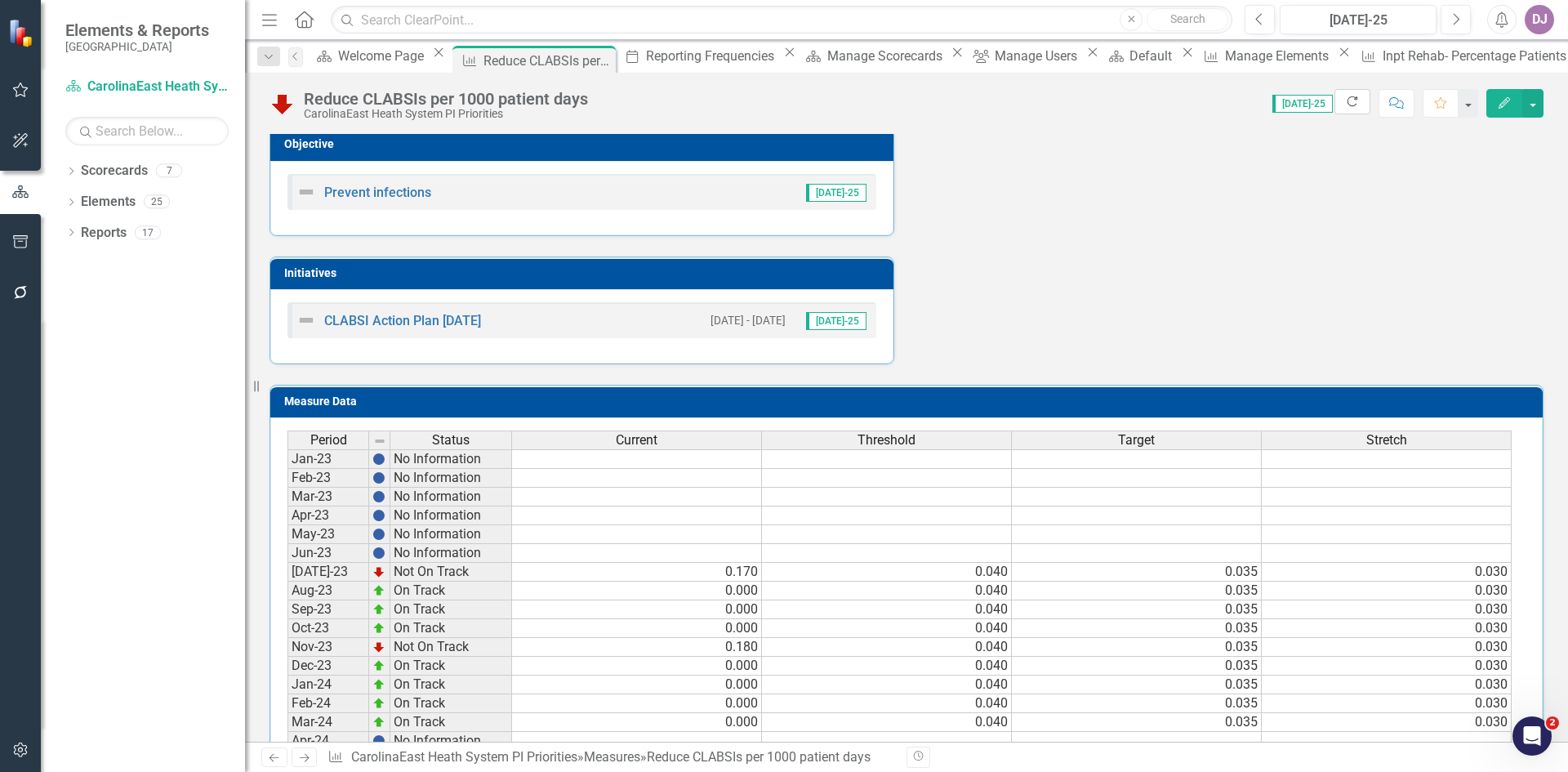
click at [1350, 109] on button "Refresh" at bounding box center [1352, 102] width 36 height 25
click at [1259, 19] on icon "Previous" at bounding box center [1260, 20] width 9 height 15
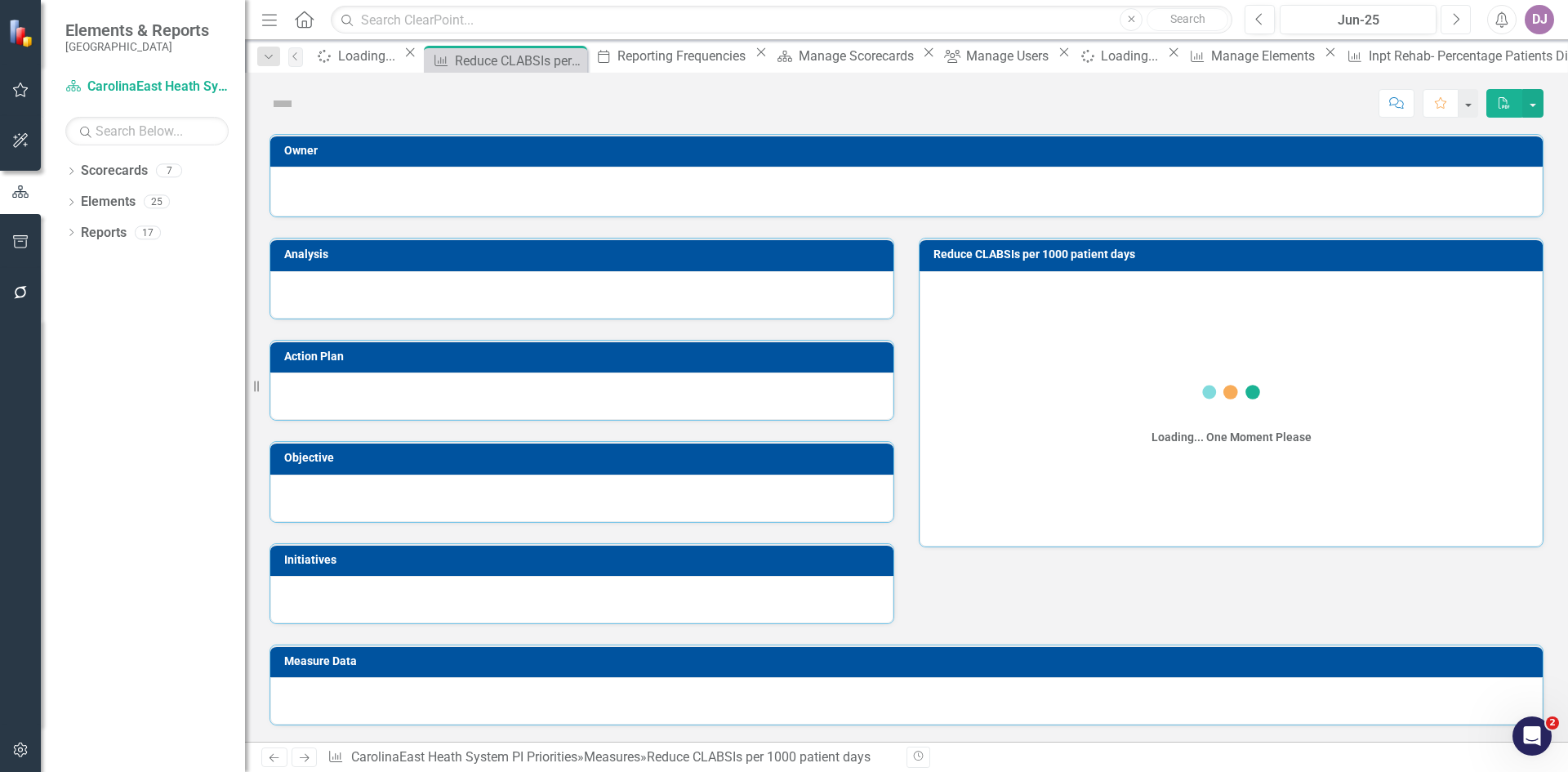
click at [1455, 17] on icon "Next" at bounding box center [1456, 20] width 9 height 15
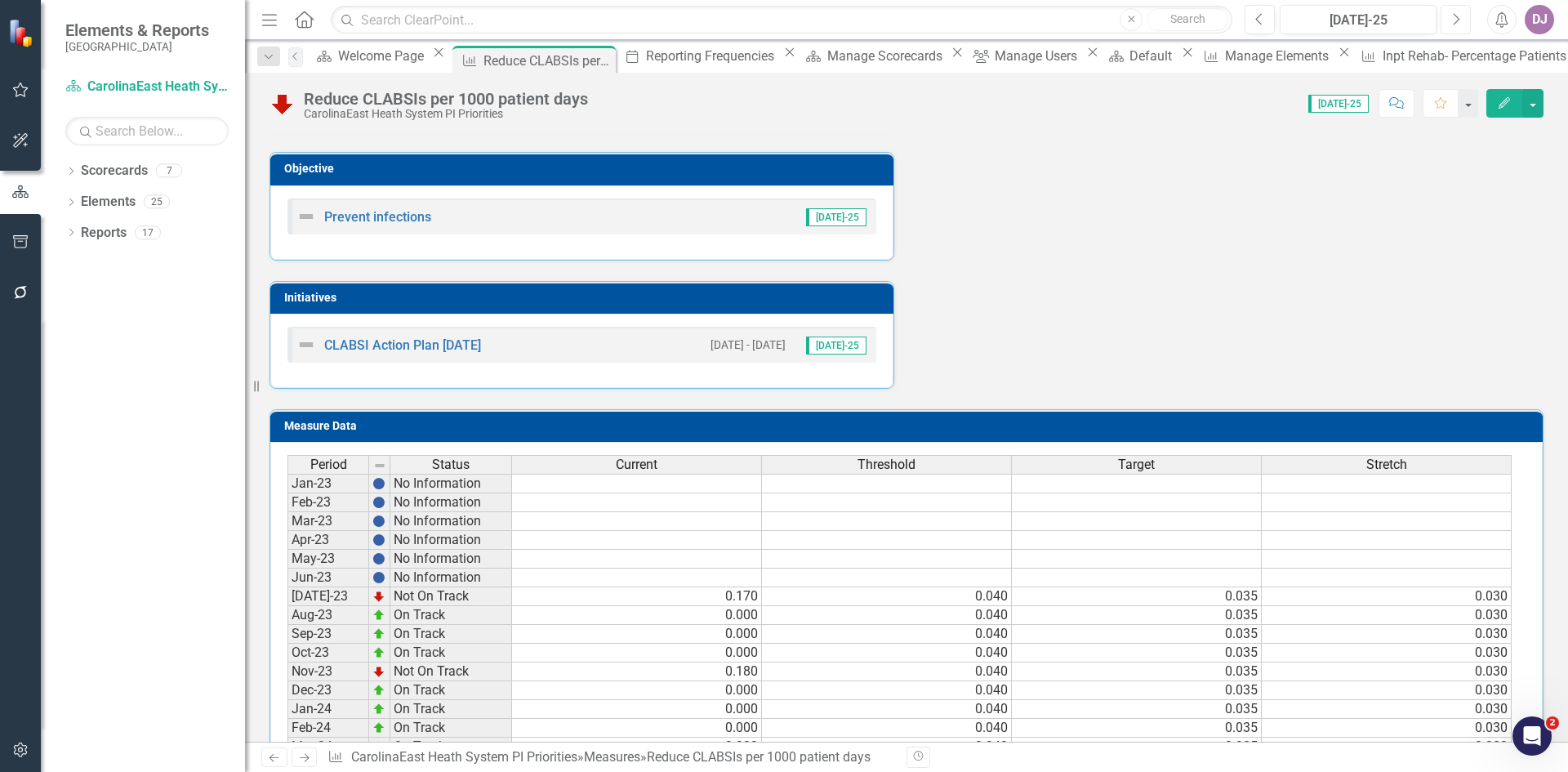
scroll to position [636, 0]
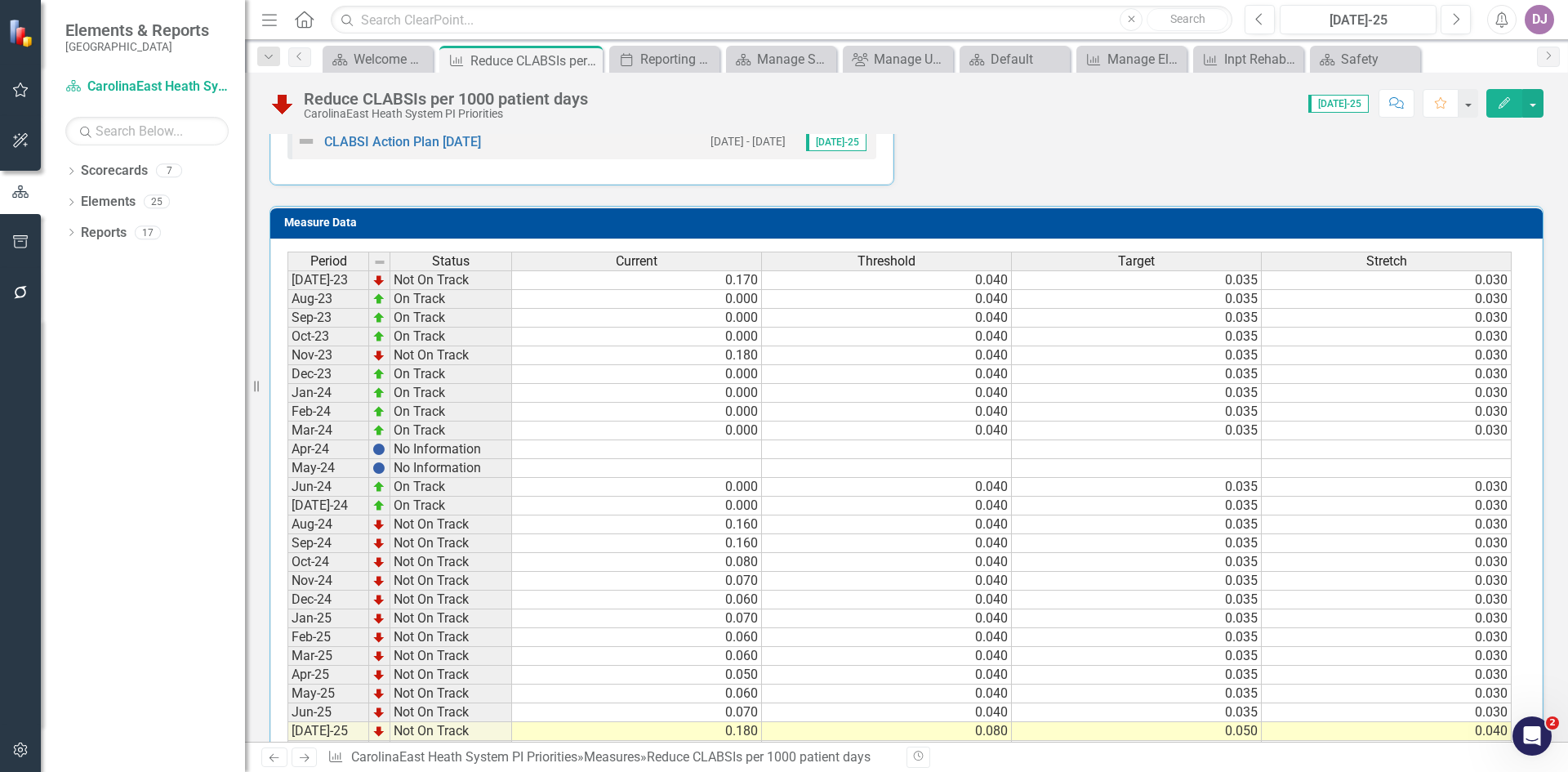
scroll to position [910, 0]
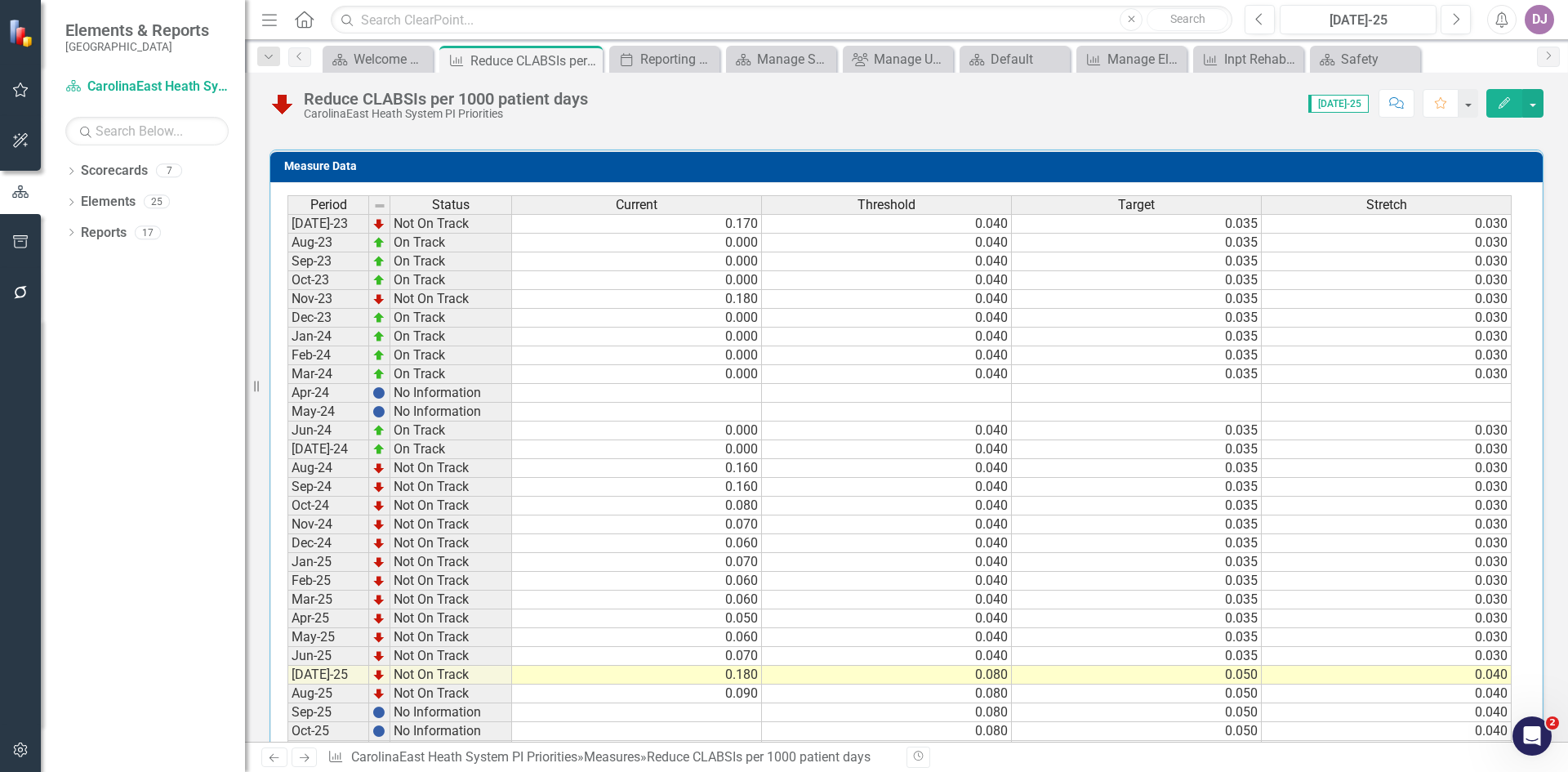
click at [975, 374] on td "0.040" at bounding box center [887, 375] width 250 height 19
drag, startPoint x: 1010, startPoint y: 386, endPoint x: 1007, endPoint y: 420, distance: 34.1
click at [287, 395] on div "Period Status Current Threshold Target Stretch Jul-23 Not On Track 0.170 0.040 …" at bounding box center [287, 486] width 0 height 583
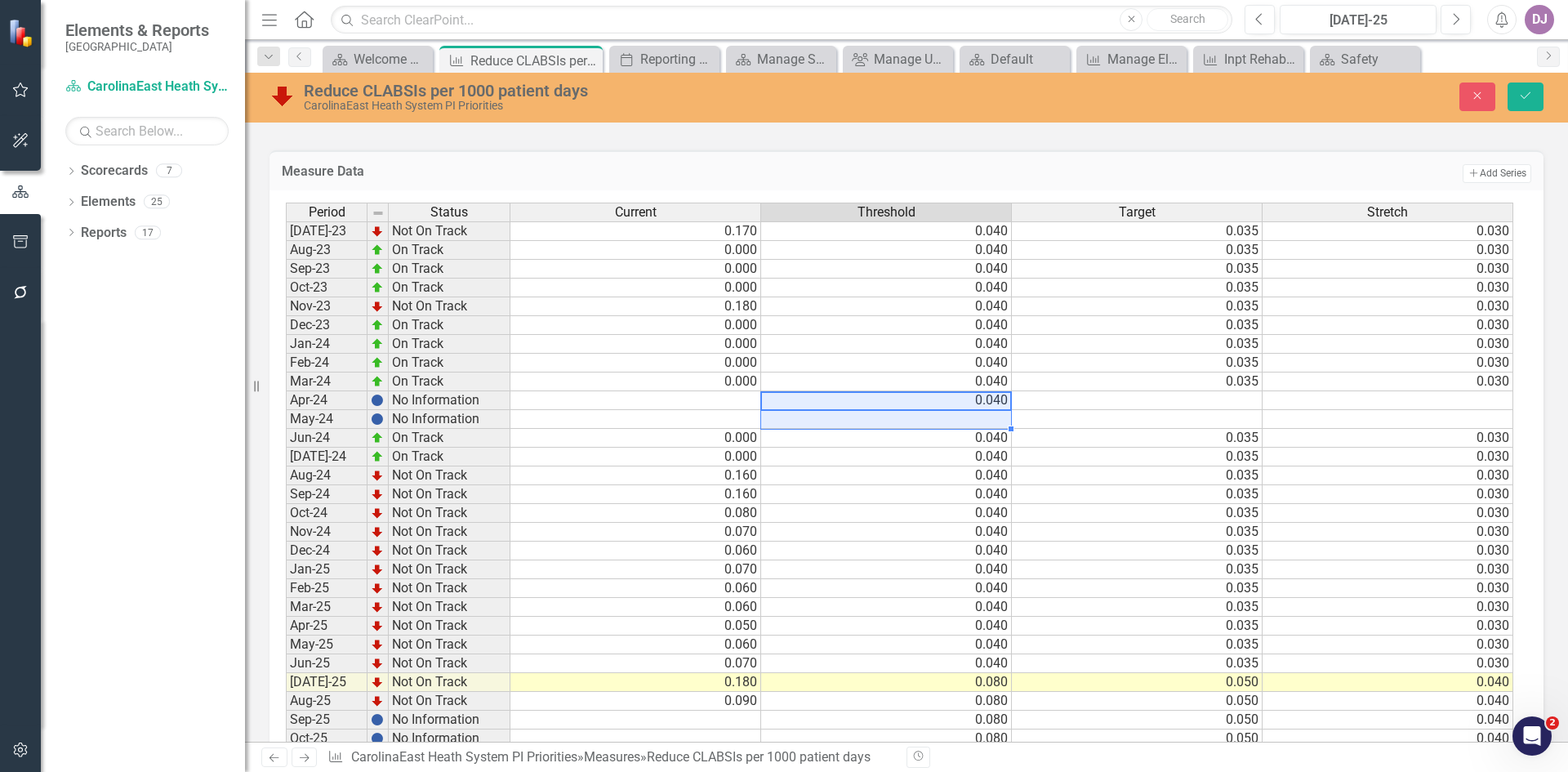
click at [1007, 420] on tbody "Jul-23 Not On Track 0.170 0.040 0.035 0.030 Aug-23 On Track 0.000 0.040 0.035 0…" at bounding box center [899, 503] width 1227 height 564
click at [997, 400] on td "0.040" at bounding box center [886, 400] width 250 height 19
drag, startPoint x: 1010, startPoint y: 408, endPoint x: 1010, endPoint y: 423, distance: 15.0
click at [286, 423] on div "Period Status Current Threshold Target Stretch Jul-23 Not On Track 0.170 0.040 …" at bounding box center [286, 493] width 0 height 583
click at [1224, 384] on td "0.035" at bounding box center [1137, 382] width 250 height 19
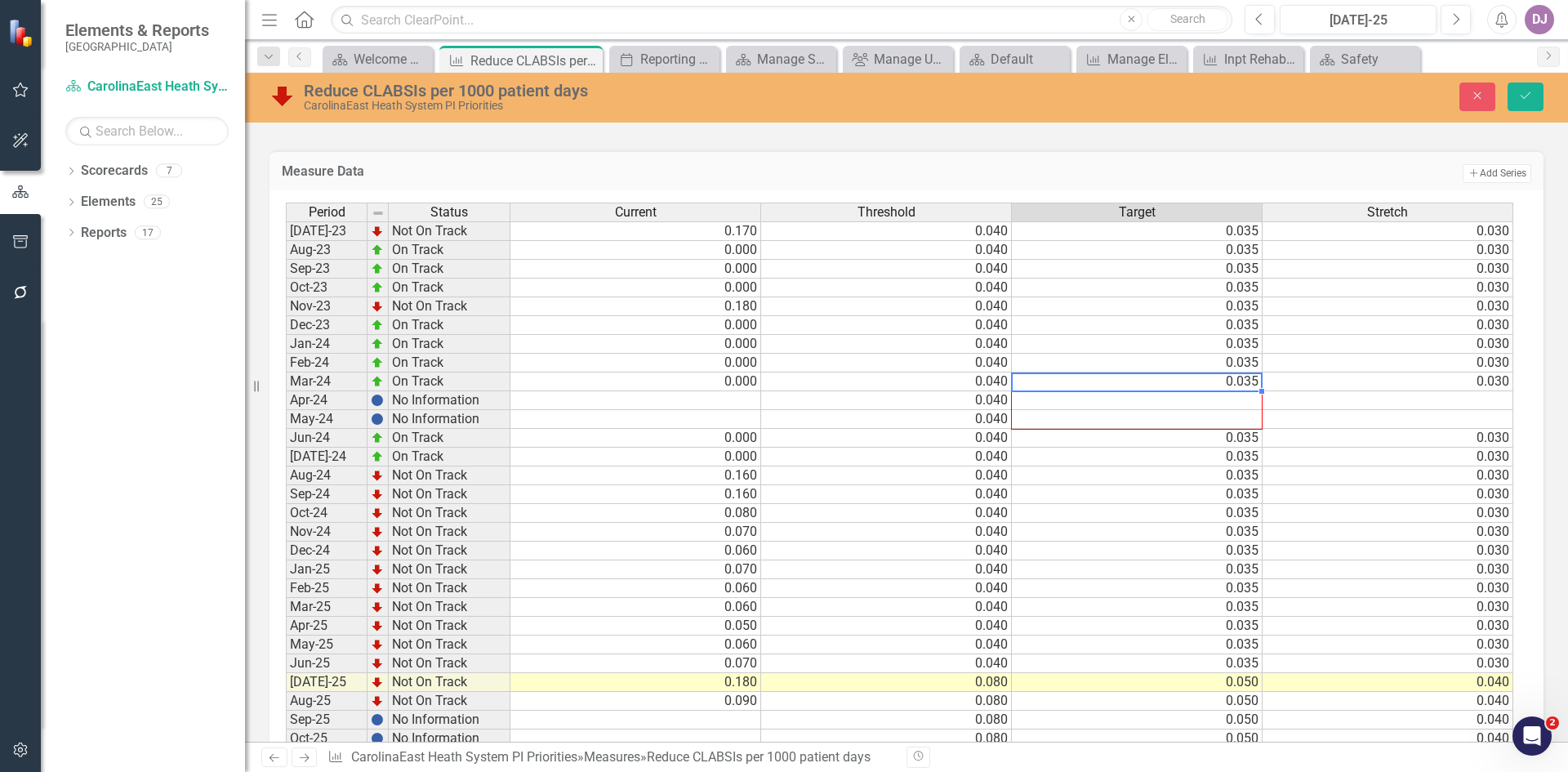
drag, startPoint x: 1261, startPoint y: 390, endPoint x: 1261, endPoint y: 419, distance: 29.0
click at [286, 771] on div at bounding box center [286, 786] width 0 height 0
click at [1501, 379] on td "0.030" at bounding box center [1388, 382] width 250 height 19
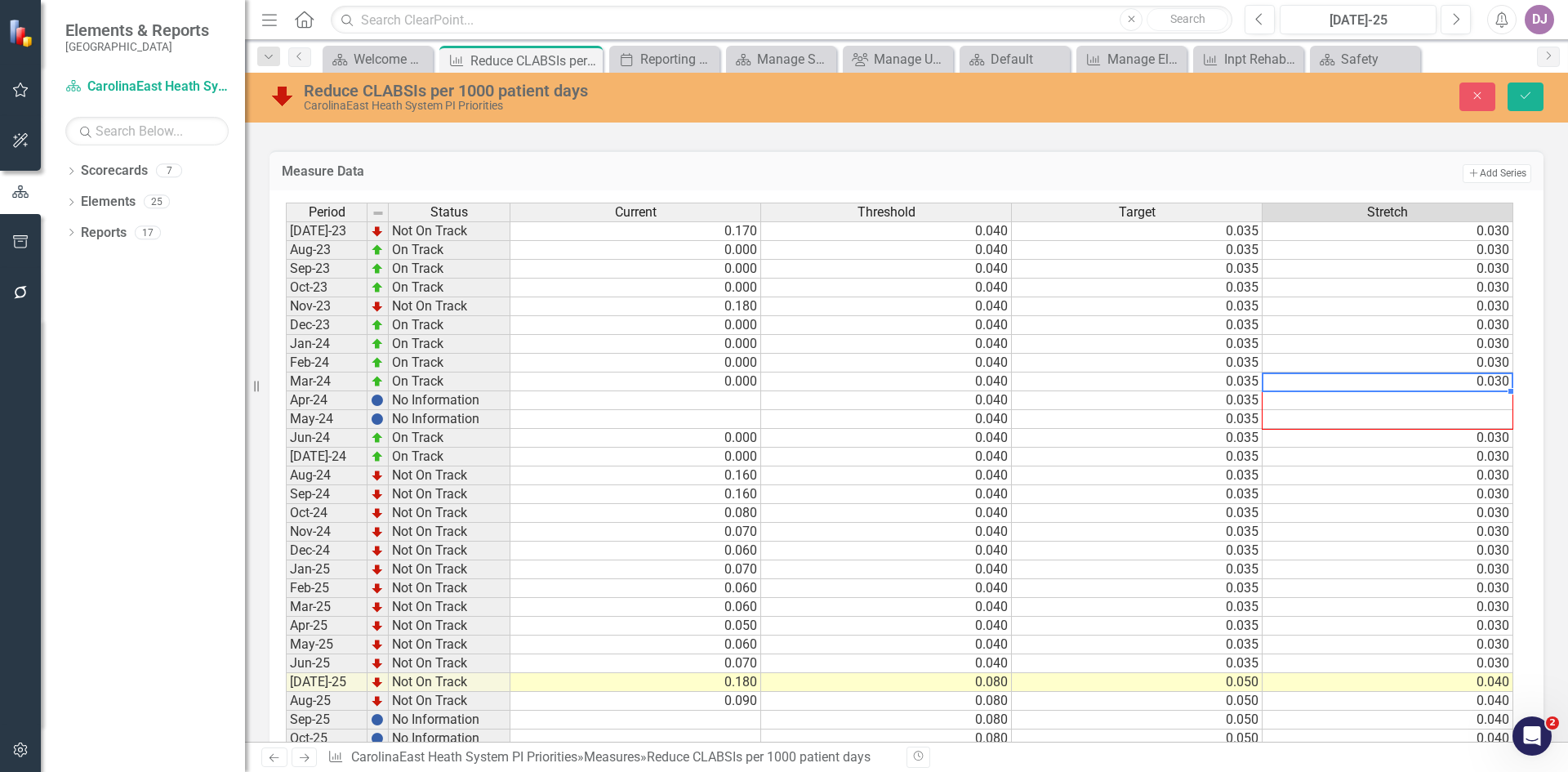
drag, startPoint x: 1511, startPoint y: 389, endPoint x: 1512, endPoint y: 423, distance: 34.0
click at [286, 423] on div "Period Status Current Threshold Target Stretch Jul-23 Not On Track 0.170 0.040 …" at bounding box center [286, 493] width 0 height 583
type textarea "0.03"
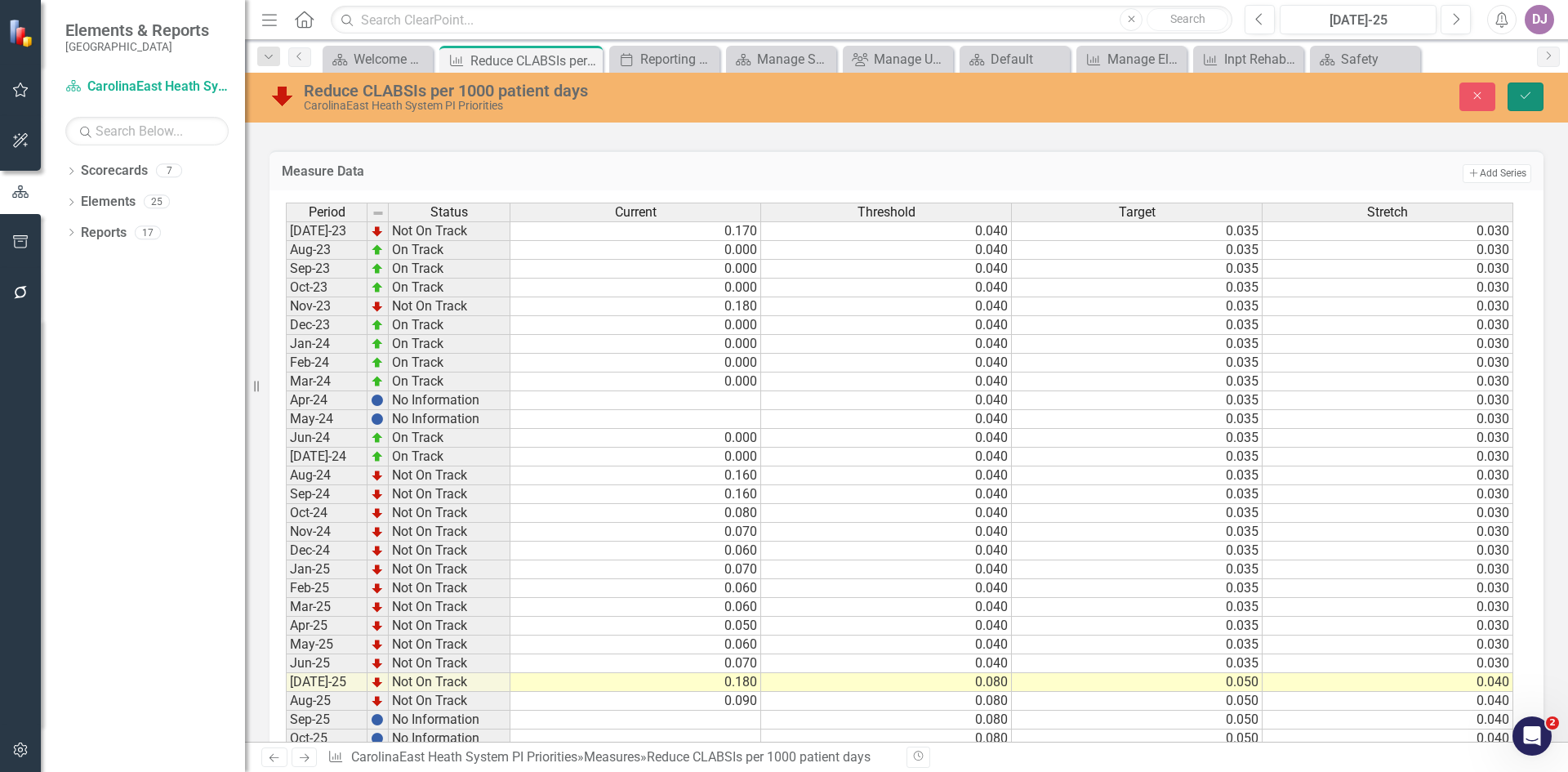
click at [1523, 97] on icon "Save" at bounding box center [1525, 95] width 15 height 12
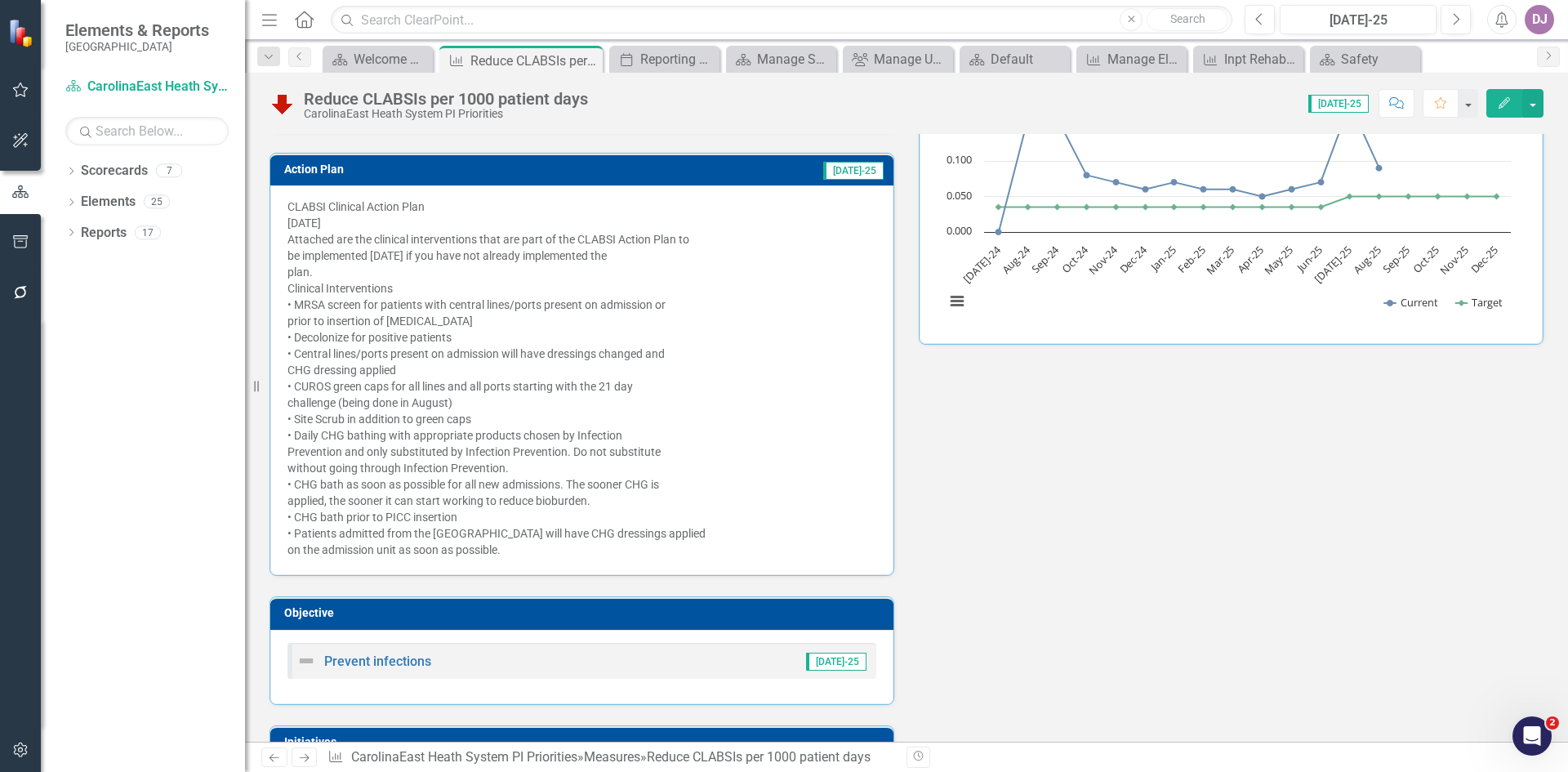
scroll to position [0, 0]
